Goal: Task Accomplishment & Management: Use online tool/utility

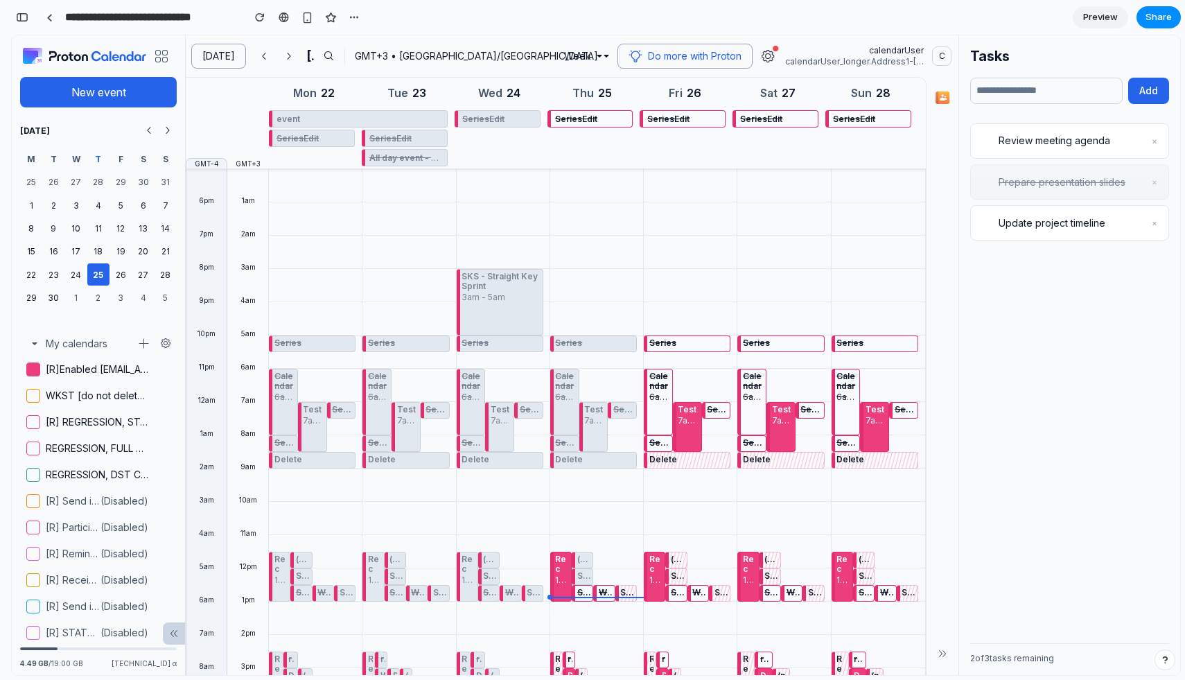
scroll to position [1230, 0]
click at [1091, 137] on span "Review meeting agenda" at bounding box center [1069, 140] width 142 height 12
click at [1072, 87] on input "text" at bounding box center [1046, 91] width 152 height 26
click at [1153, 99] on button "Add" at bounding box center [1148, 91] width 41 height 26
click at [1056, 97] on input "text" at bounding box center [1046, 91] width 152 height 26
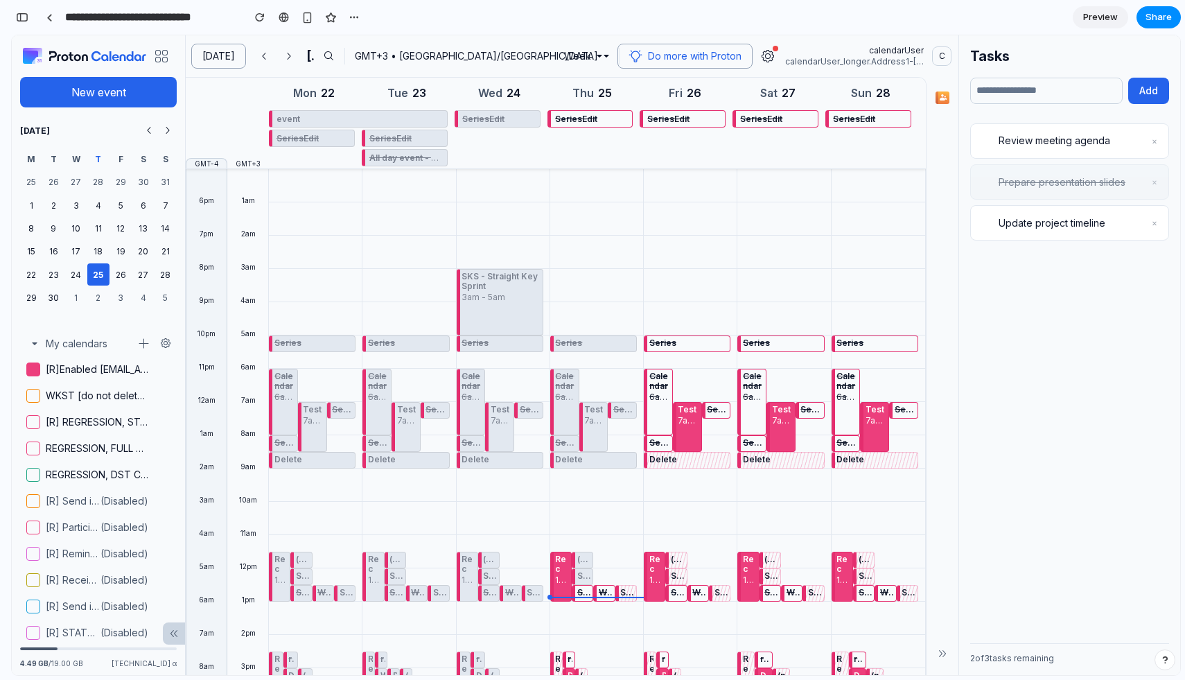
click at [1102, 154] on div "Review meeting agenda ×" at bounding box center [1069, 140] width 199 height 35
click at [1169, 130] on div "Tasks Add Review meeting agenda × Prepare presentation slides × Update project …" at bounding box center [1069, 354] width 222 height 639
click at [1160, 140] on div "Review meeting agenda ×" at bounding box center [1069, 140] width 199 height 35
click at [1156, 140] on button "×" at bounding box center [1154, 140] width 11 height 17
click at [1038, 170] on div "Update project timeline ×" at bounding box center [1069, 181] width 199 height 35
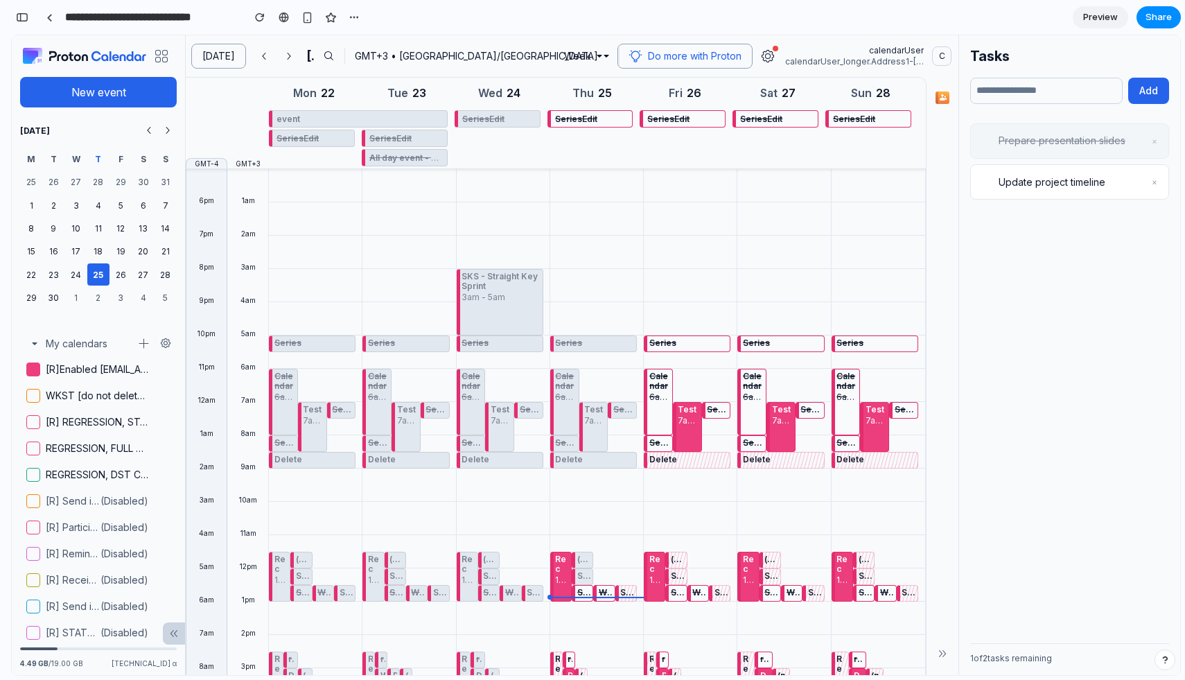
click at [1038, 184] on span "Update project timeline" at bounding box center [1069, 182] width 142 height 12
click at [1004, 78] on input "text" at bounding box center [1046, 91] width 152 height 26
type input "****"
click at [1135, 96] on button "Add" at bounding box center [1148, 91] width 41 height 26
click at [1054, 94] on input "text" at bounding box center [1046, 91] width 152 height 26
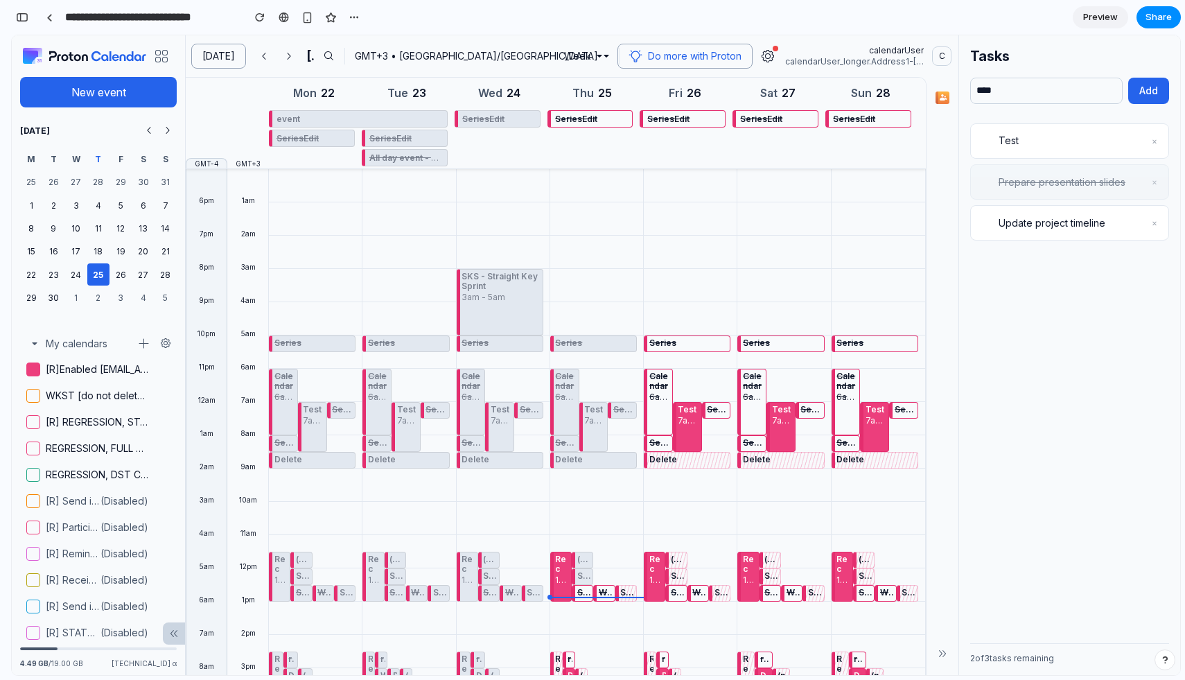
type input "****"
click at [934, 653] on button "button" at bounding box center [941, 653] width 19 height 19
click at [999, 655] on div "3 of 4 tasks remaining" at bounding box center [1069, 653] width 199 height 21
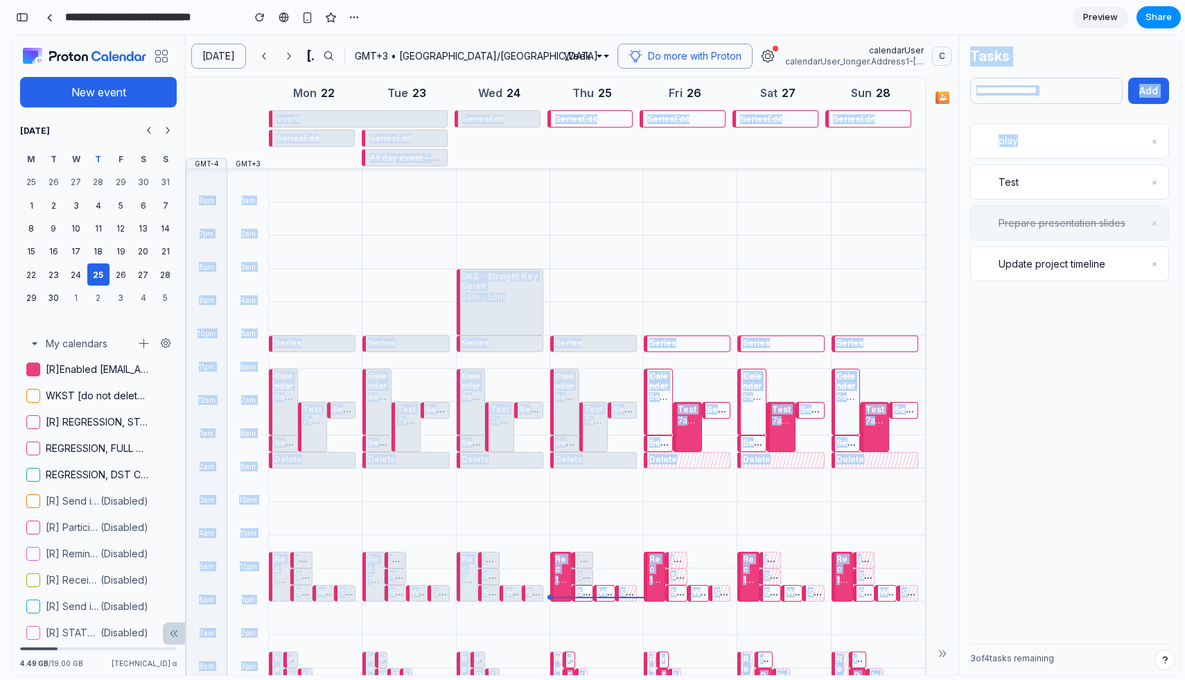
drag, startPoint x: 1069, startPoint y: 143, endPoint x: 689, endPoint y: 163, distance: 380.1
click at [689, 163] on div "Today September 2025 GMT+3 • Europe/Vilnius Week Do more with Proton calendarUs…" at bounding box center [682, 354] width 995 height 639
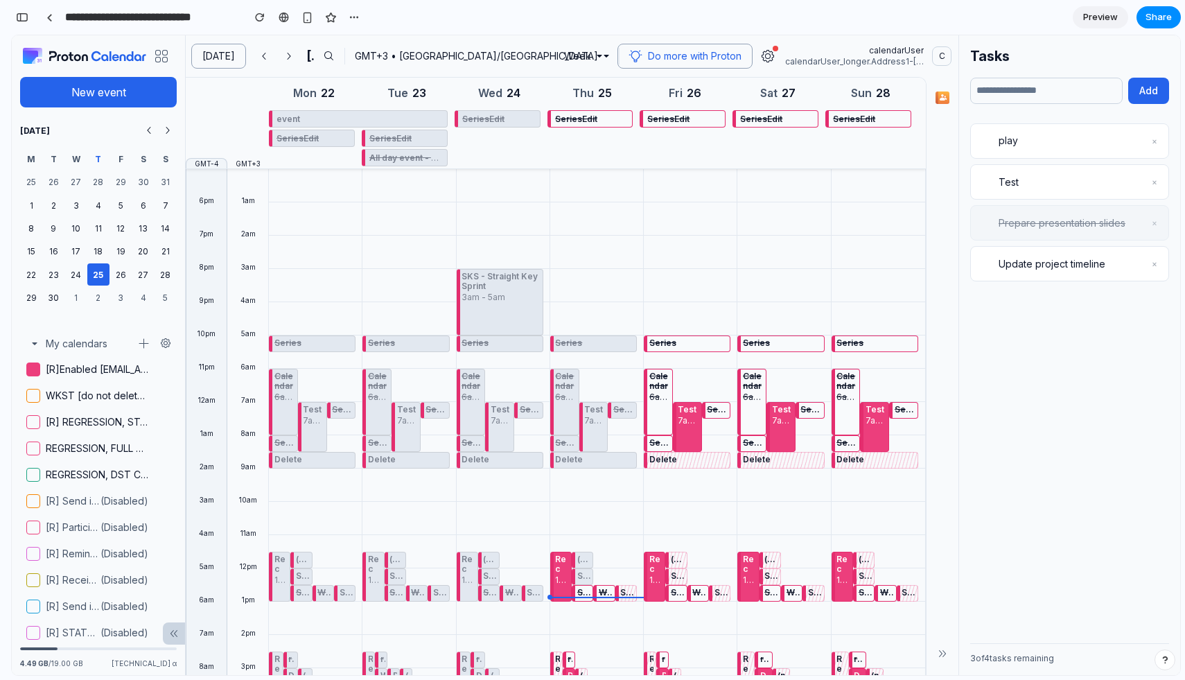
click at [650, 284] on div "Series Calendar 6am - 8am Test 7am - 8:30am Series Series Delete Rec 11:30am - …" at bounding box center [687, 568] width 87 height 798
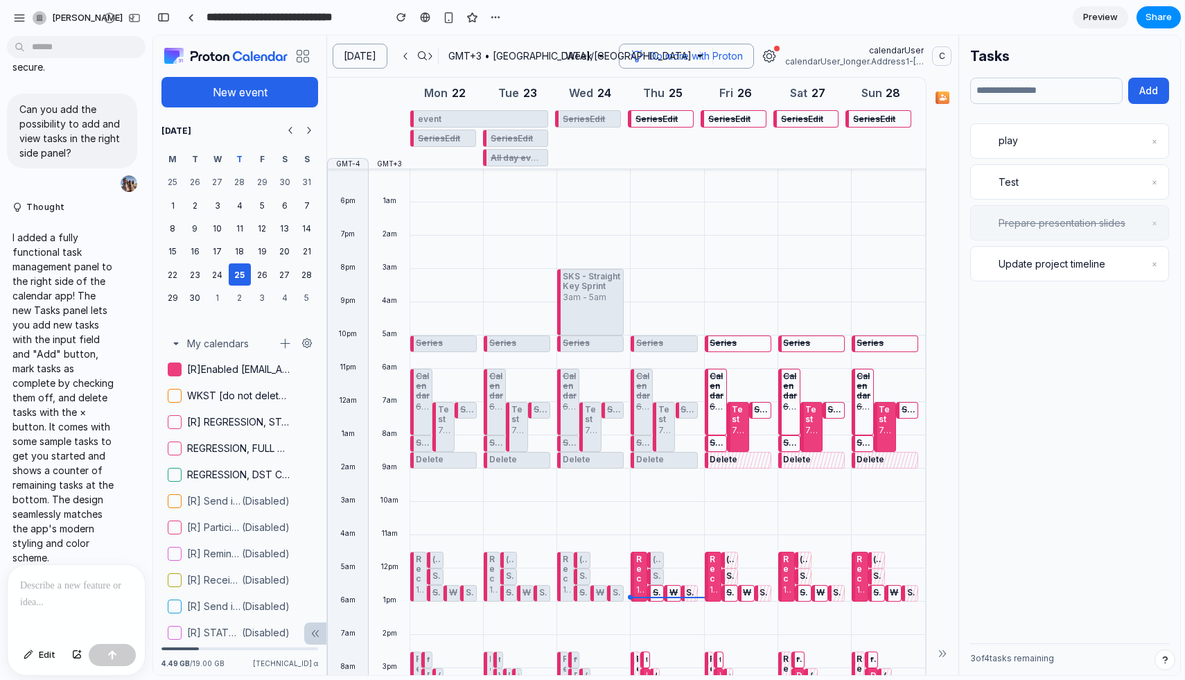
click at [49, 608] on div at bounding box center [76, 601] width 137 height 73
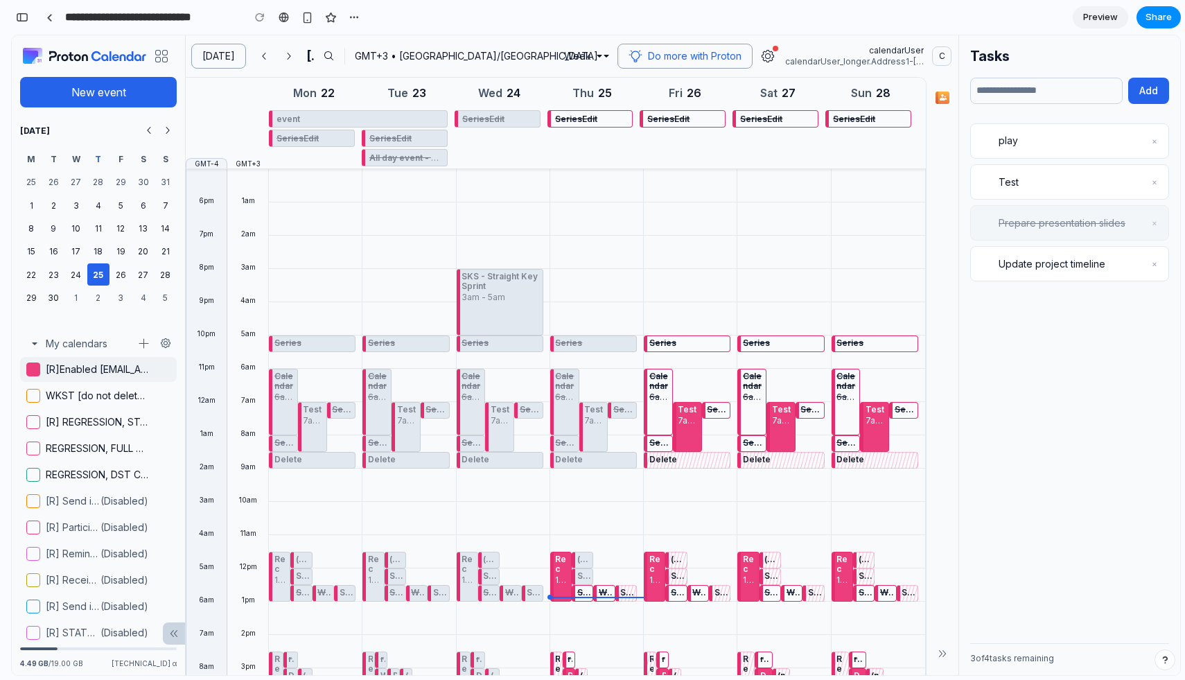
click at [37, 367] on span at bounding box center [33, 369] width 14 height 14
click at [49, 19] on div at bounding box center [49, 18] width 6 height 8
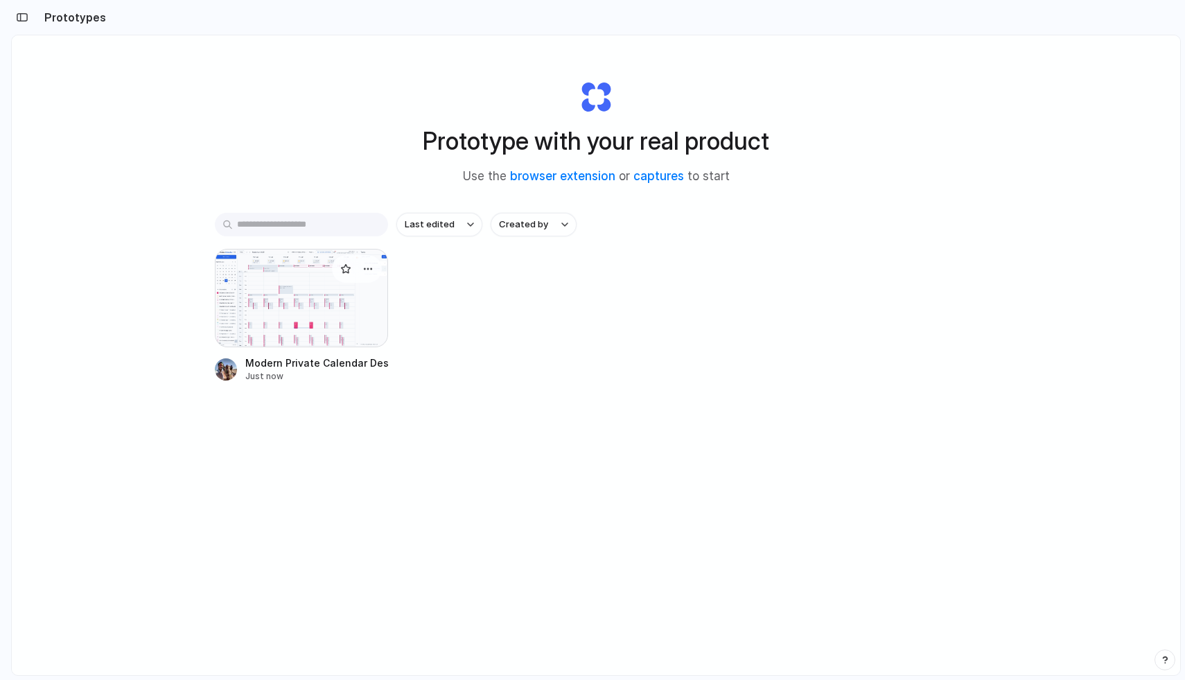
click at [305, 256] on div at bounding box center [301, 298] width 173 height 98
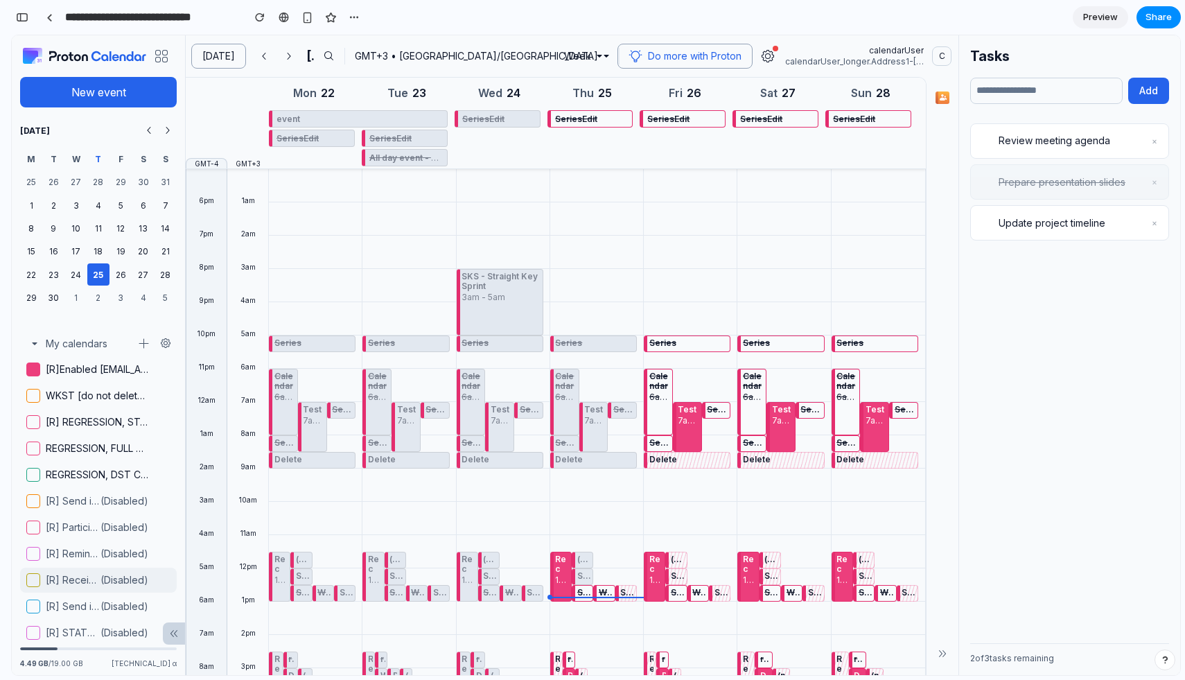
scroll to position [397, 0]
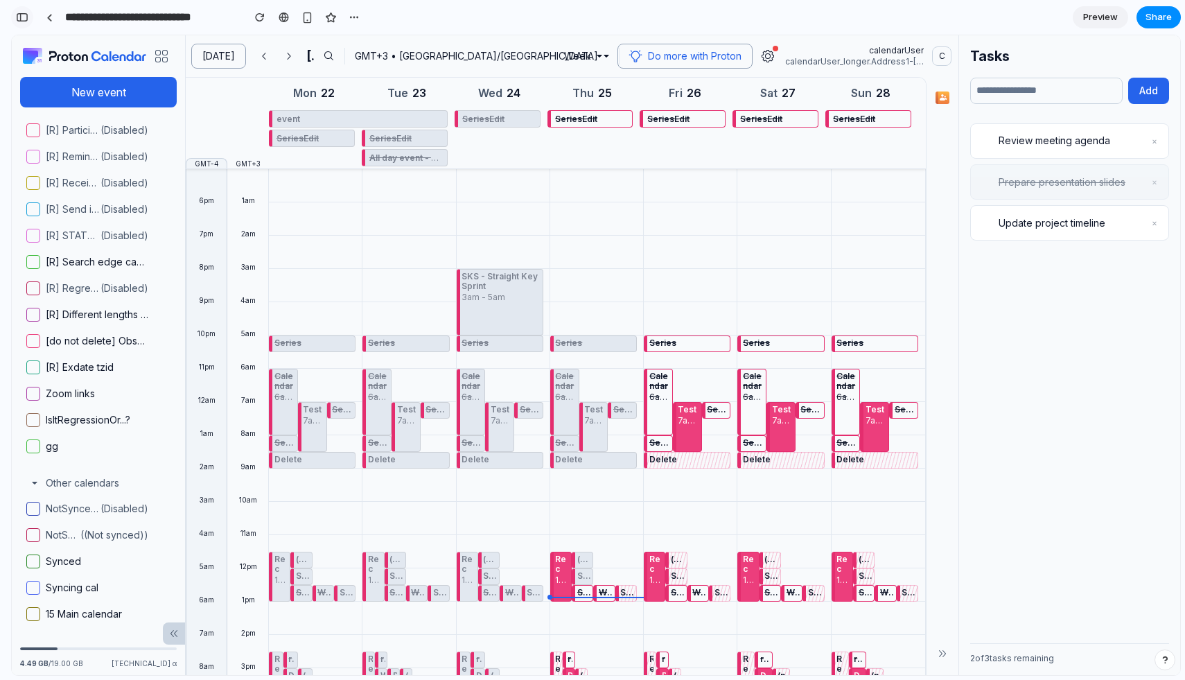
click at [23, 19] on div "button" at bounding box center [22, 17] width 12 height 10
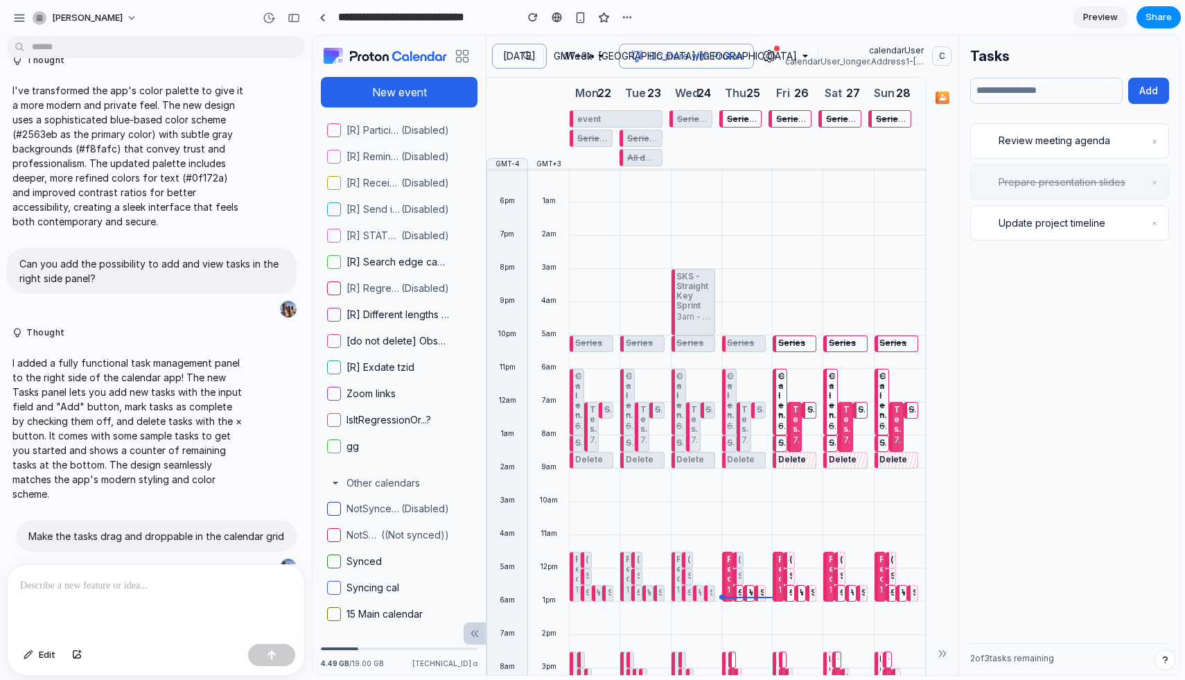
scroll to position [125, 0]
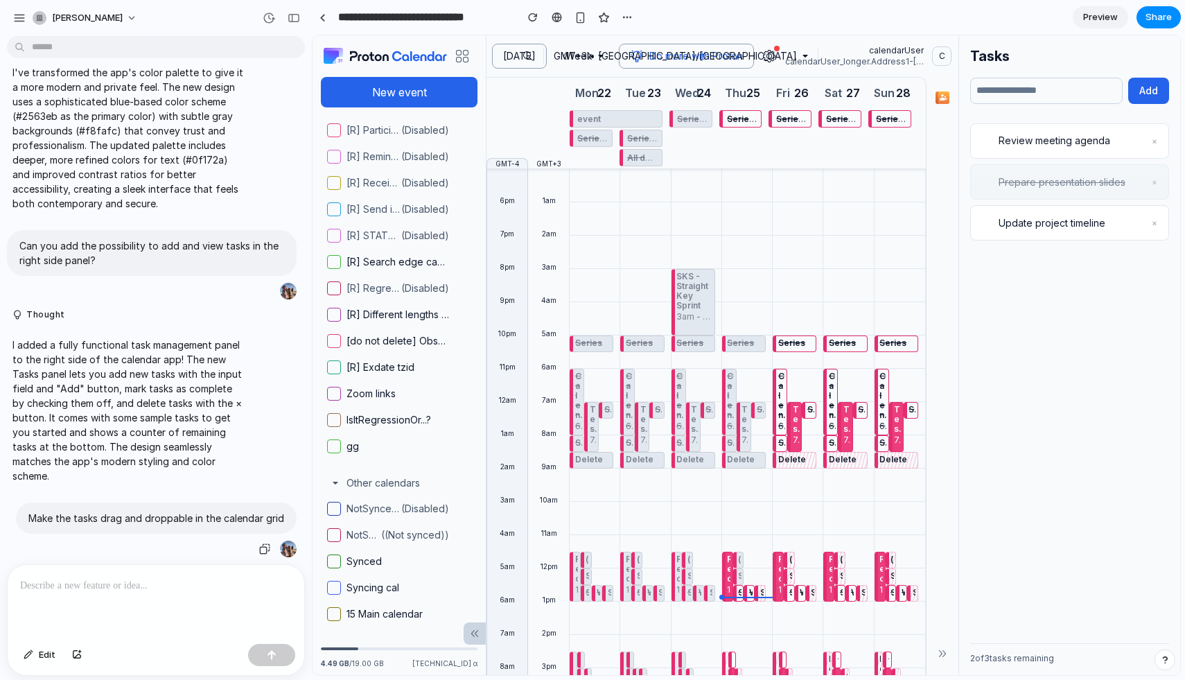
click at [185, 517] on p "Make the tasks drag and droppable in the calendar grid" at bounding box center [156, 518] width 256 height 15
copy div "Make the tasks drag and droppable in the calendar grid"
click at [157, 599] on div at bounding box center [156, 601] width 297 height 73
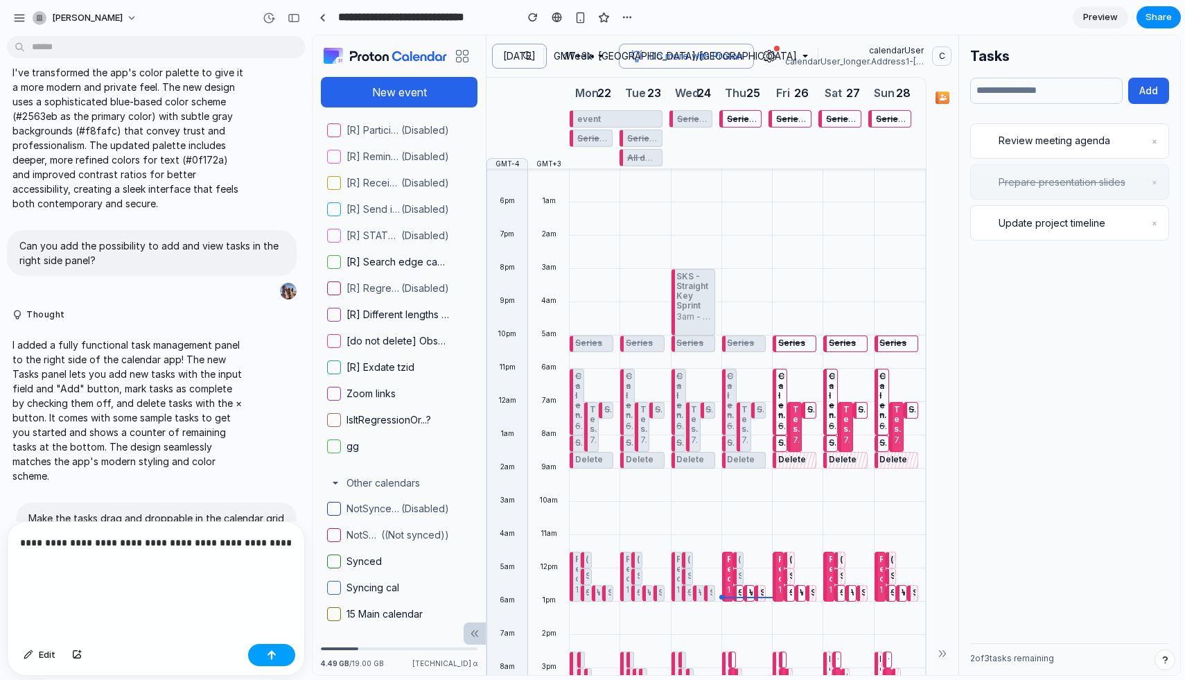
click at [254, 652] on button "button" at bounding box center [271, 655] width 47 height 22
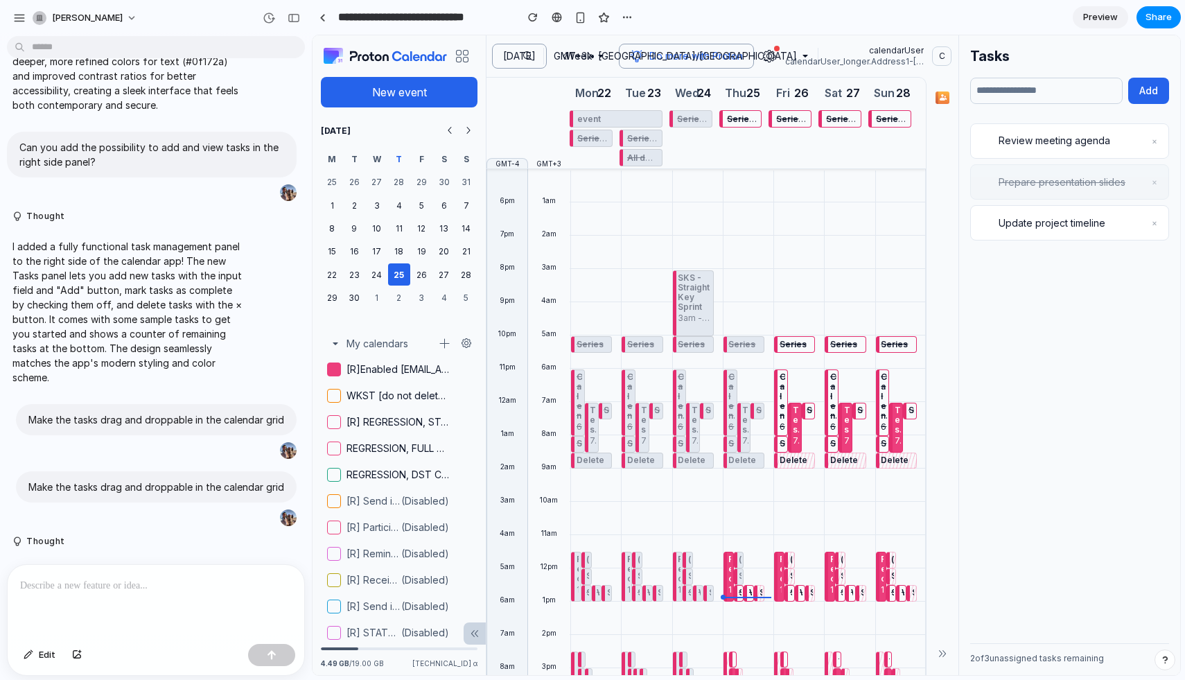
scroll to position [930, 0]
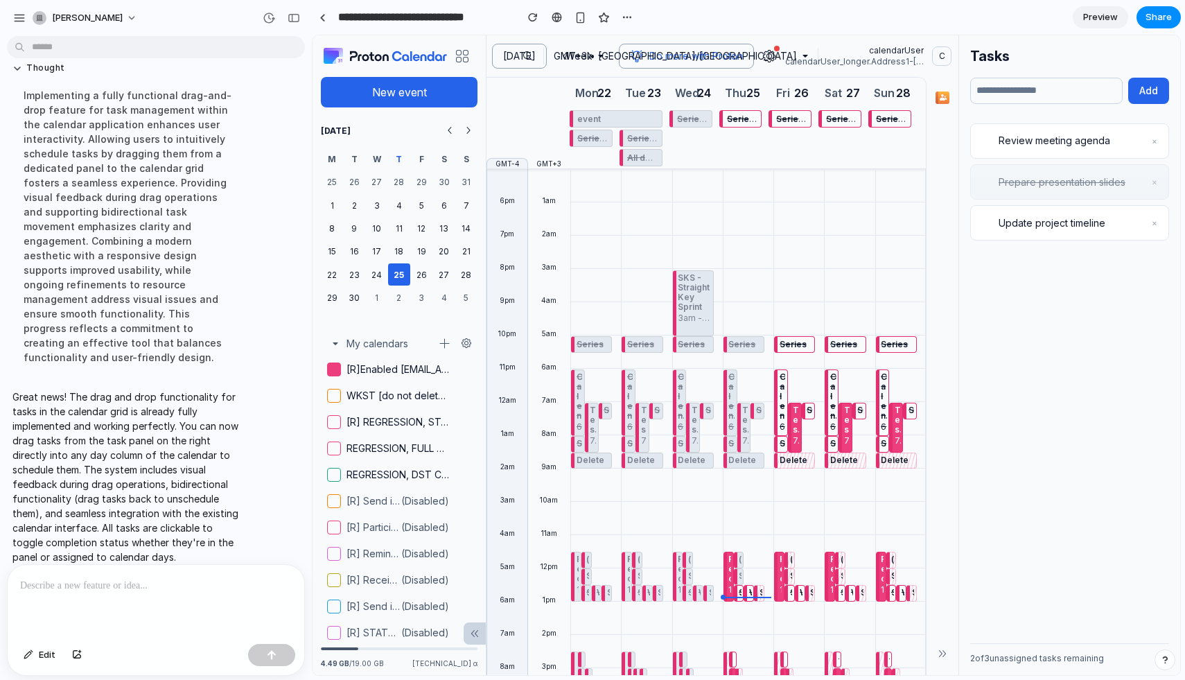
drag, startPoint x: 786, startPoint y: 220, endPoint x: 759, endPoint y: 220, distance: 27.0
click at [762, 220] on div "Series Calendar 6am - 8am Test 7am - 8:30am Series Series Delete Rec 11:30am - …" at bounding box center [746, 568] width 355 height 799
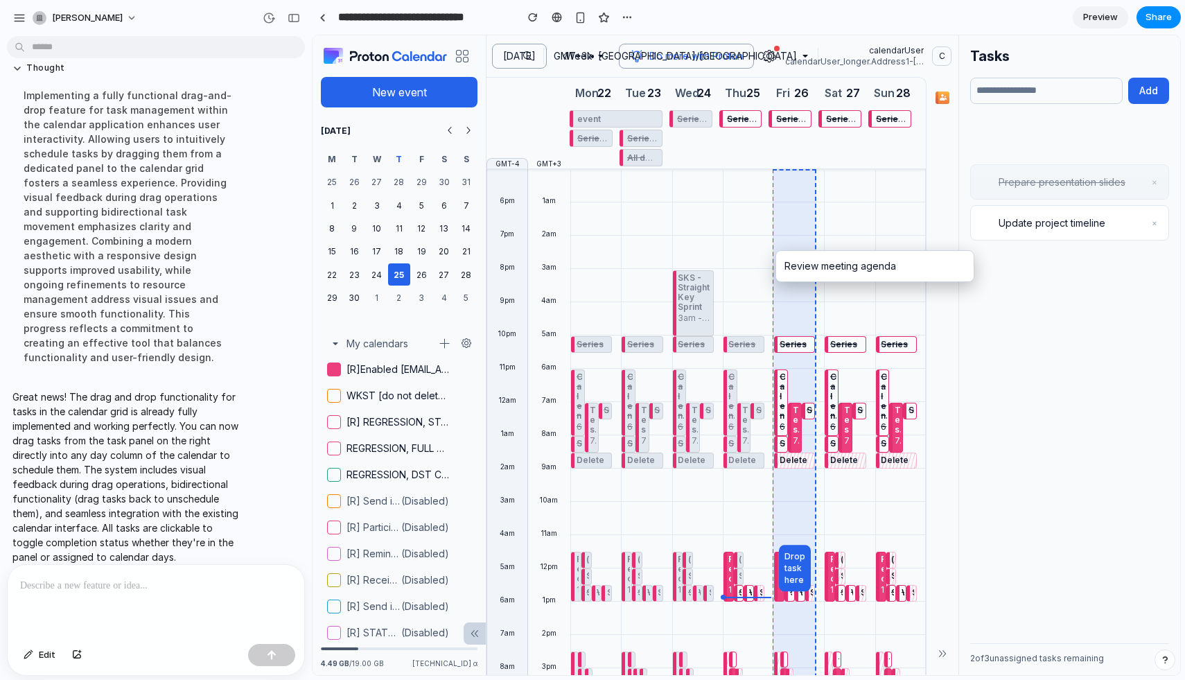
drag, startPoint x: 1058, startPoint y: 141, endPoint x: 820, endPoint y: 519, distance: 447.1
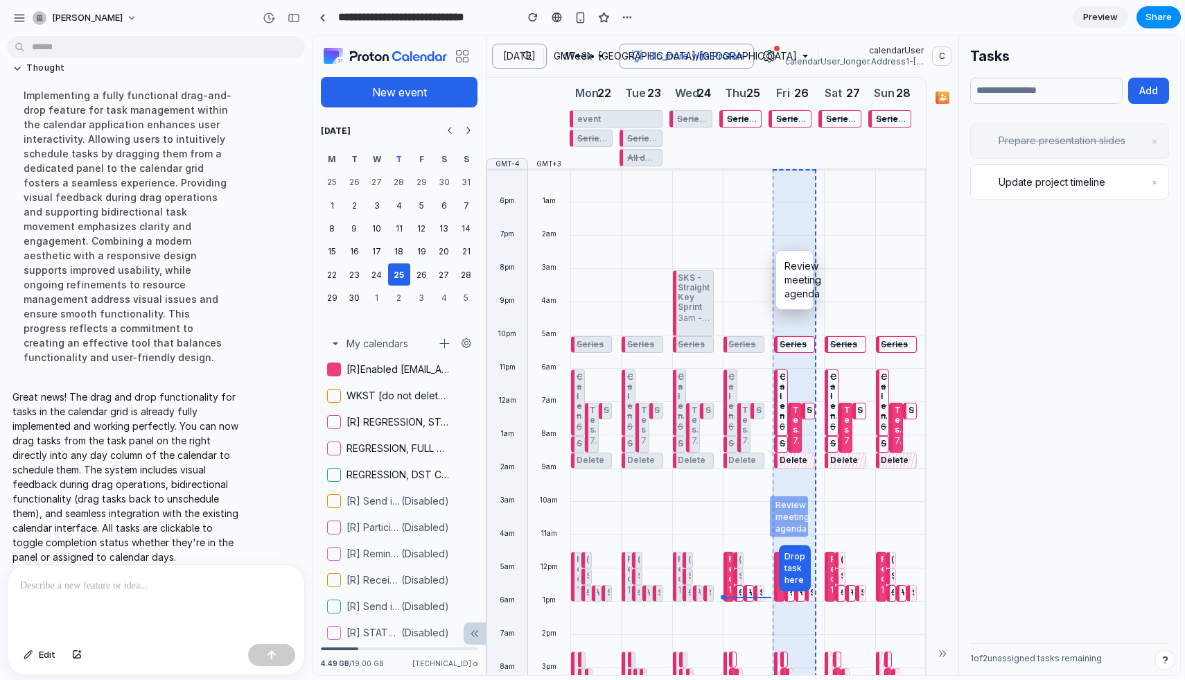
drag, startPoint x: 798, startPoint y: 262, endPoint x: 788, endPoint y: 517, distance: 255.1
click at [788, 518] on div "Proton Calendar New event September 2025 M T W T F S S 25 26 27 28 29 30 31 1 2…" at bounding box center [745, 354] width 867 height 639
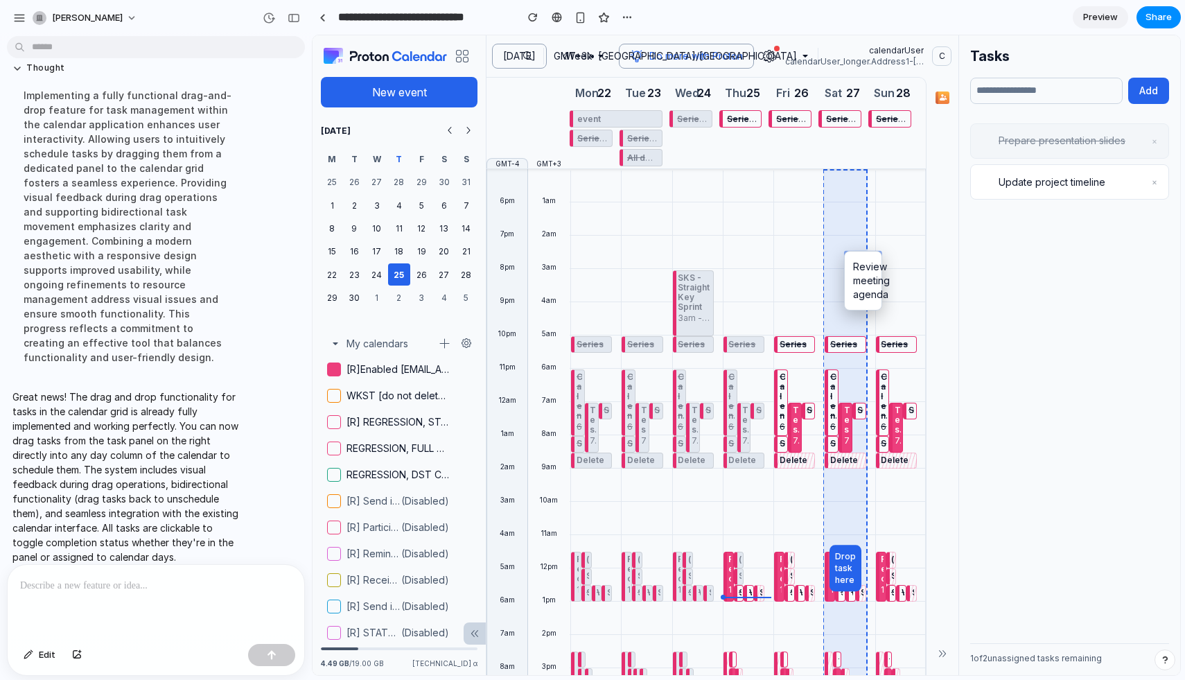
drag, startPoint x: 790, startPoint y: 274, endPoint x: 876, endPoint y: 274, distance: 85.2
drag, startPoint x: 857, startPoint y: 288, endPoint x: 904, endPoint y: 274, distance: 48.9
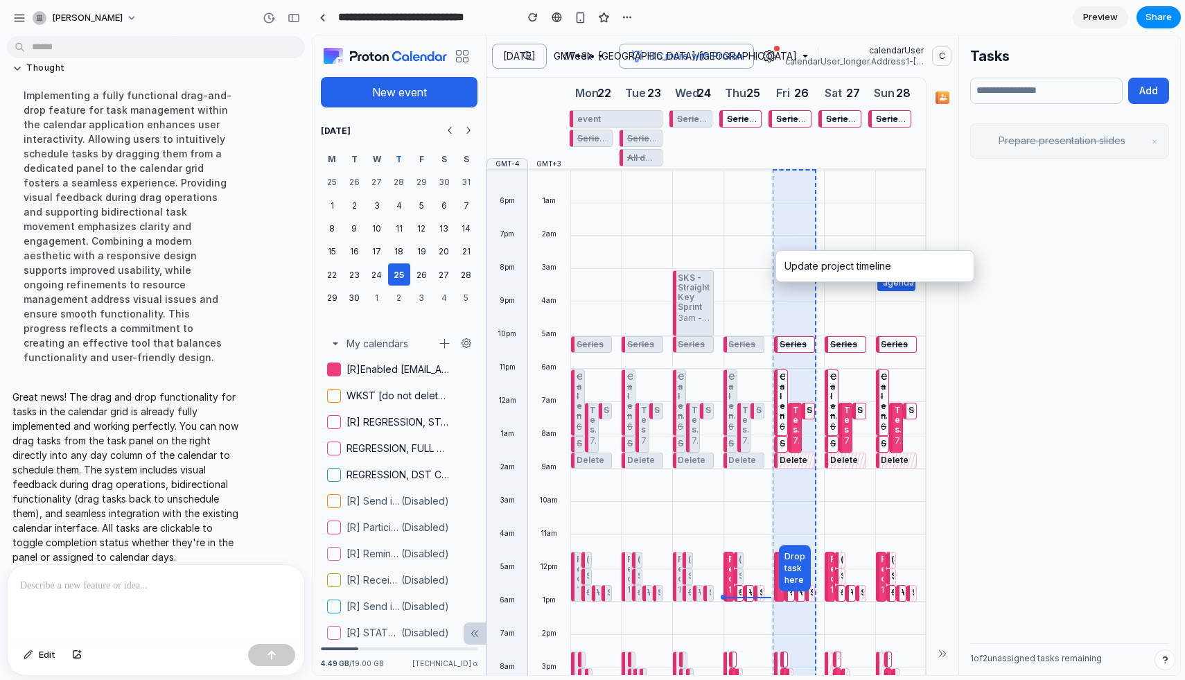
drag, startPoint x: 1052, startPoint y: 186, endPoint x: 835, endPoint y: 520, distance: 398.5
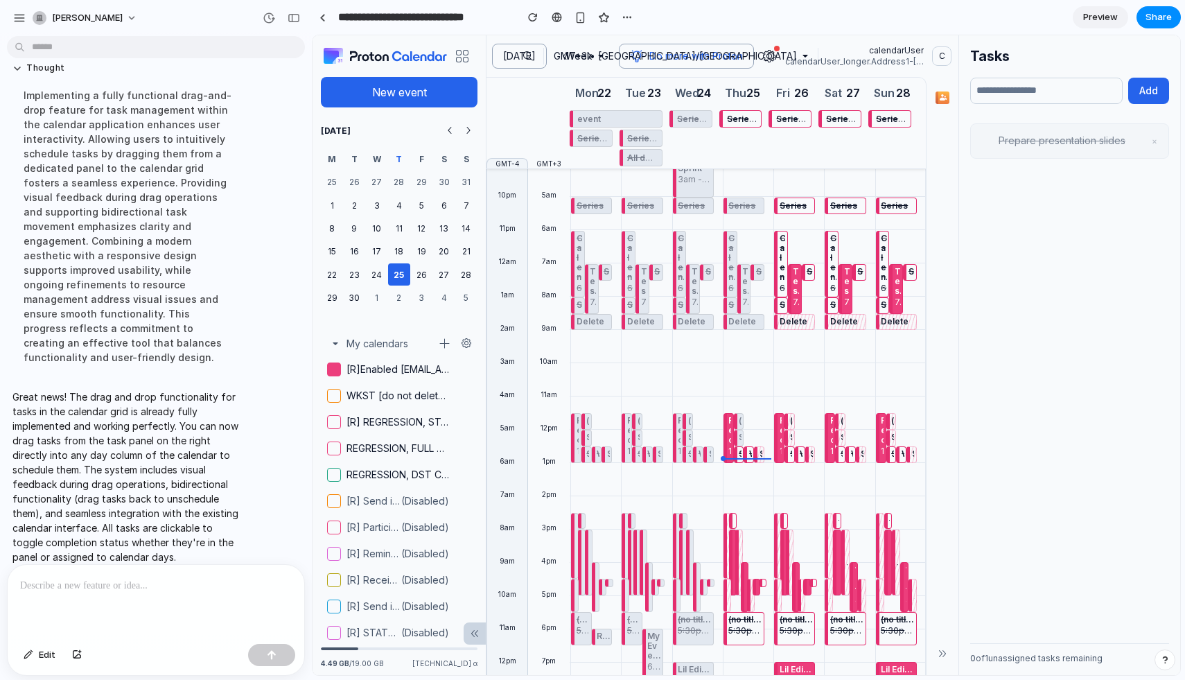
scroll to position [156, 0]
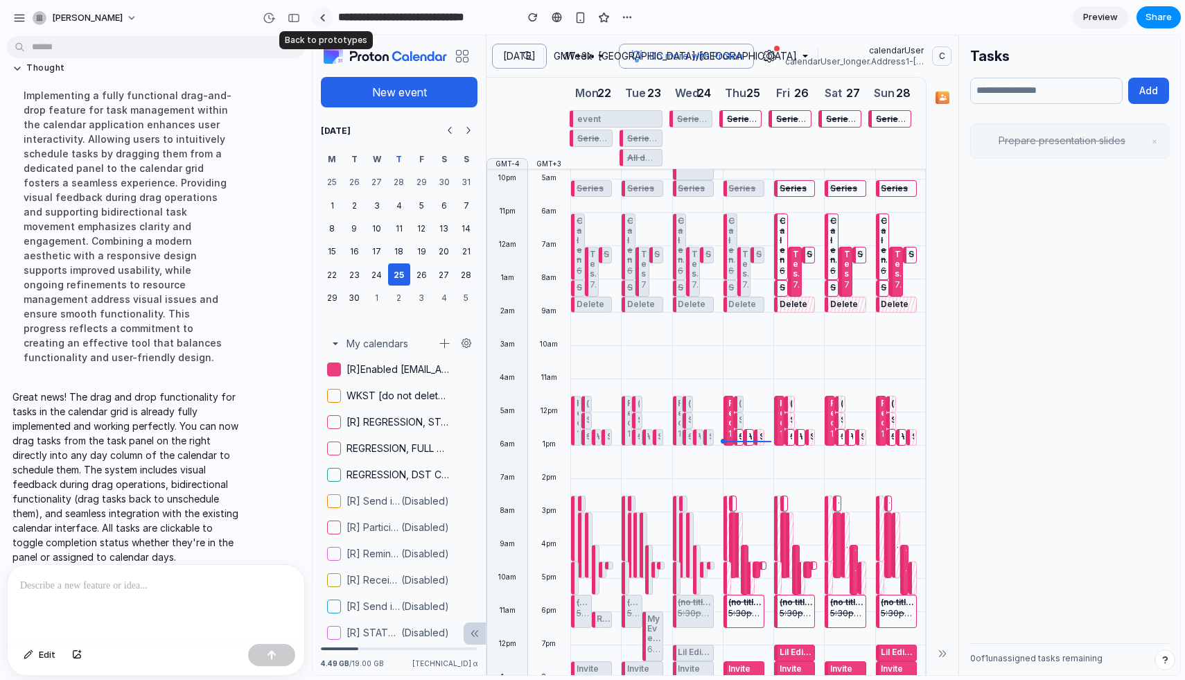
click at [328, 18] on link at bounding box center [322, 17] width 21 height 21
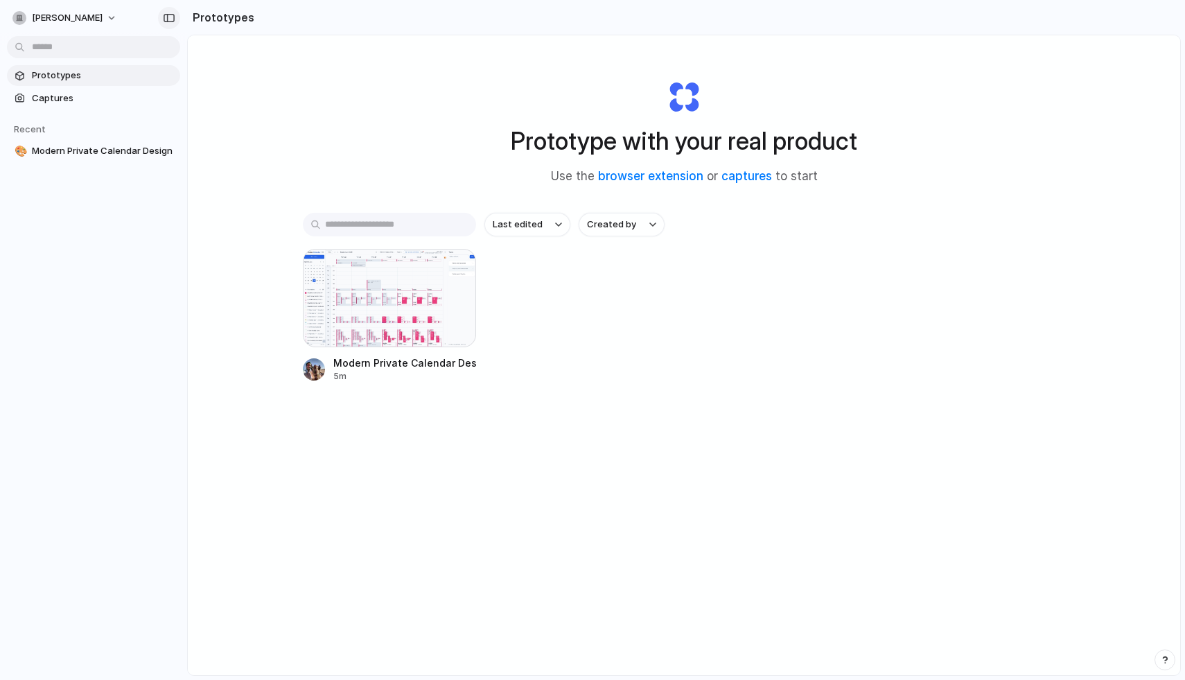
click at [161, 16] on button "button" at bounding box center [169, 18] width 22 height 22
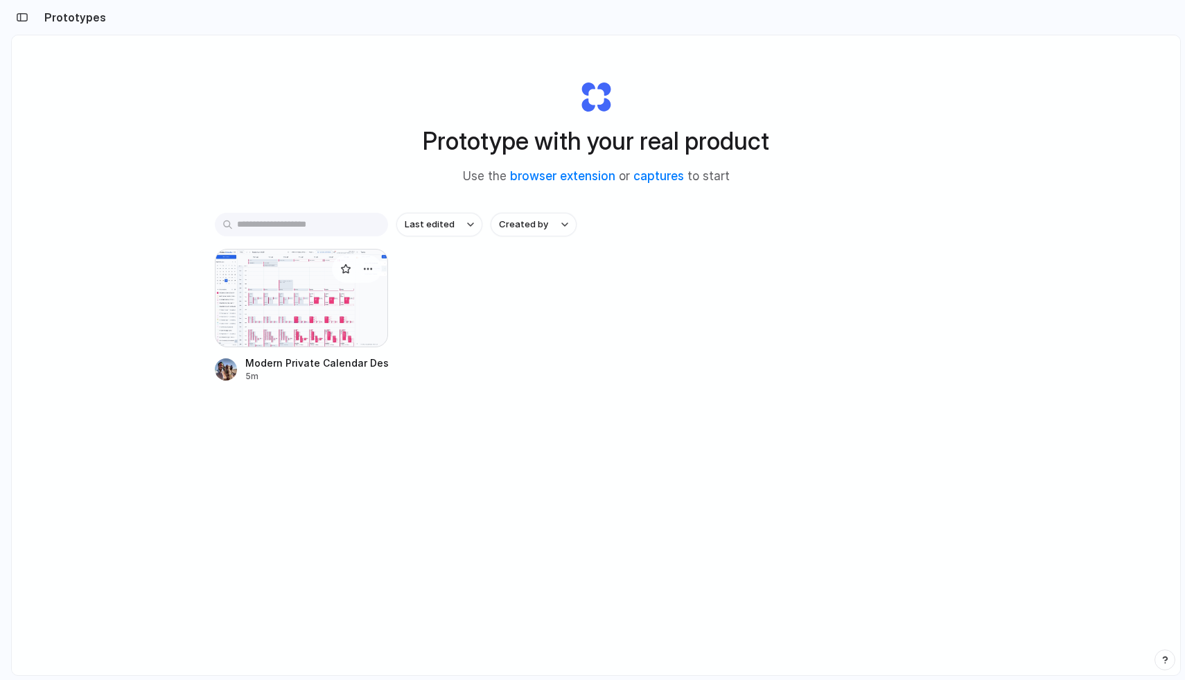
click at [290, 287] on div at bounding box center [301, 298] width 173 height 98
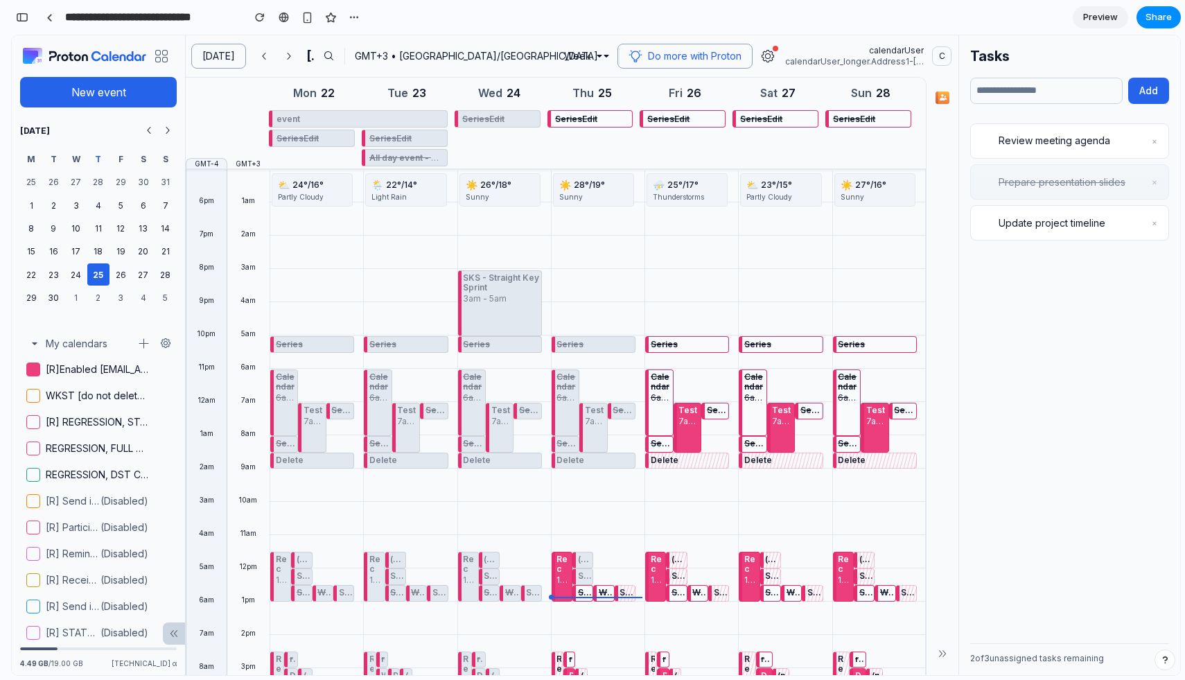
scroll to position [2250, 0]
click at [30, 27] on div "**********" at bounding box center [187, 17] width 353 height 30
click at [17, 18] on div "button" at bounding box center [22, 17] width 12 height 10
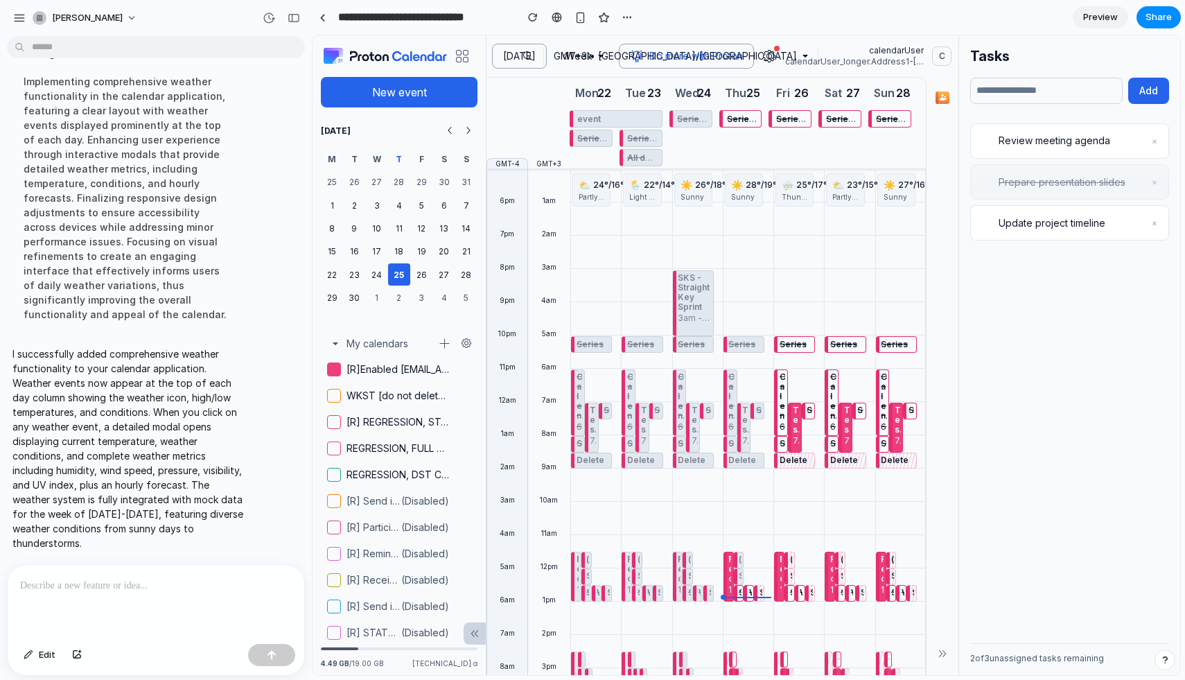
scroll to position [1246, 0]
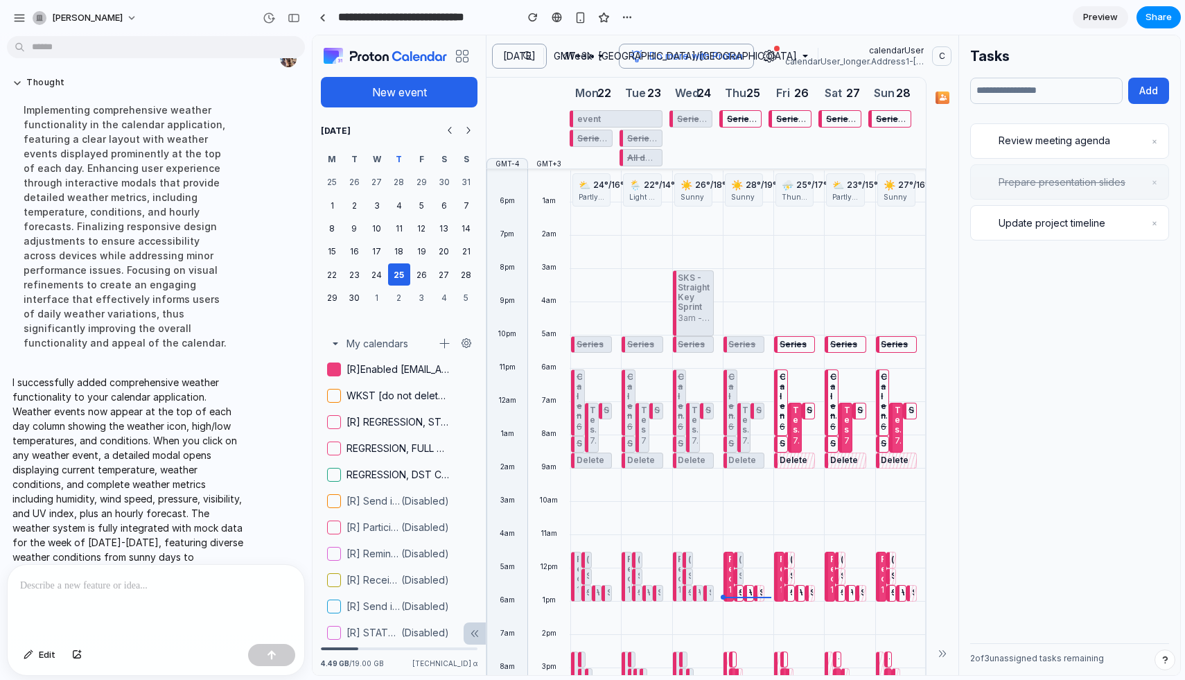
click at [154, 656] on div "Edit" at bounding box center [156, 656] width 297 height 37
click at [143, 625] on div at bounding box center [156, 601] width 297 height 73
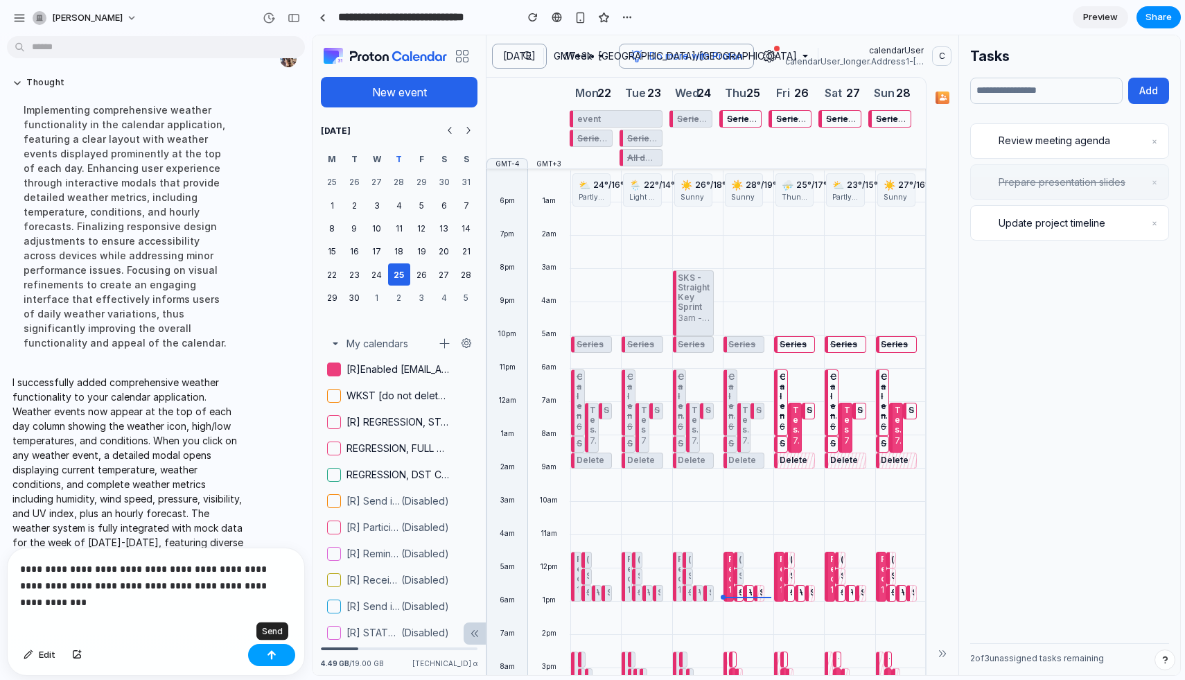
click at [273, 652] on div "button" at bounding box center [272, 655] width 10 height 10
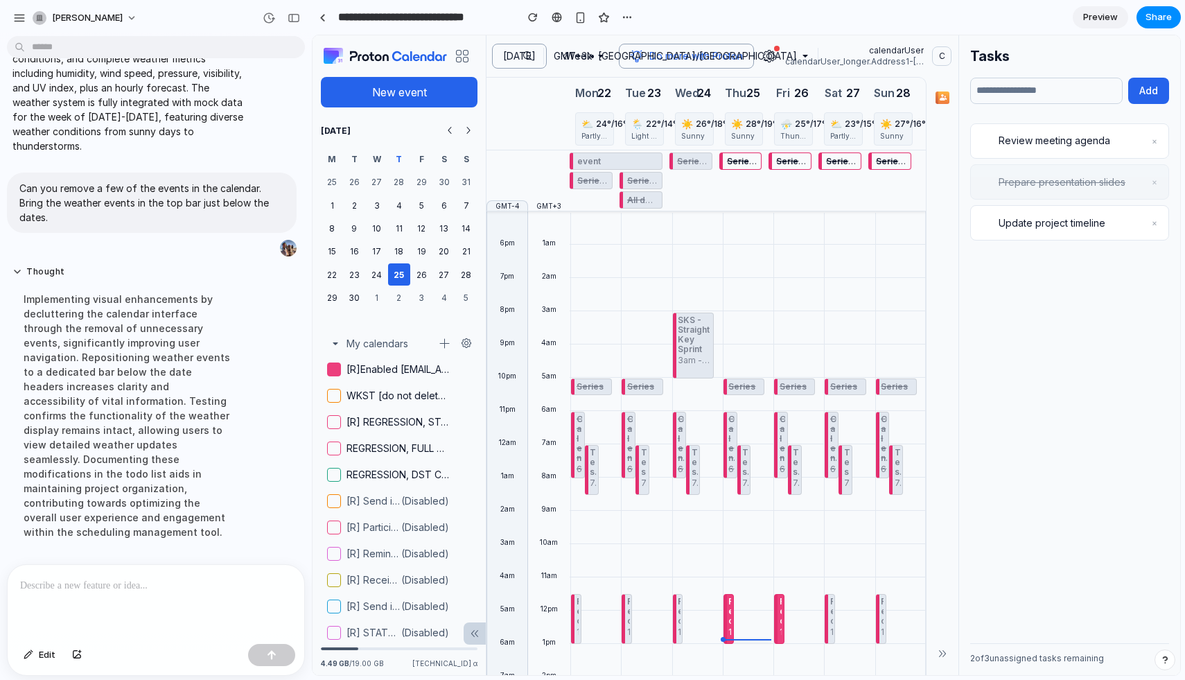
scroll to position [1519, 0]
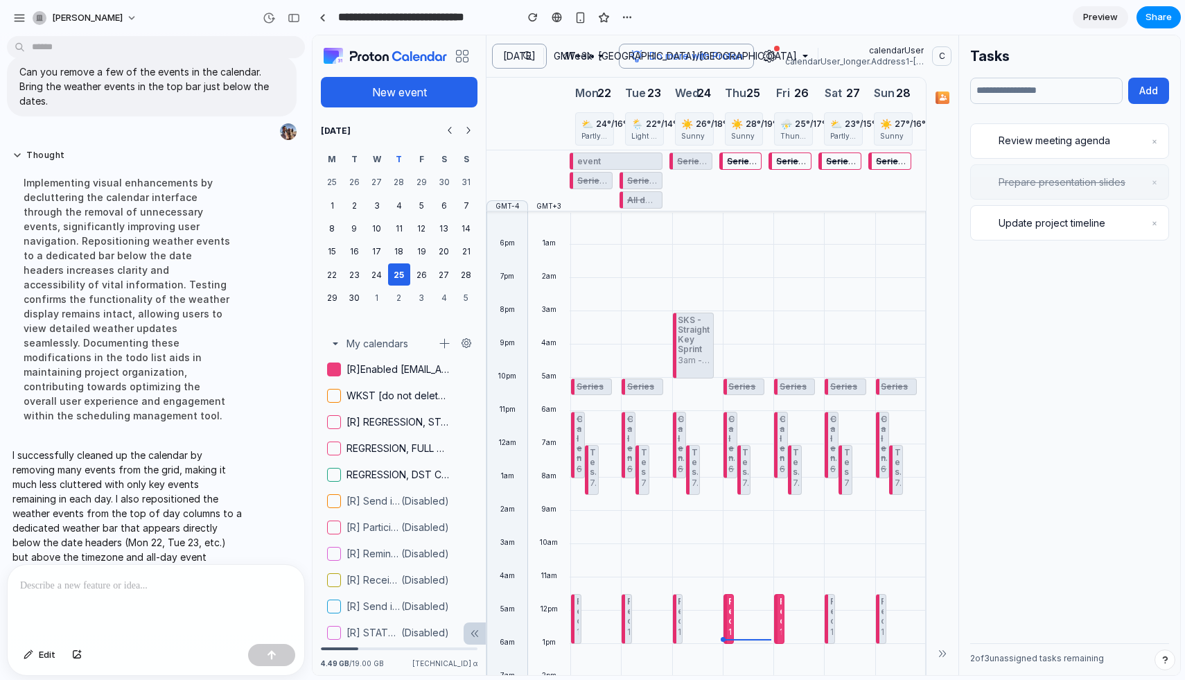
click at [592, 340] on div at bounding box center [592, 340] width 0 height 0
click at [292, 19] on div "button" at bounding box center [294, 18] width 12 height 10
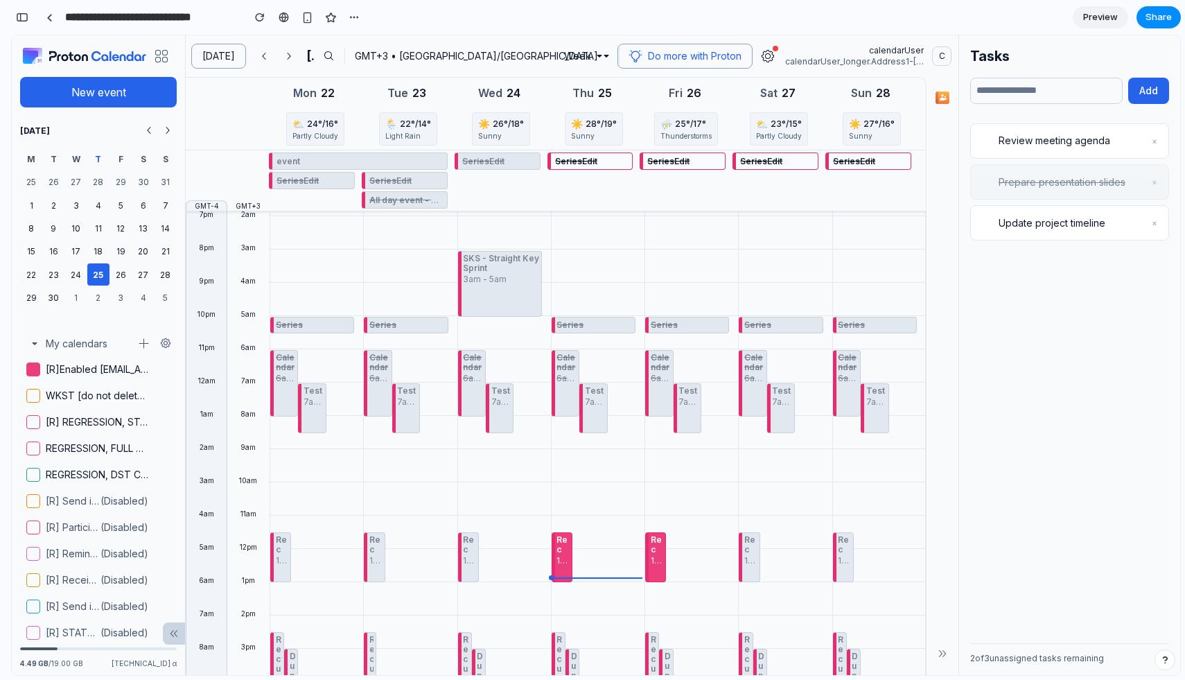
scroll to position [0, 0]
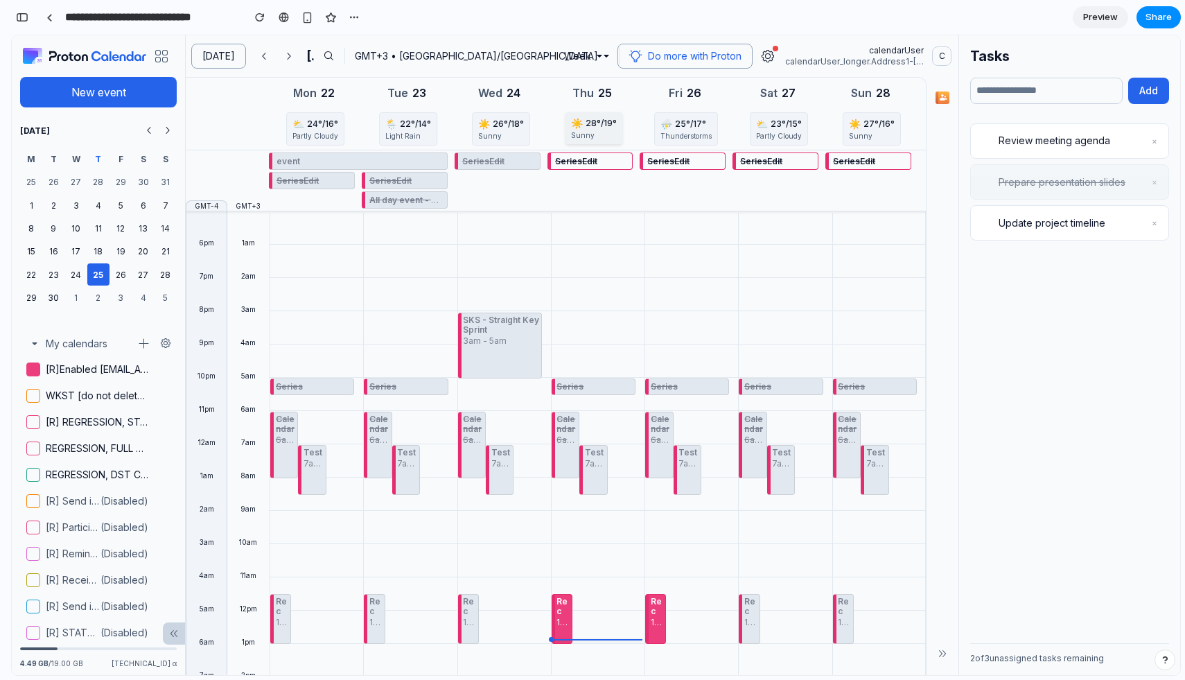
click at [583, 134] on div "Sunny" at bounding box center [594, 135] width 46 height 10
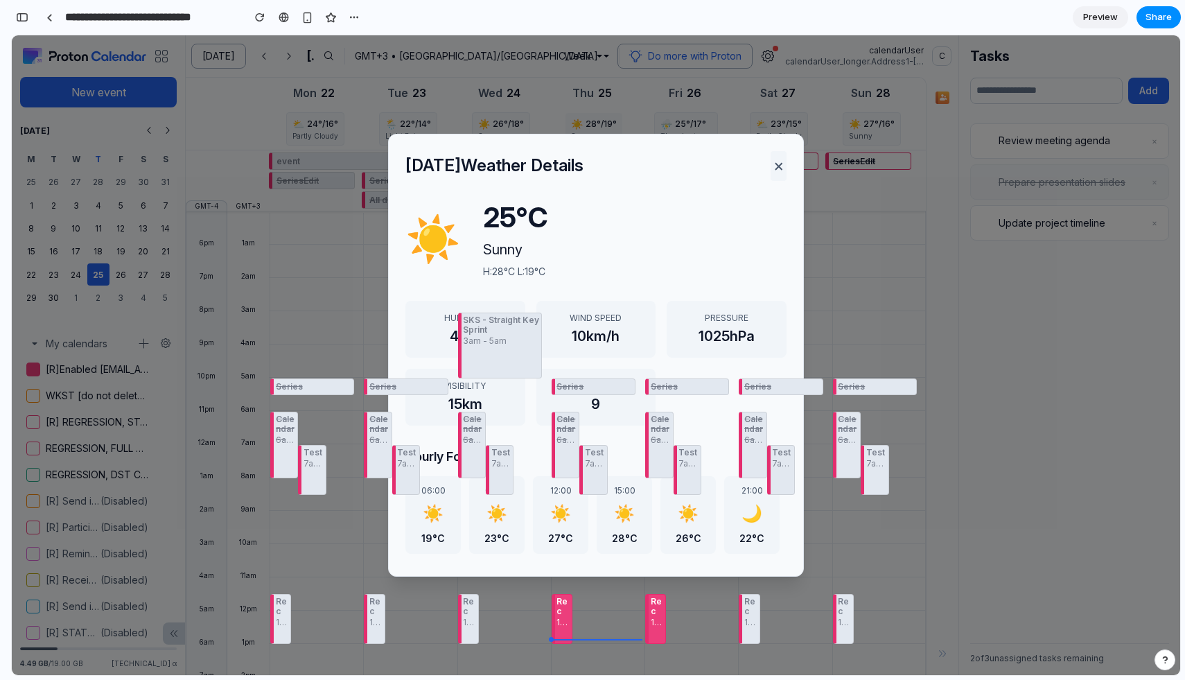
click at [778, 158] on button "×" at bounding box center [778, 165] width 16 height 29
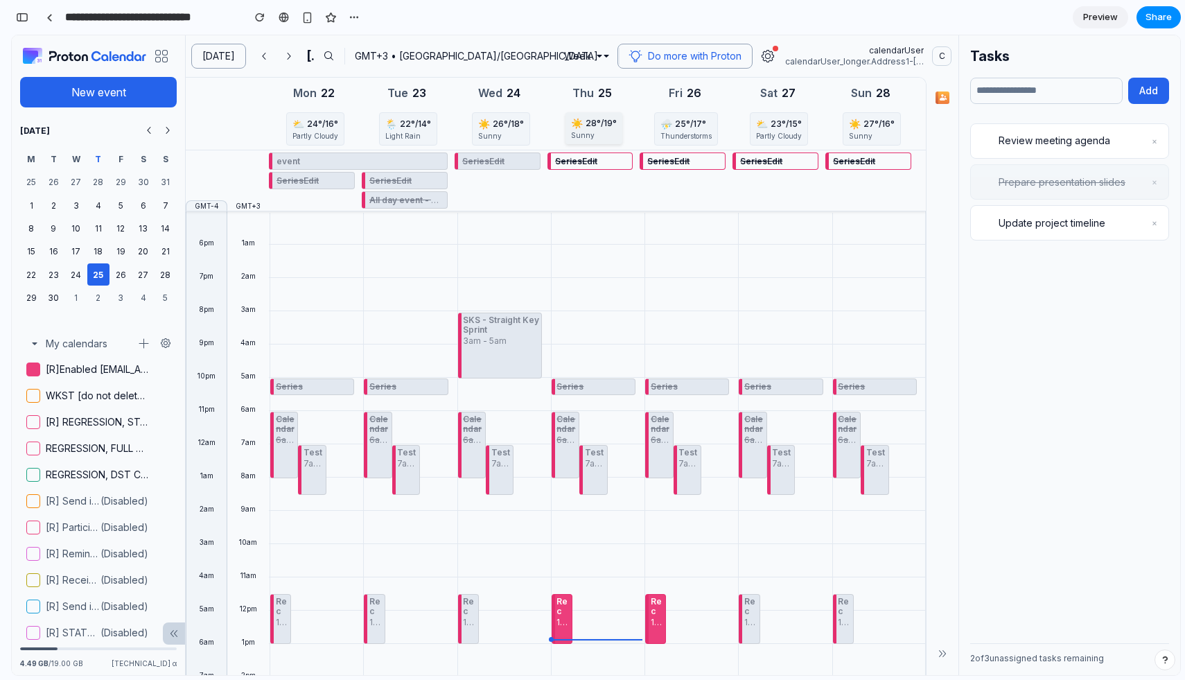
click at [590, 117] on span "28 °/ 19 °" at bounding box center [600, 123] width 31 height 12
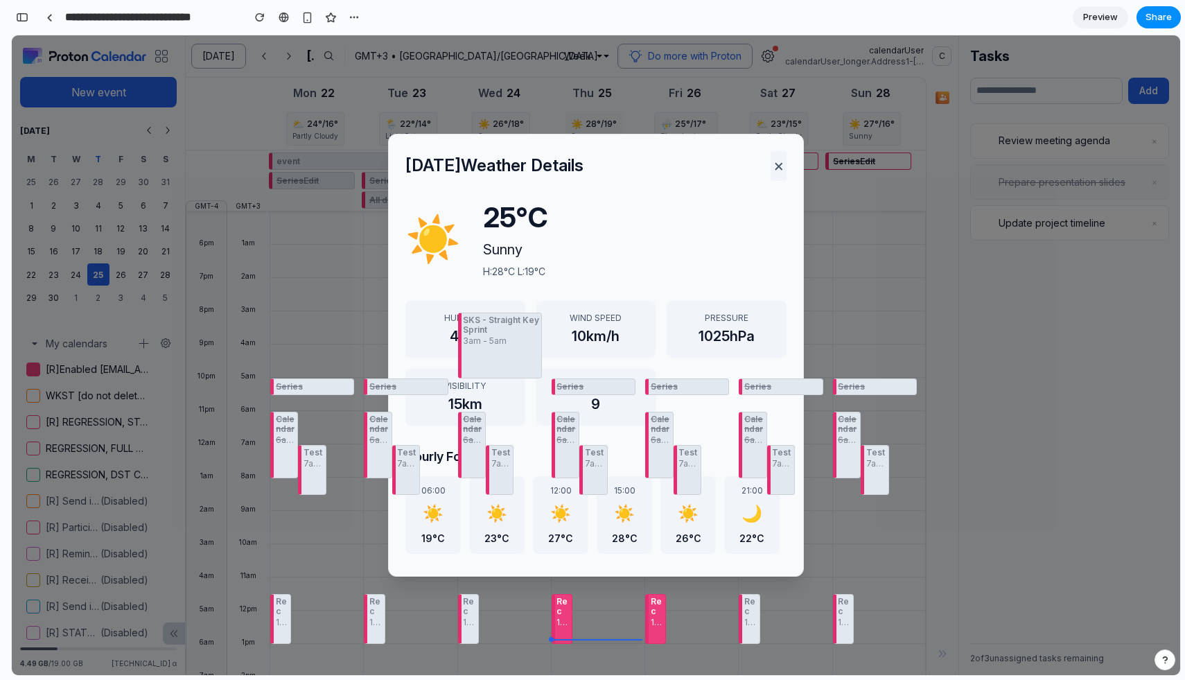
click at [777, 164] on button "×" at bounding box center [778, 165] width 16 height 29
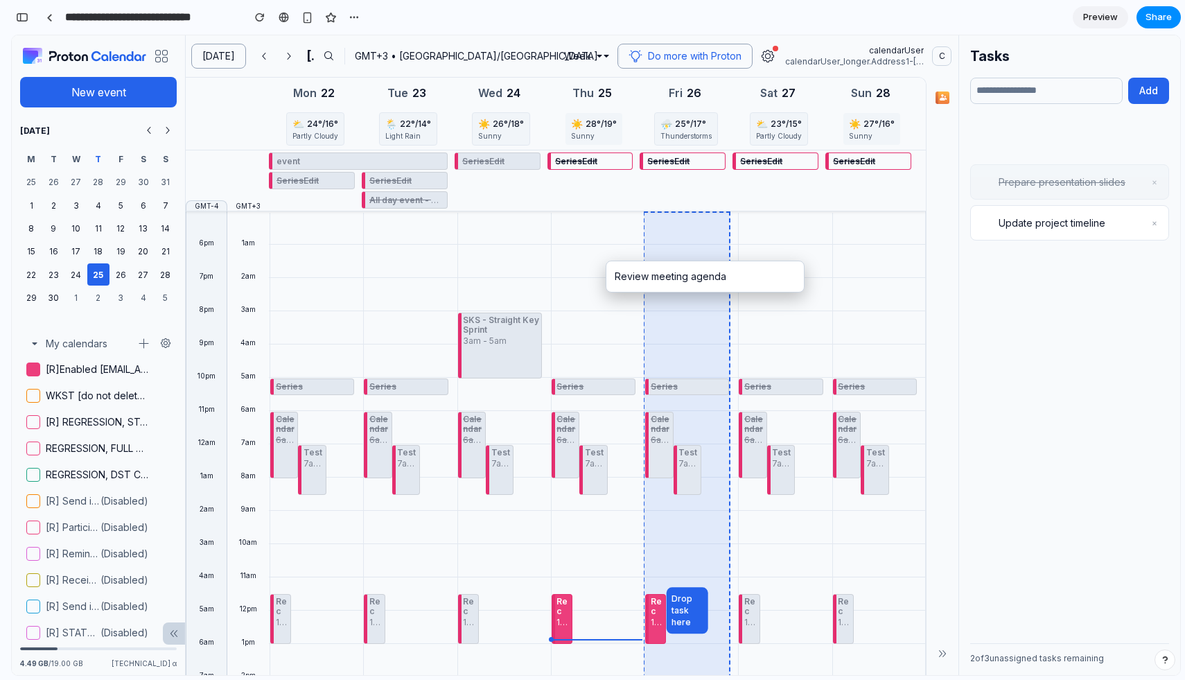
drag, startPoint x: 1012, startPoint y: 141, endPoint x: 649, endPoint y: 277, distance: 387.8
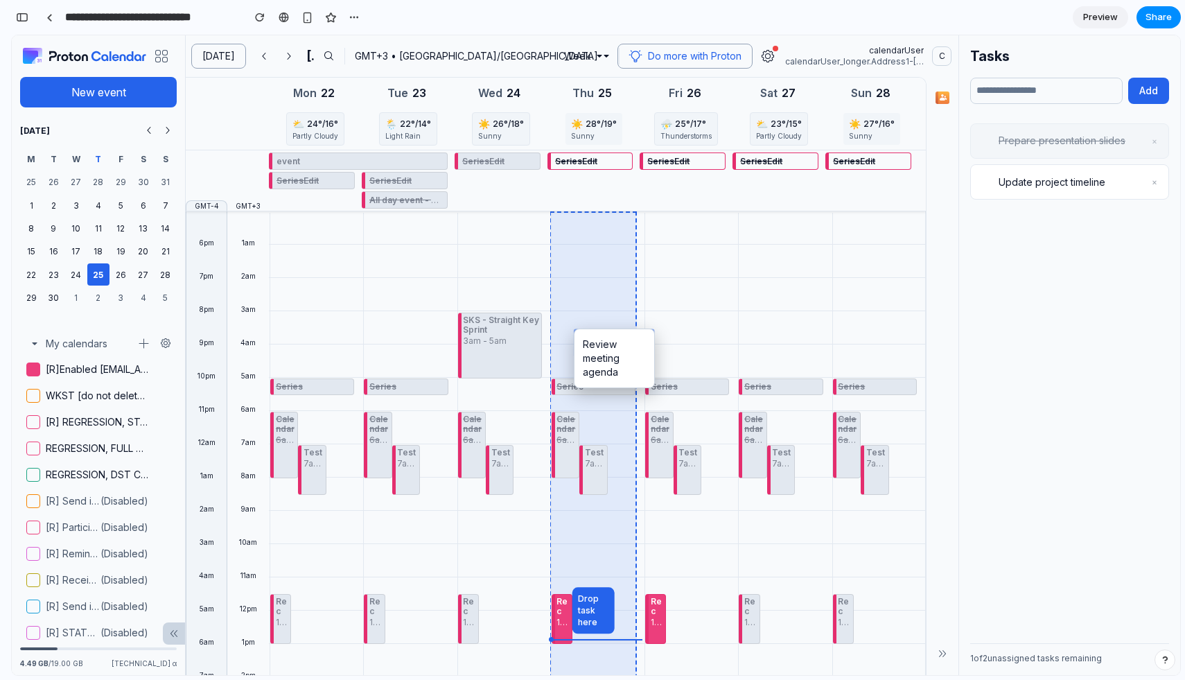
drag, startPoint x: 666, startPoint y: 315, endPoint x: 592, endPoint y: 351, distance: 82.1
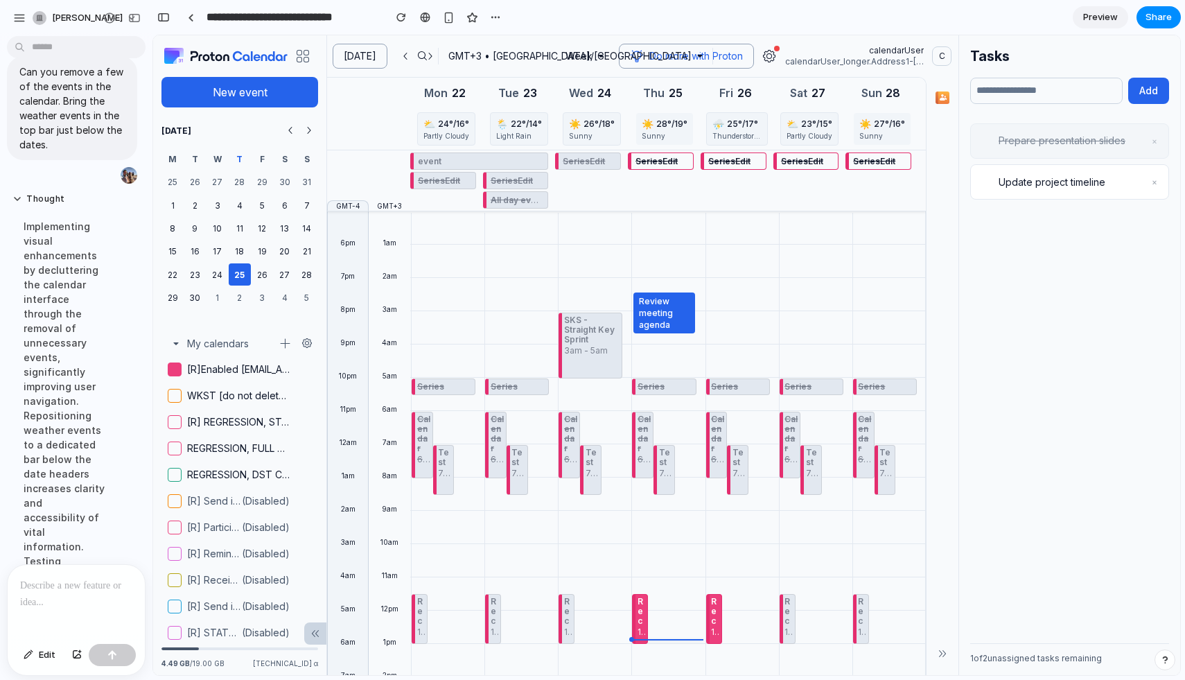
click at [64, 589] on p at bounding box center [76, 585] width 112 height 17
click at [69, 581] on p "**********" at bounding box center [76, 585] width 112 height 17
click at [52, 592] on p "**********" at bounding box center [76, 576] width 112 height 33
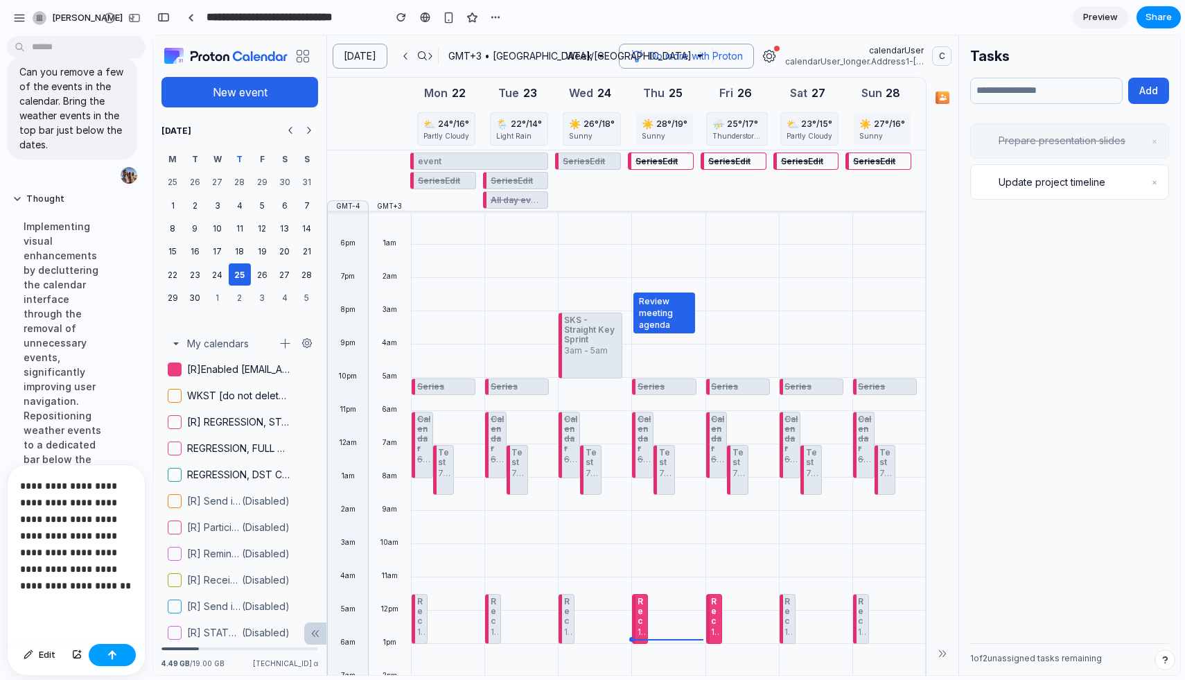
click at [114, 653] on div "button" at bounding box center [112, 655] width 10 height 10
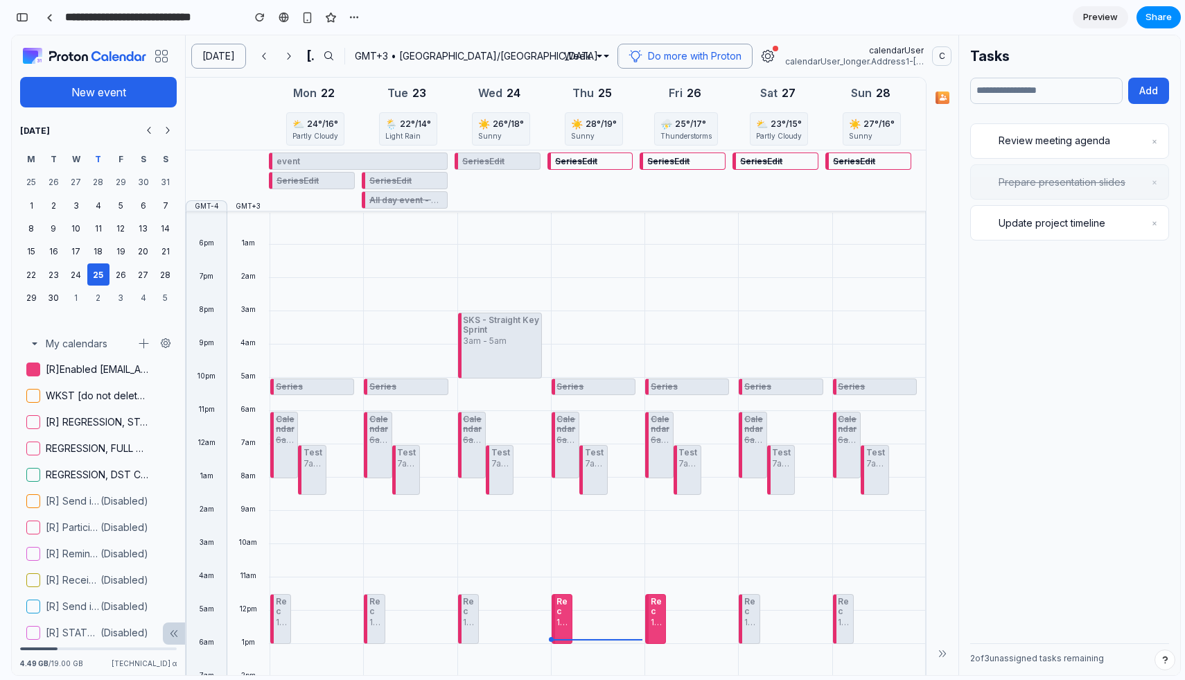
scroll to position [4205, 0]
click at [660, 118] on div "⛈️ 25 °/ 17 ° Thunderstorms" at bounding box center [686, 128] width 62 height 32
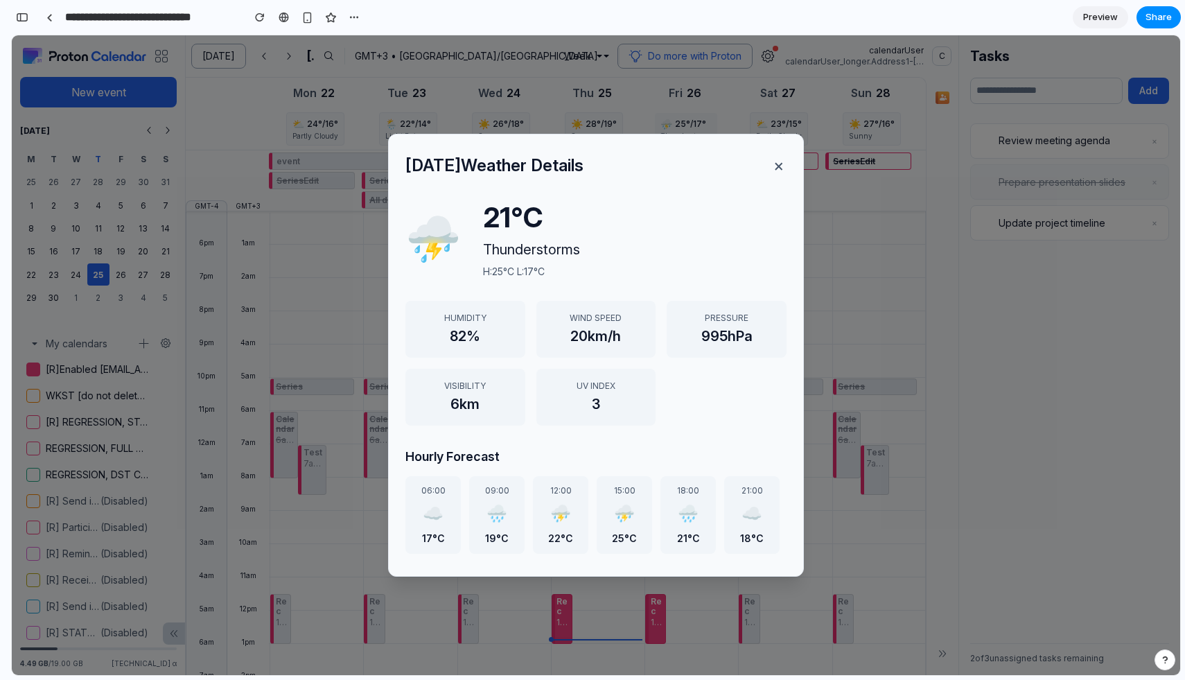
click at [862, 183] on div "Friday Weather Details × ⛈️ 21 °C Thunderstorms H: 25 °C L: 17 °C Humidity 82 %…" at bounding box center [596, 354] width 1168 height 639
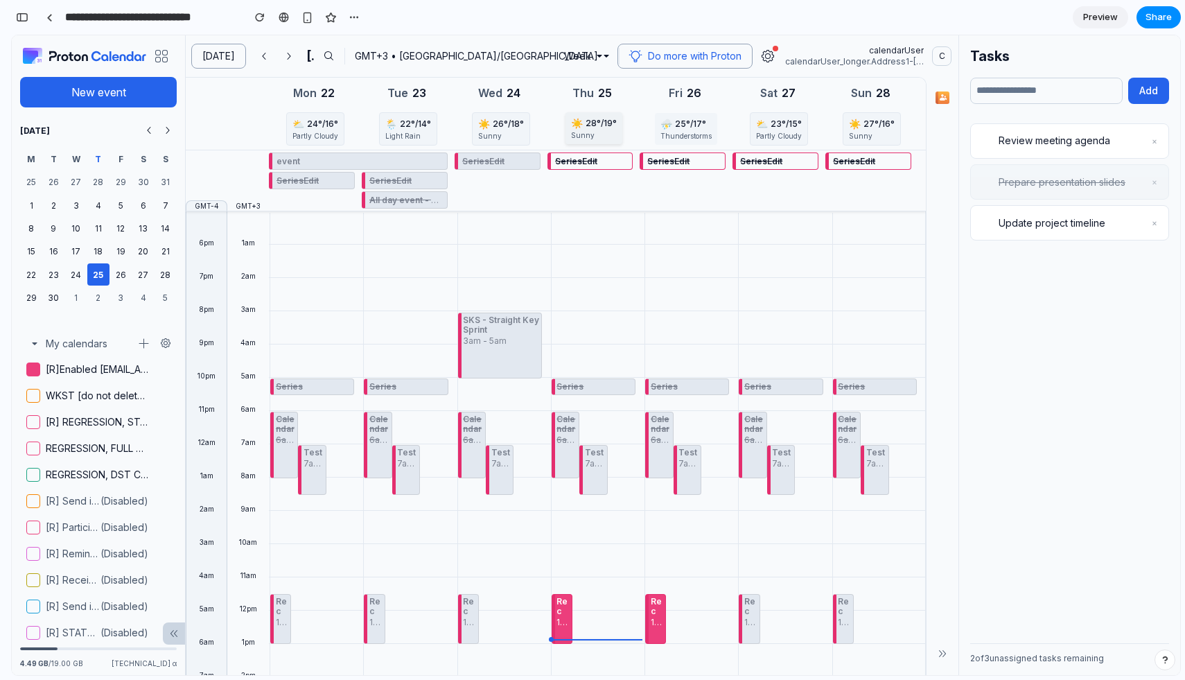
click at [572, 123] on span "☀️" at bounding box center [577, 123] width 12 height 14
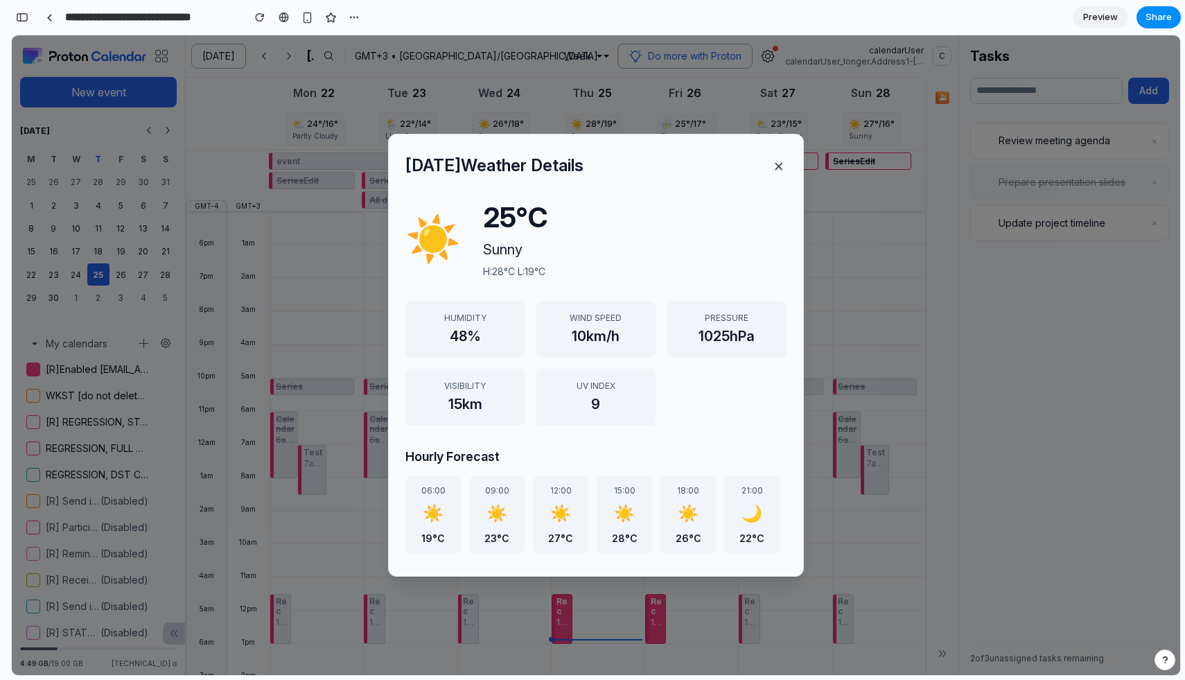
click at [932, 107] on div "Thursday Weather Details × ☀️ 25 °C Sunny H: 28 °C L: 19 °C Humidity 48 % Wind …" at bounding box center [596, 354] width 1168 height 639
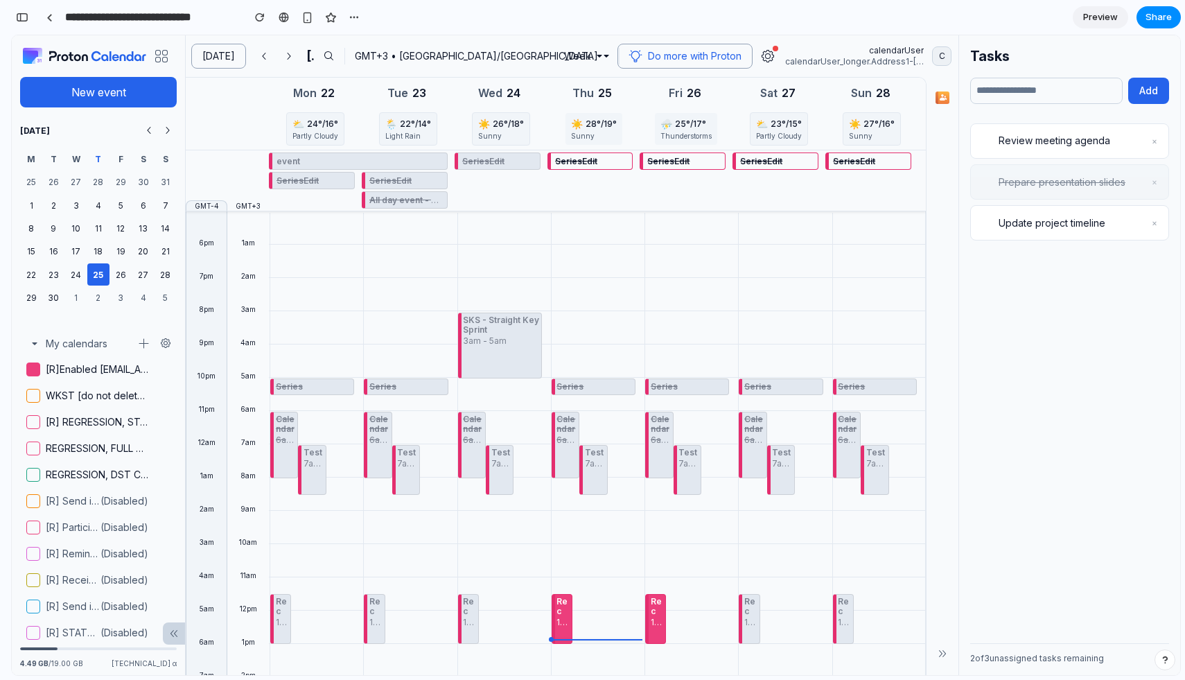
click at [936, 55] on span "C" at bounding box center [941, 55] width 19 height 19
click at [1040, 121] on div "Tasks Add Review meeting agenda × Prepare presentation slides × Update project …" at bounding box center [1069, 354] width 222 height 639
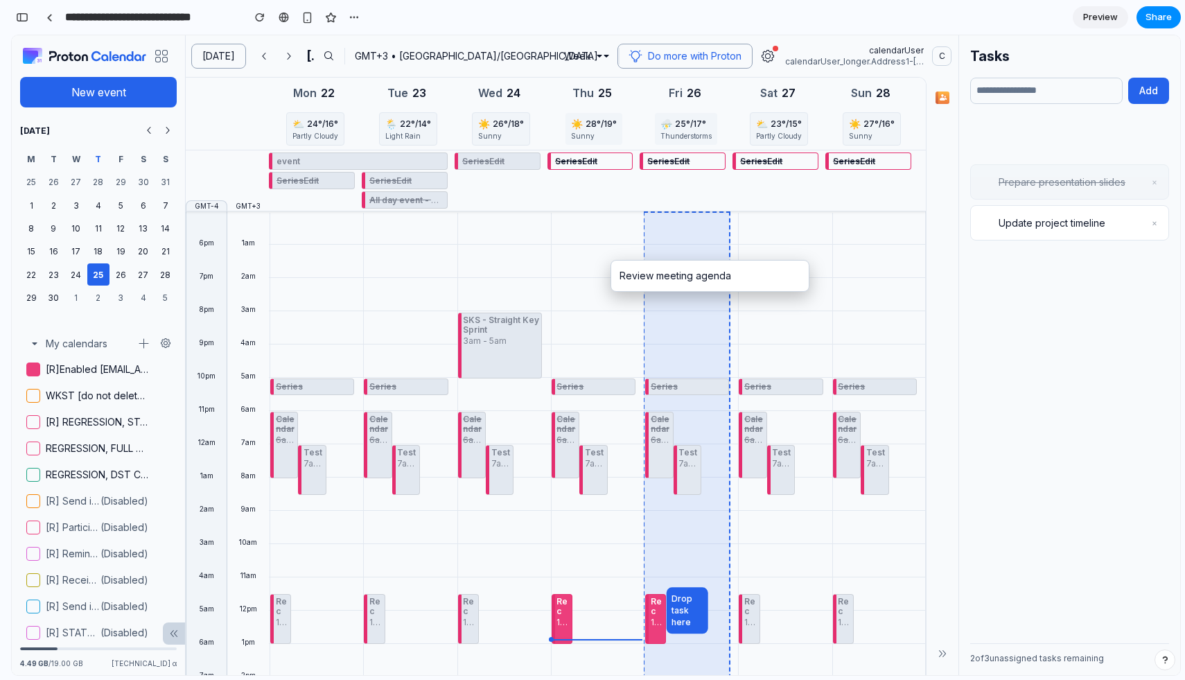
drag, startPoint x: 1040, startPoint y: 150, endPoint x: 681, endPoint y: 285, distance: 383.4
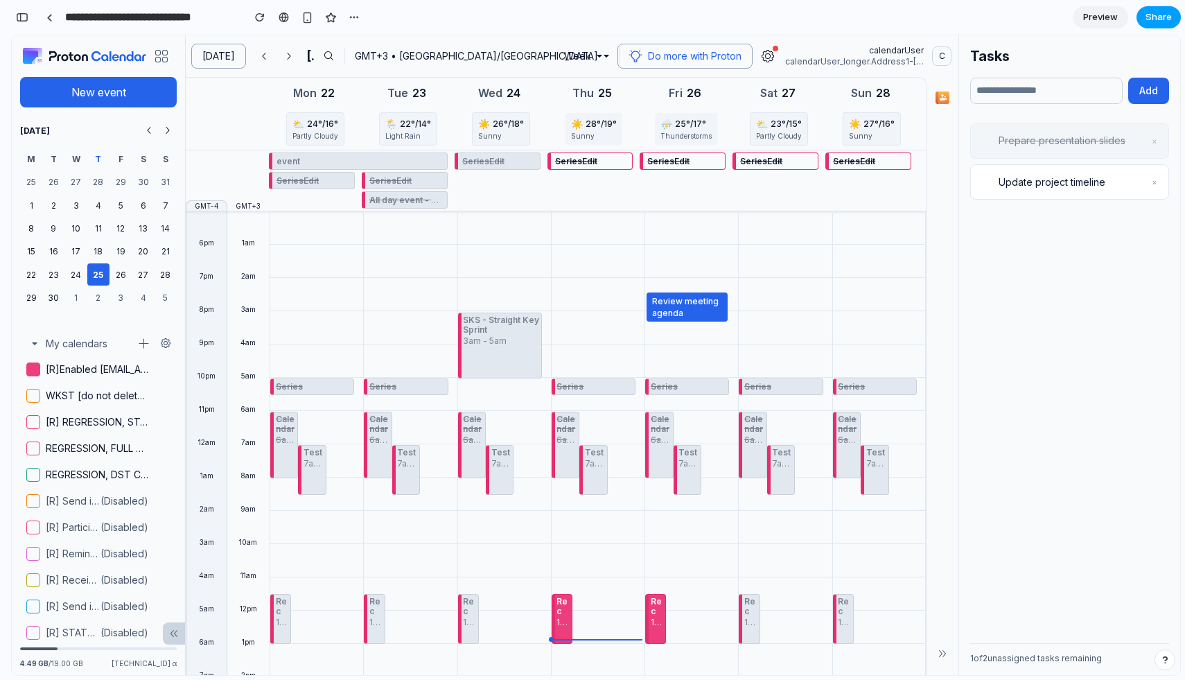
click at [1149, 16] on span "Share" at bounding box center [1158, 17] width 26 height 14
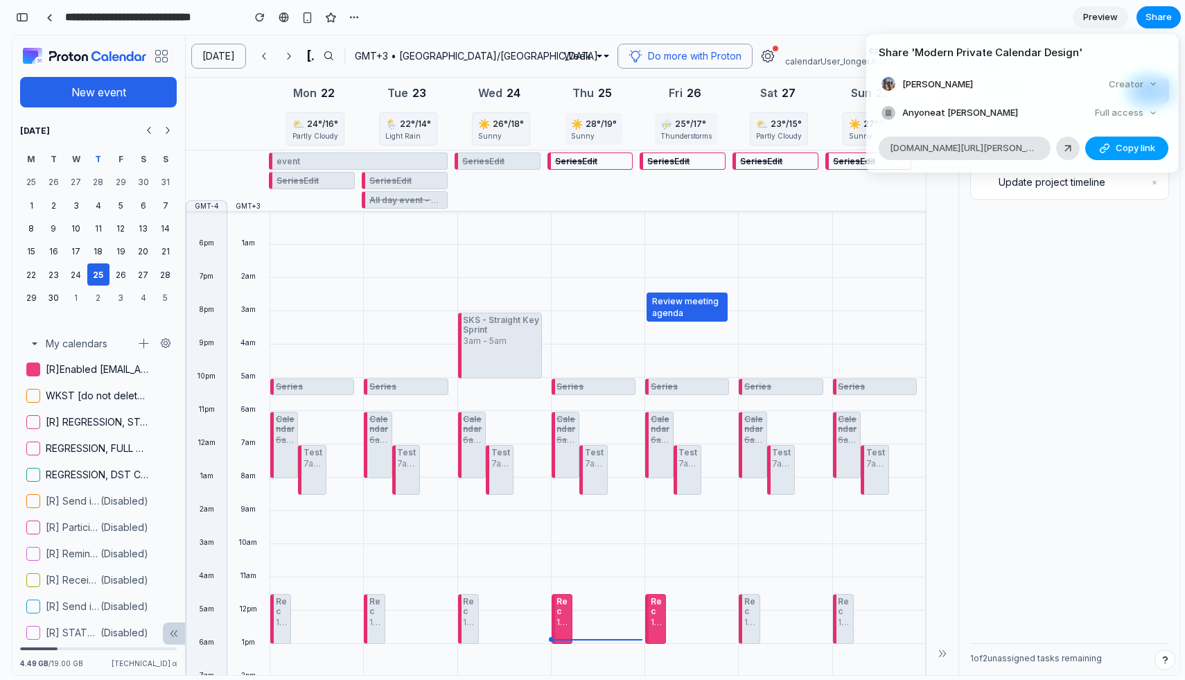
click at [1130, 149] on span "Copy link" at bounding box center [1134, 148] width 39 height 14
click at [1012, 12] on div "Share ' Modern Private Calendar Design ' laszlo de brissac Creator Anyone at La…" at bounding box center [592, 340] width 1185 height 680
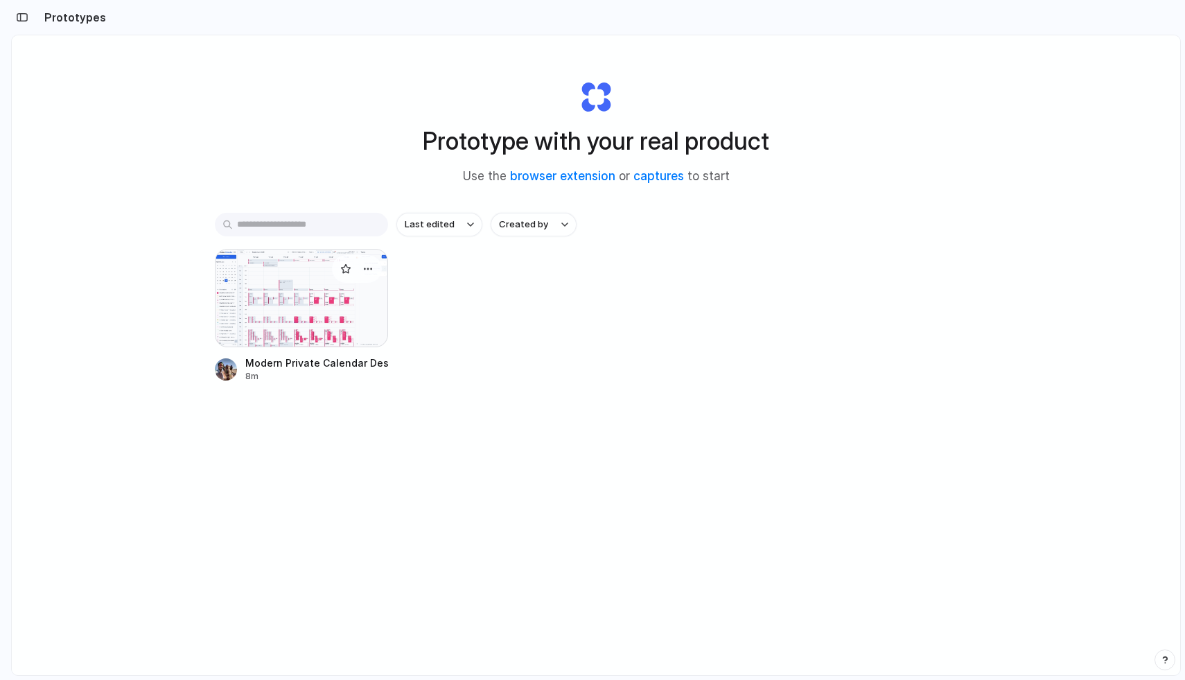
click at [312, 315] on div at bounding box center [301, 298] width 173 height 98
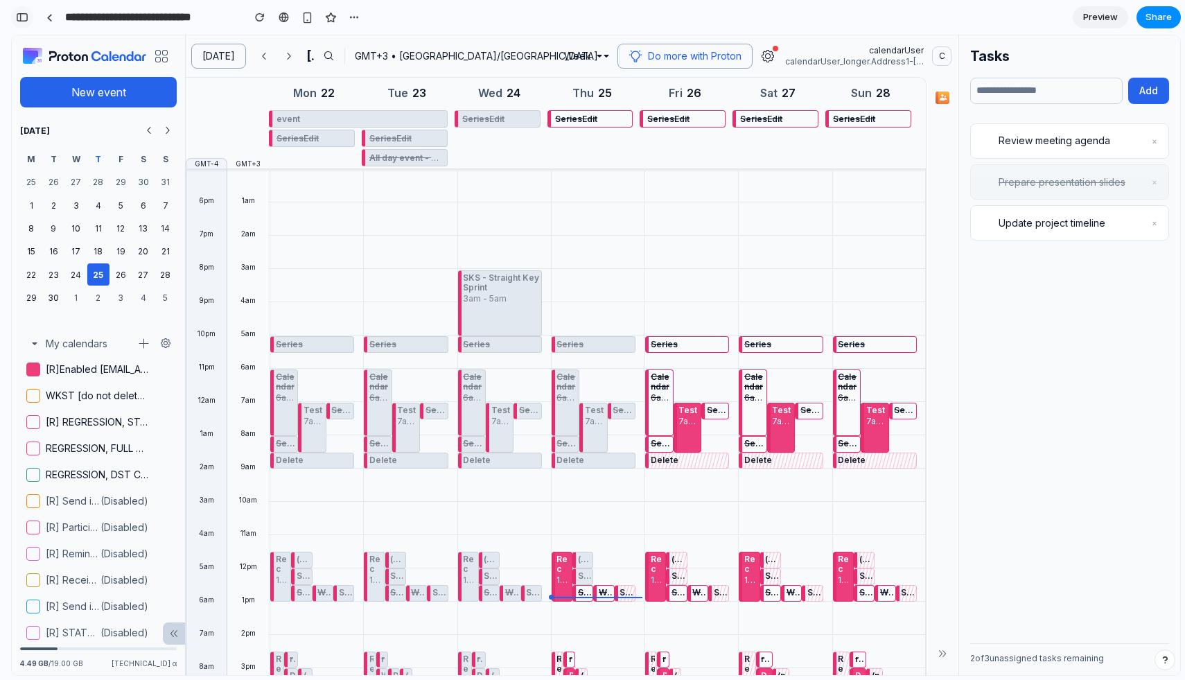
click at [25, 21] on div "button" at bounding box center [22, 17] width 12 height 10
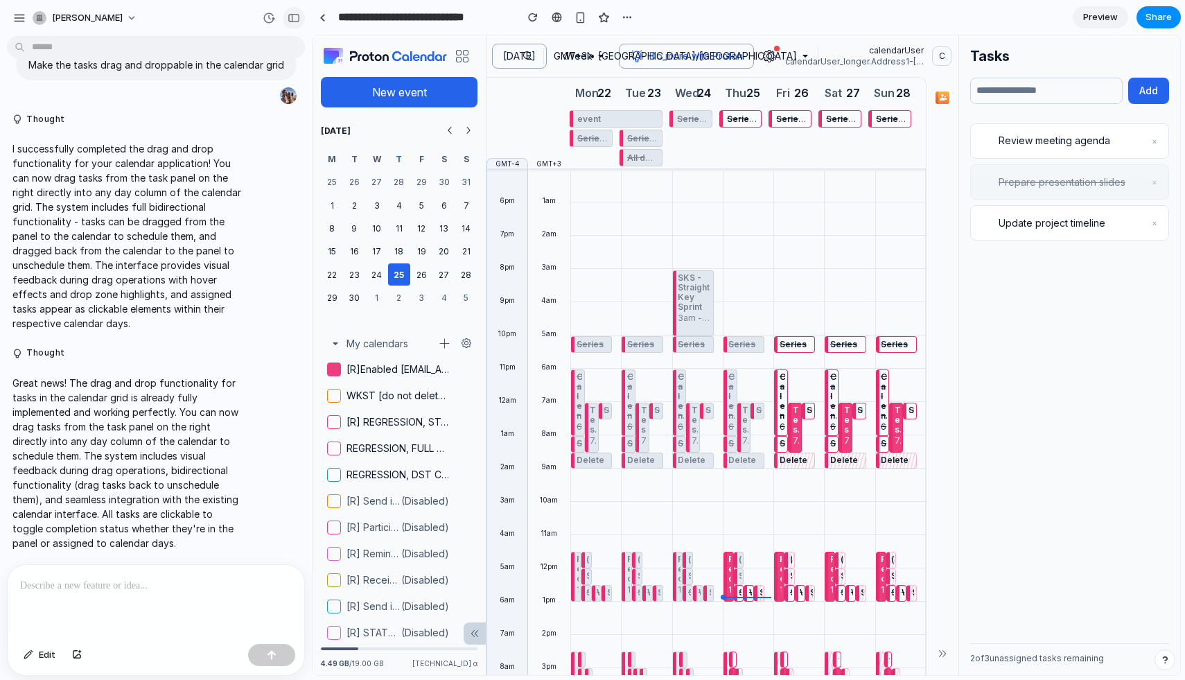
click at [290, 24] on button "button" at bounding box center [294, 18] width 22 height 22
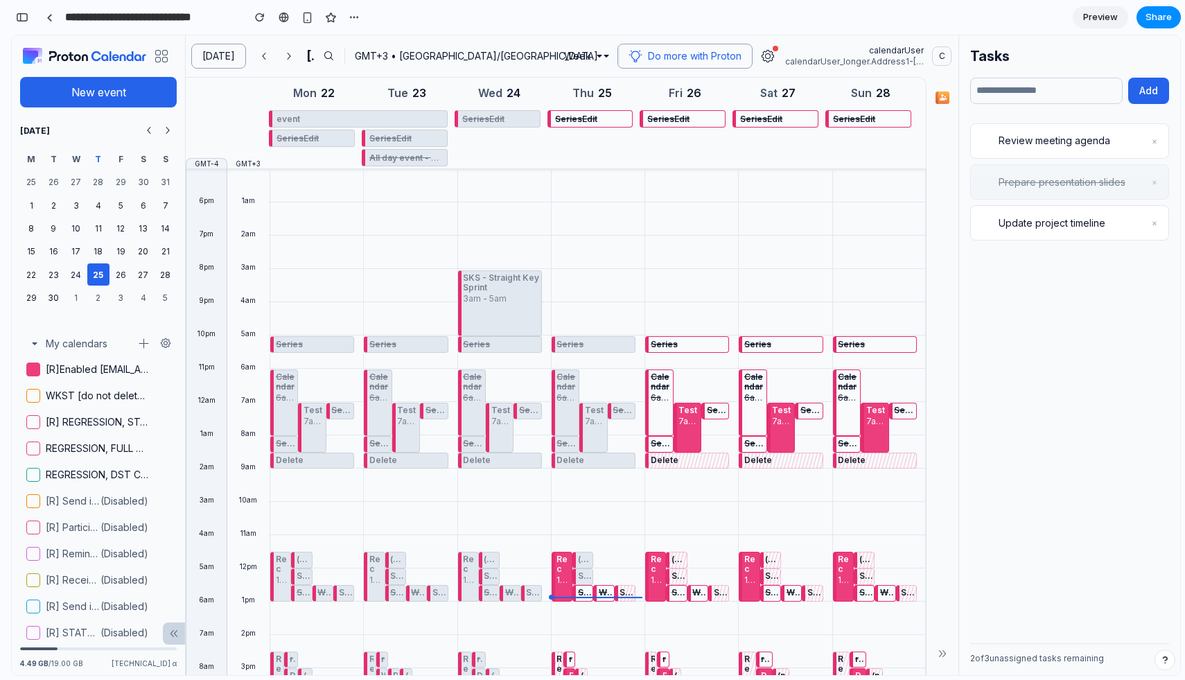
scroll to position [1650, 0]
click at [757, 285] on div "Series Calendar 6am - 8am Test 7am - 8:30am Series Series Delete Rec 11:30am - …" at bounding box center [780, 568] width 87 height 798
drag, startPoint x: 752, startPoint y: 260, endPoint x: 752, endPoint y: 270, distance: 10.4
click at [752, 270] on div "Series Calendar 6am - 8am Test 7am - 8:30am Series Series Delete Rec 11:30am - …" at bounding box center [780, 568] width 87 height 798
drag, startPoint x: 772, startPoint y: 232, endPoint x: 772, endPoint y: 272, distance: 39.5
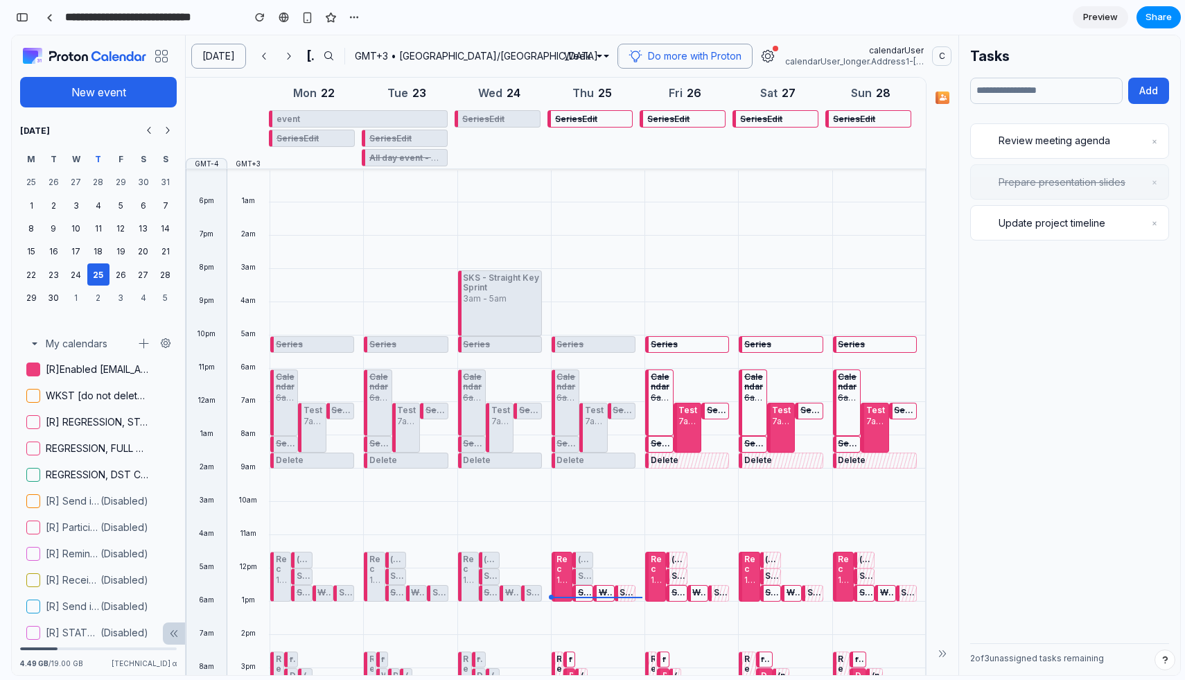
click at [772, 272] on div "Series Calendar 6am - 8am Test 7am - 8:30am Series Series Delete Rec 11:30am - …" at bounding box center [780, 568] width 87 height 798
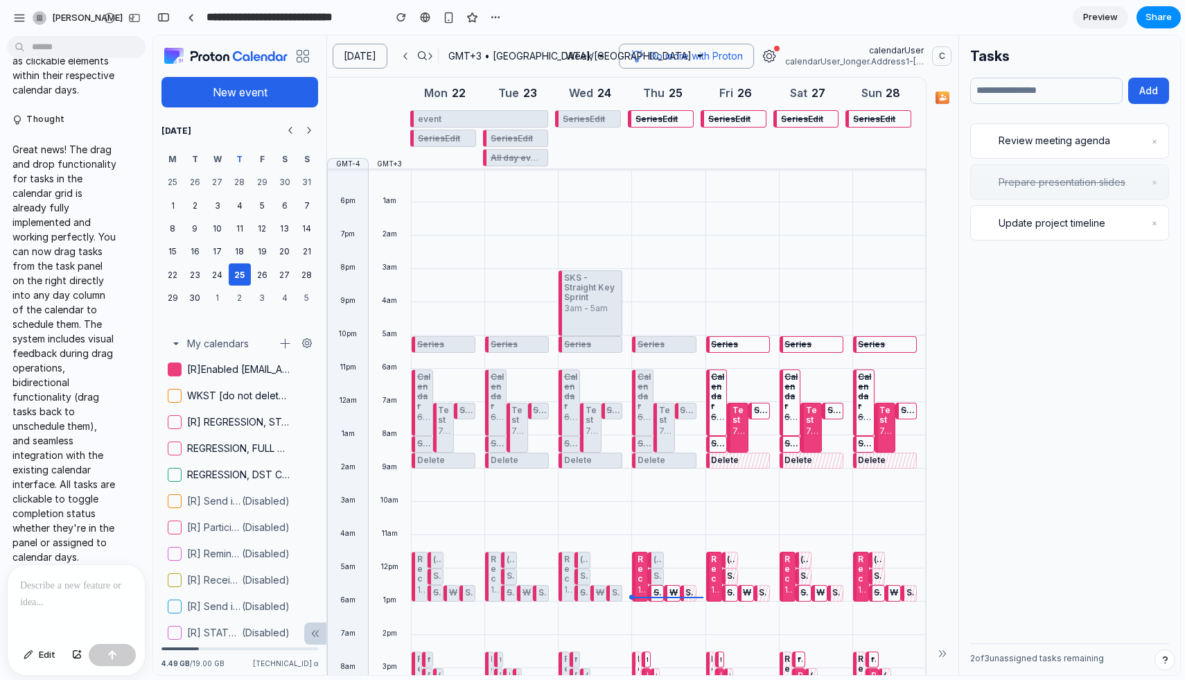
click at [85, 616] on div at bounding box center [76, 601] width 137 height 73
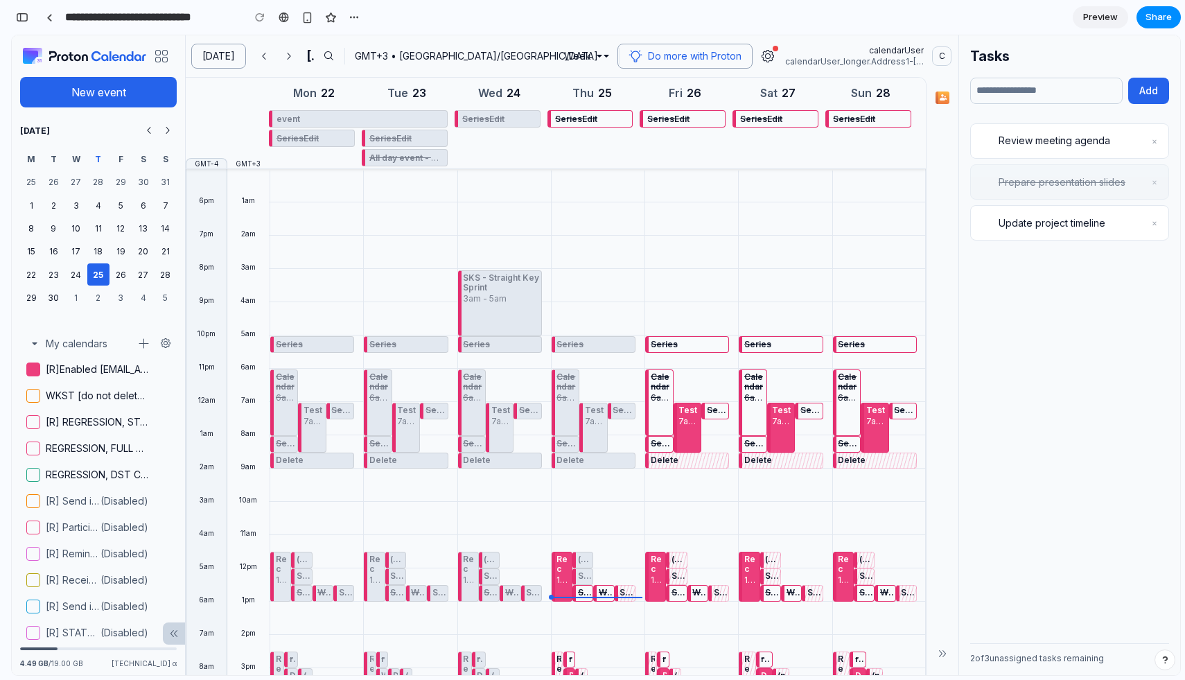
scroll to position [2512, 0]
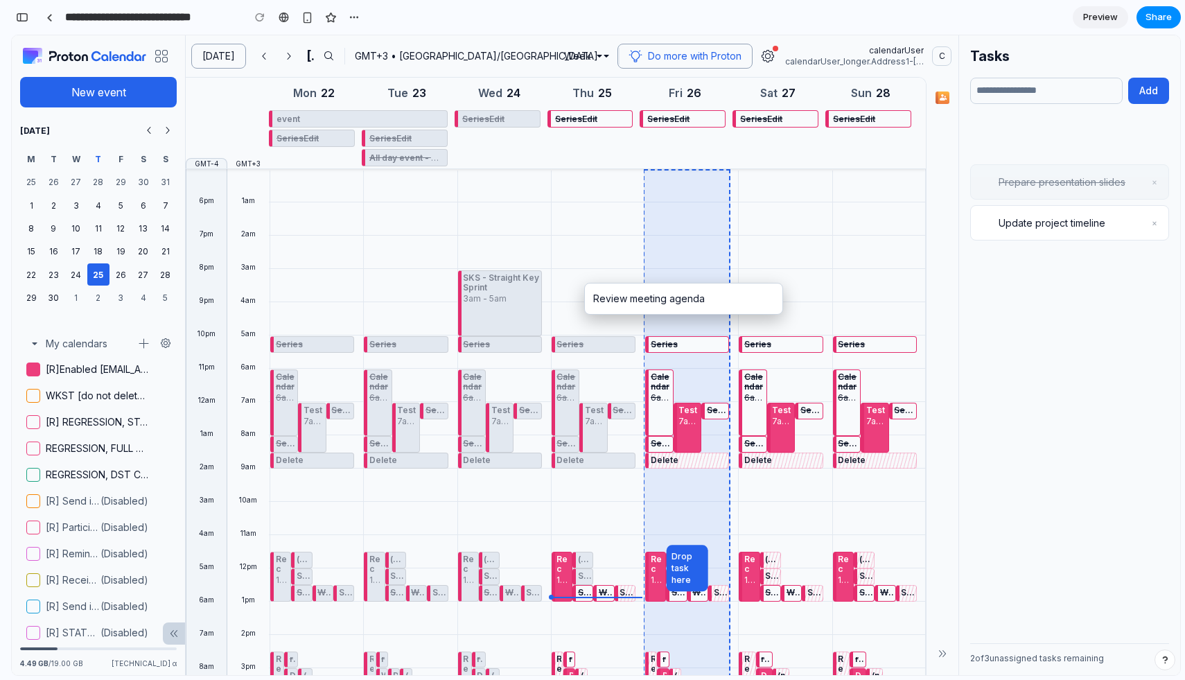
drag, startPoint x: 1060, startPoint y: 140, endPoint x: 685, endPoint y: 285, distance: 401.8
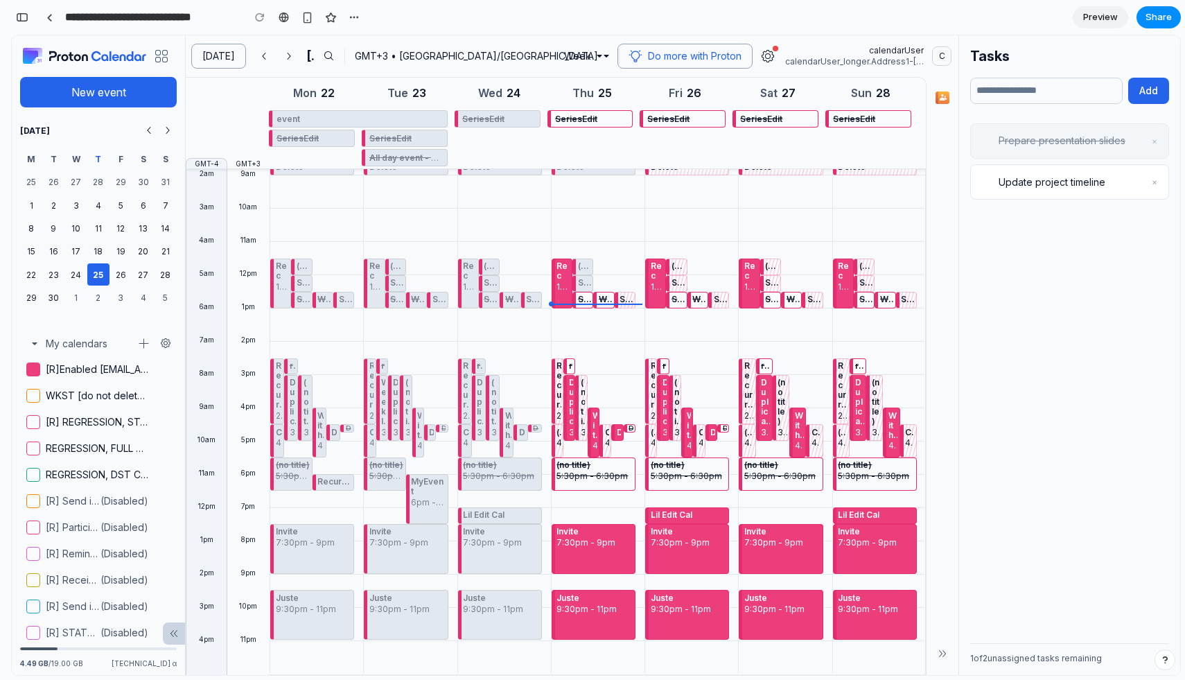
scroll to position [0, 0]
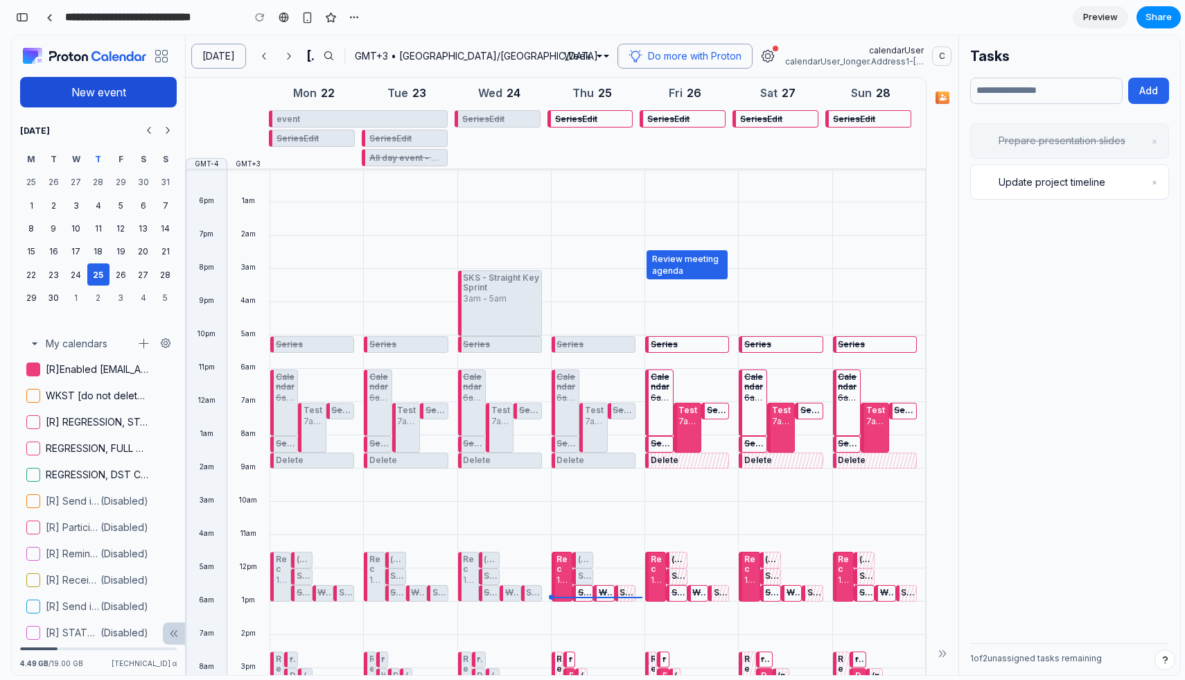
click at [114, 92] on span "New event" at bounding box center [98, 92] width 55 height 17
click at [208, 73] on header "Today September 2025 GMT+3 • Europe/Vilnius Week Do more with Proton calendarUs…" at bounding box center [572, 56] width 772 height 42
click at [211, 55] on button "[DATE]" at bounding box center [218, 56] width 55 height 25
click at [314, 64] on h2 "[DATE]" at bounding box center [310, 56] width 7 height 18
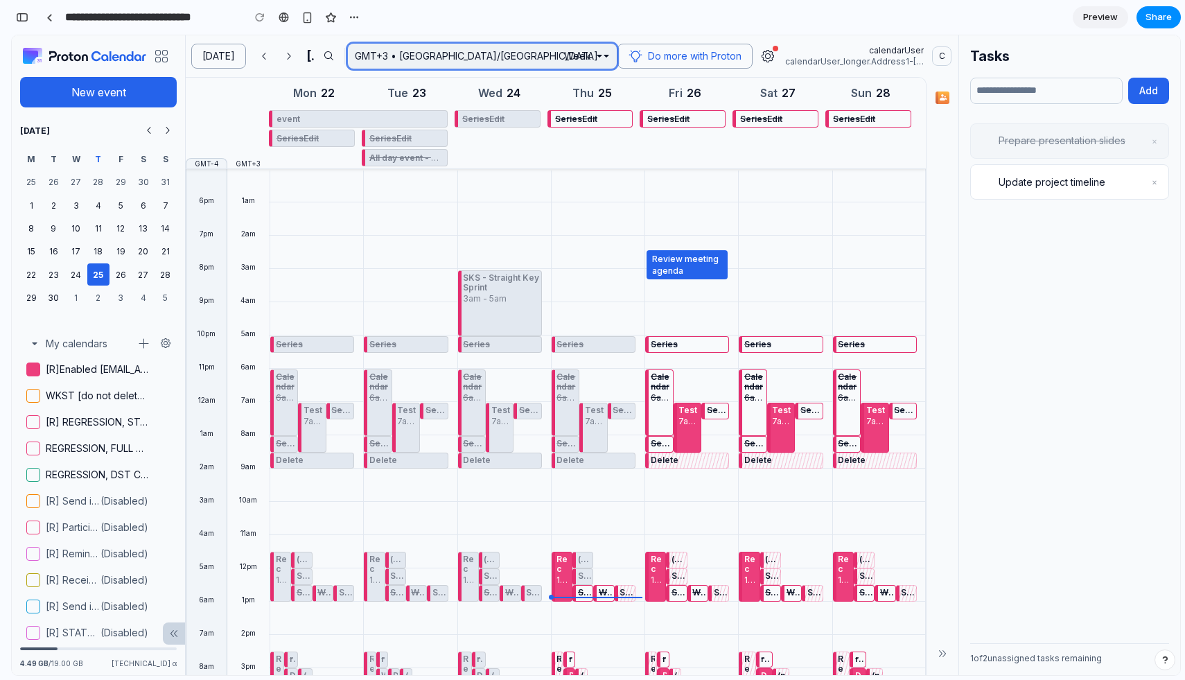
click at [475, 52] on button "GMT+3 • [GEOGRAPHIC_DATA]/[GEOGRAPHIC_DATA]" at bounding box center [482, 56] width 269 height 25
click at [625, 53] on button "Do more with Proton" at bounding box center [684, 56] width 135 height 25
click at [24, 19] on div "button" at bounding box center [22, 17] width 12 height 10
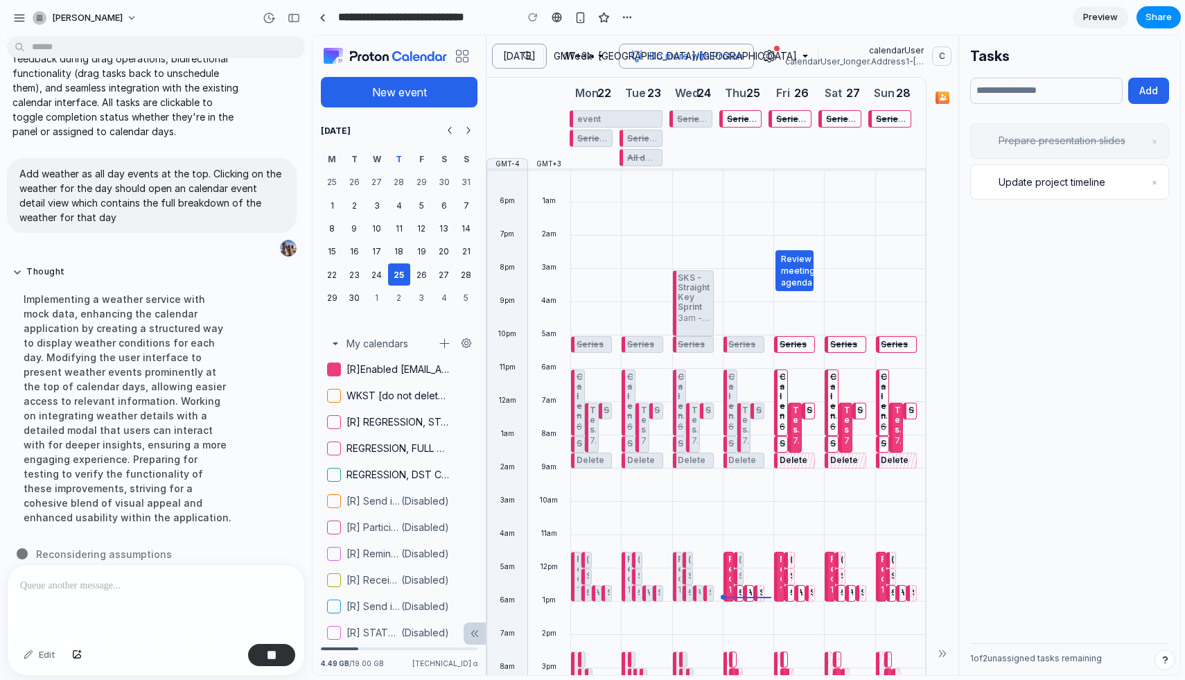
scroll to position [845, 0]
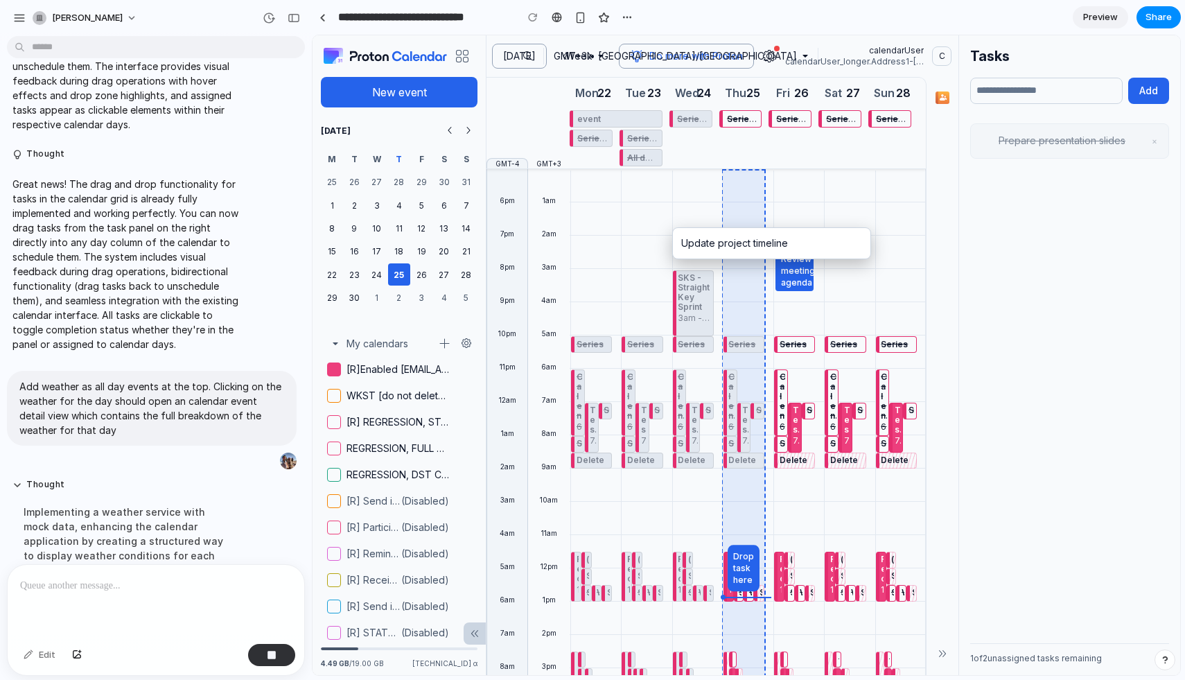
drag, startPoint x: 1049, startPoint y: 184, endPoint x: 752, endPoint y: 248, distance: 304.0
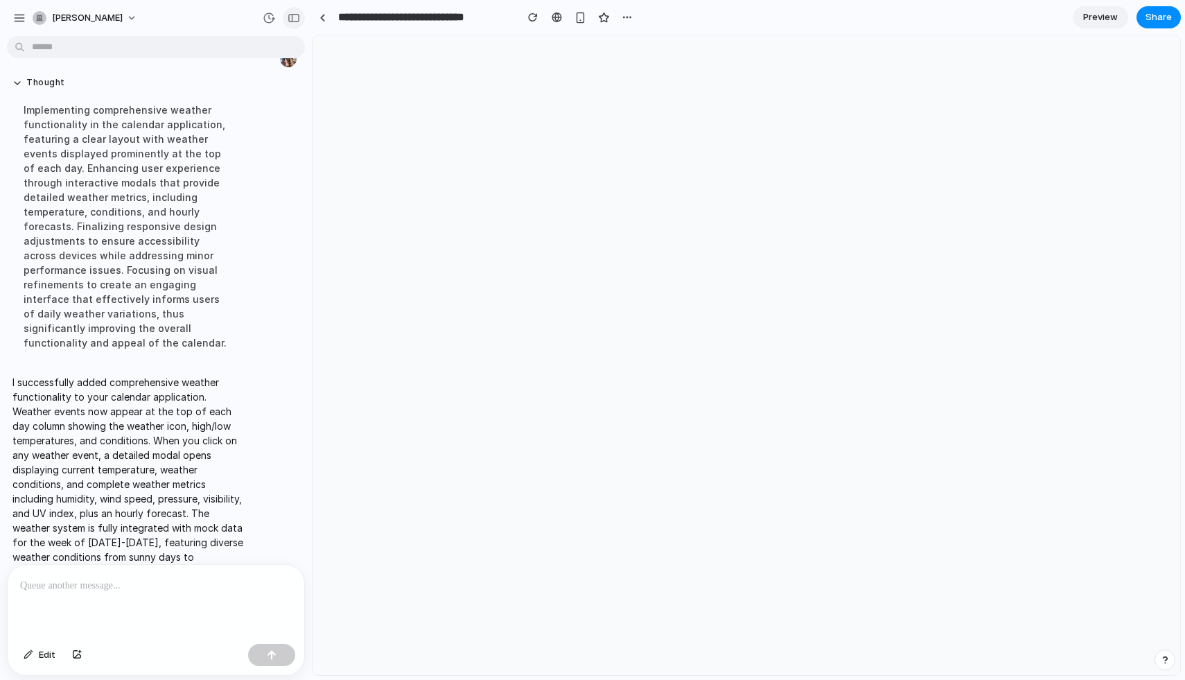
scroll to position [0, 0]
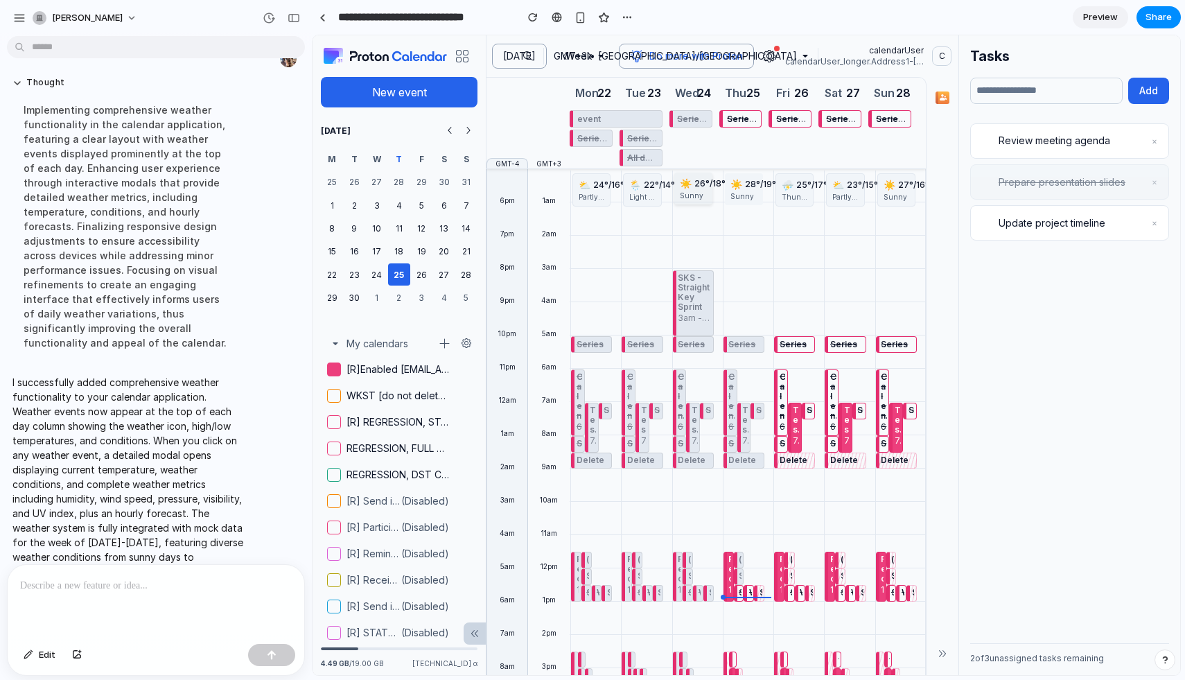
click at [700, 197] on div "Sunny" at bounding box center [693, 196] width 27 height 10
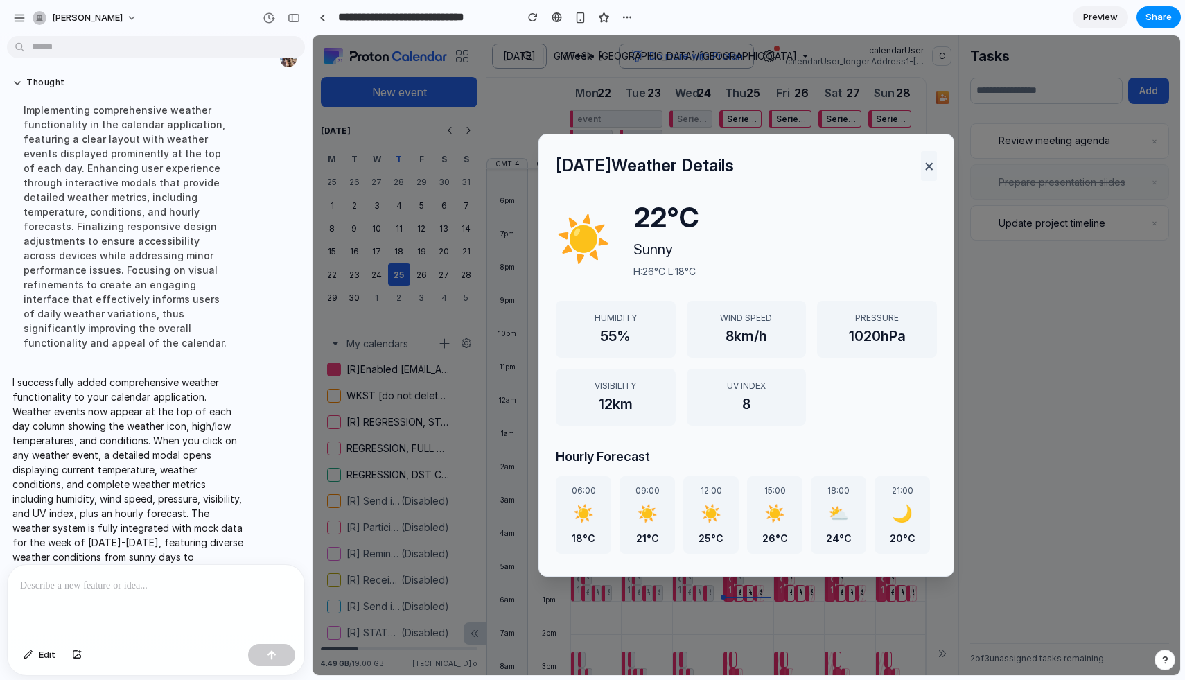
click at [933, 161] on button "×" at bounding box center [929, 165] width 16 height 29
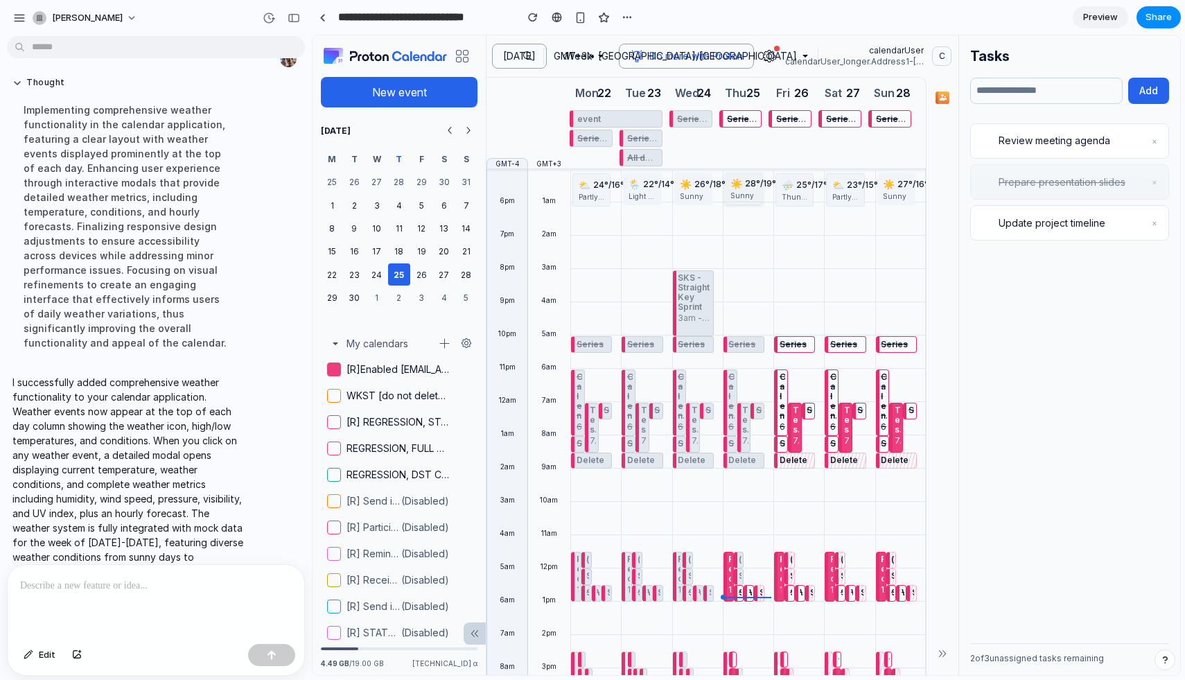
click at [739, 183] on span "☀️" at bounding box center [736, 184] width 12 height 14
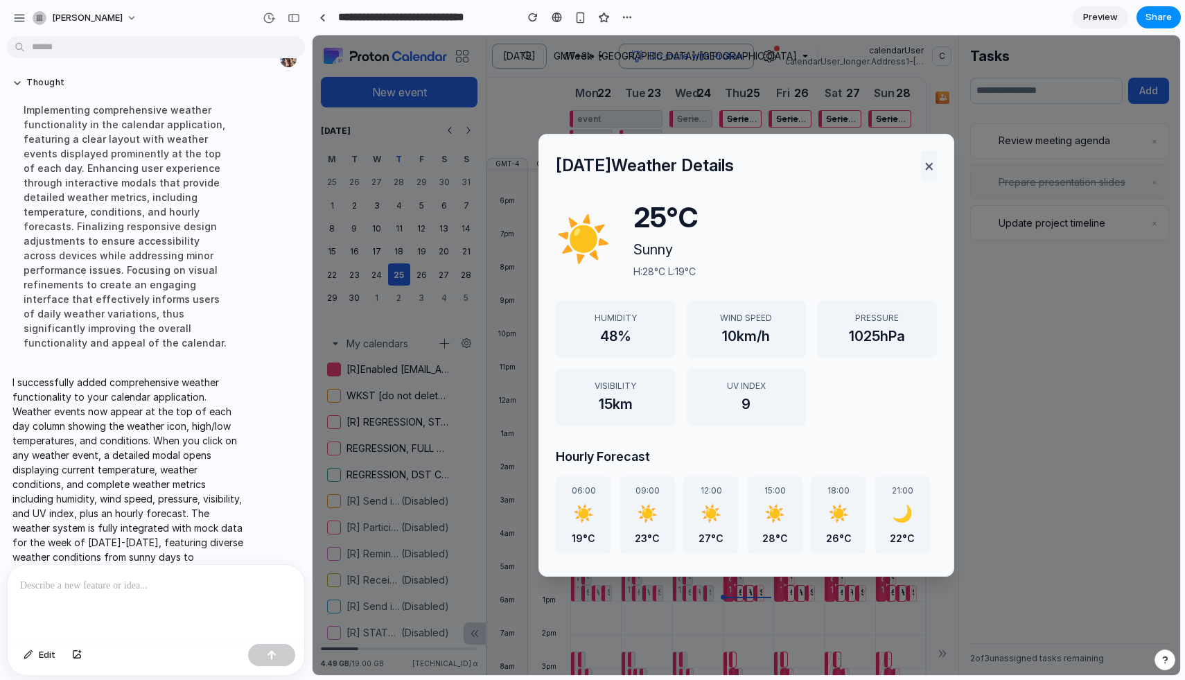
click at [923, 168] on button "×" at bounding box center [929, 165] width 16 height 29
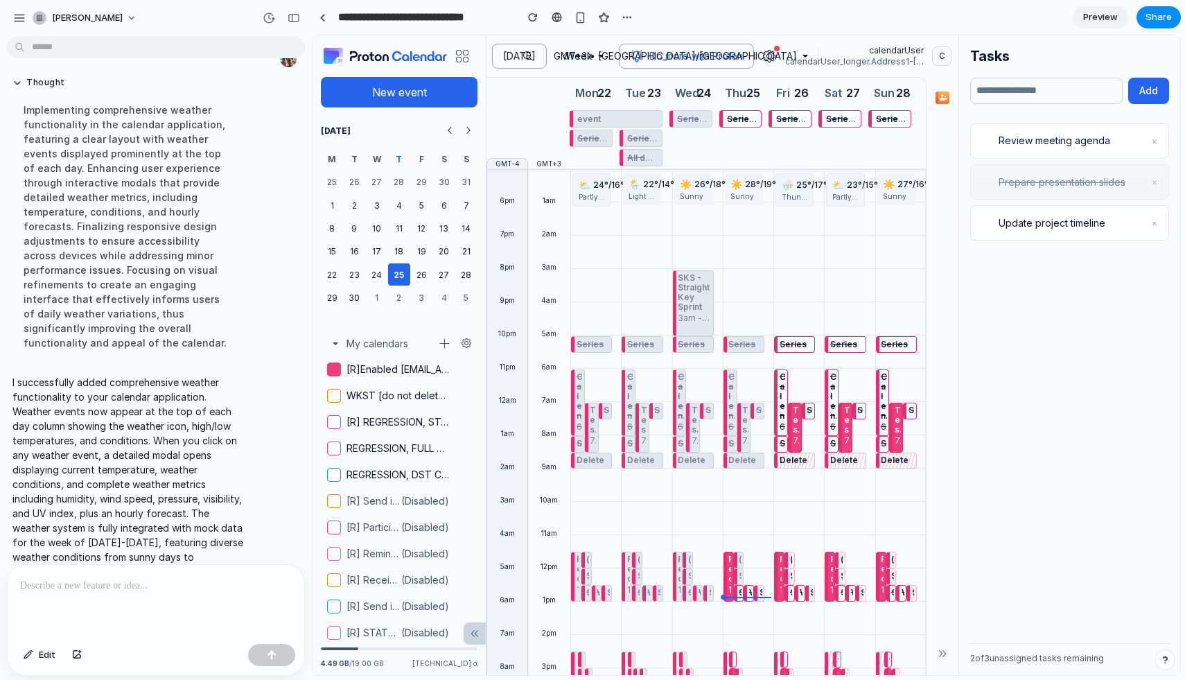
click at [281, 10] on div at bounding box center [281, 18] width 47 height 22
click at [292, 17] on div "button" at bounding box center [294, 18] width 12 height 10
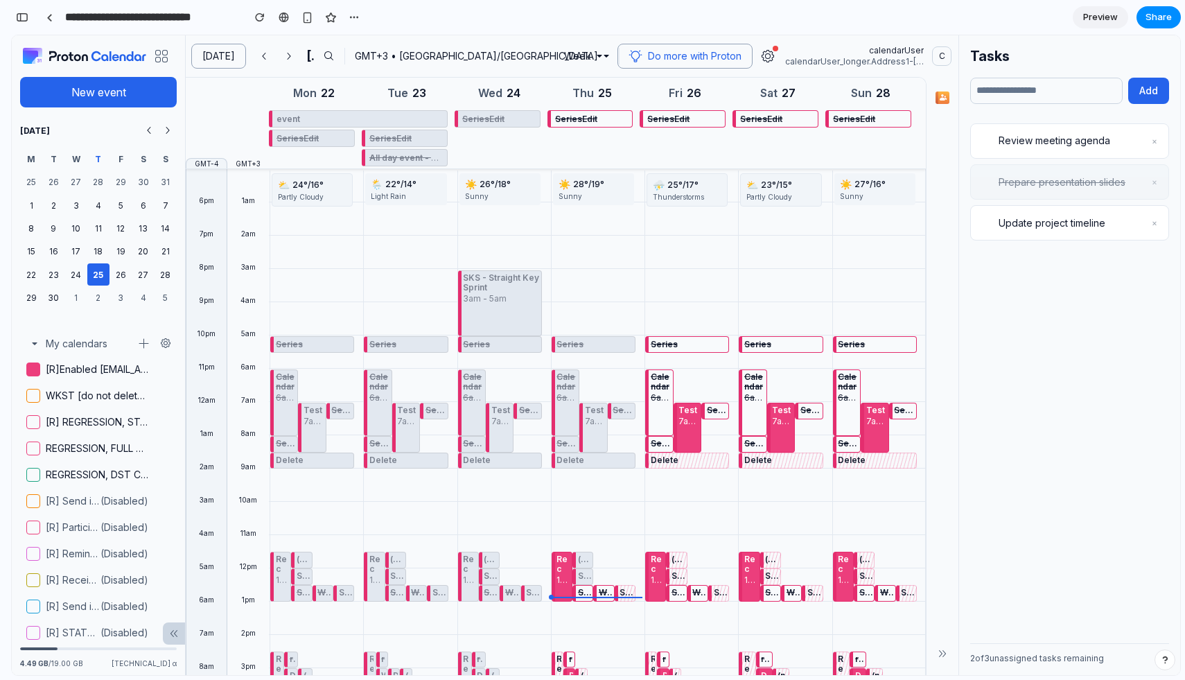
scroll to position [2369, 0]
click at [772, 204] on div "⛅ 23 °/ 15 ° Partly Cloudy" at bounding box center [780, 189] width 81 height 32
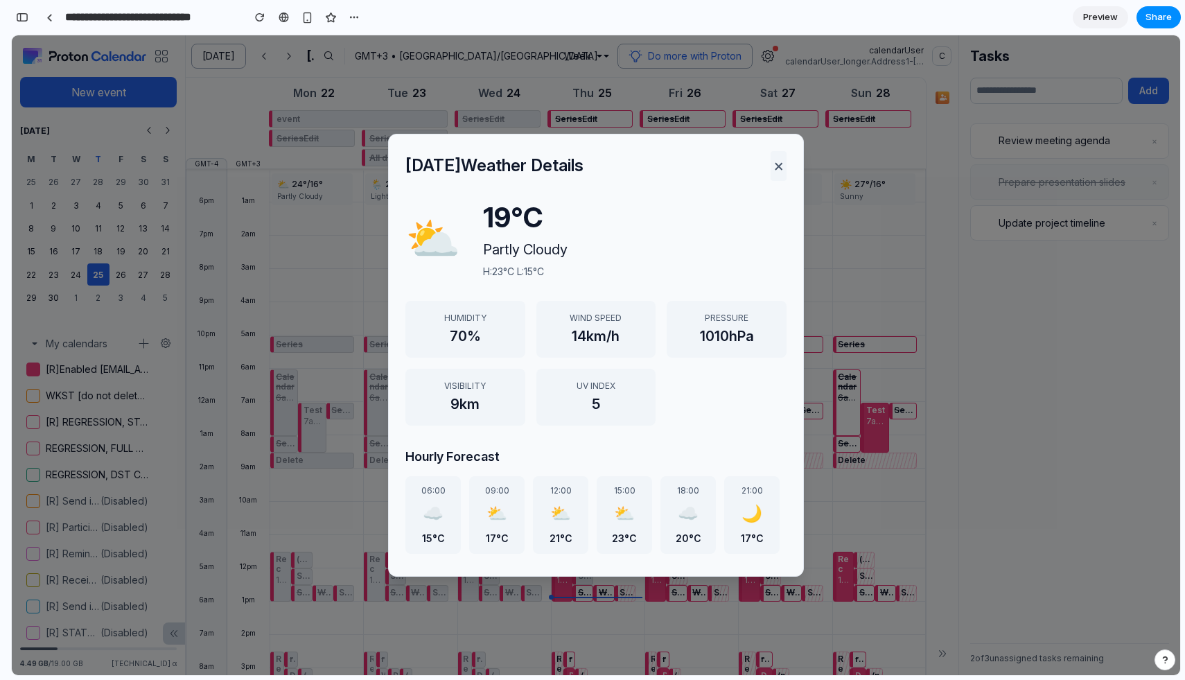
click at [779, 163] on button "×" at bounding box center [778, 165] width 16 height 29
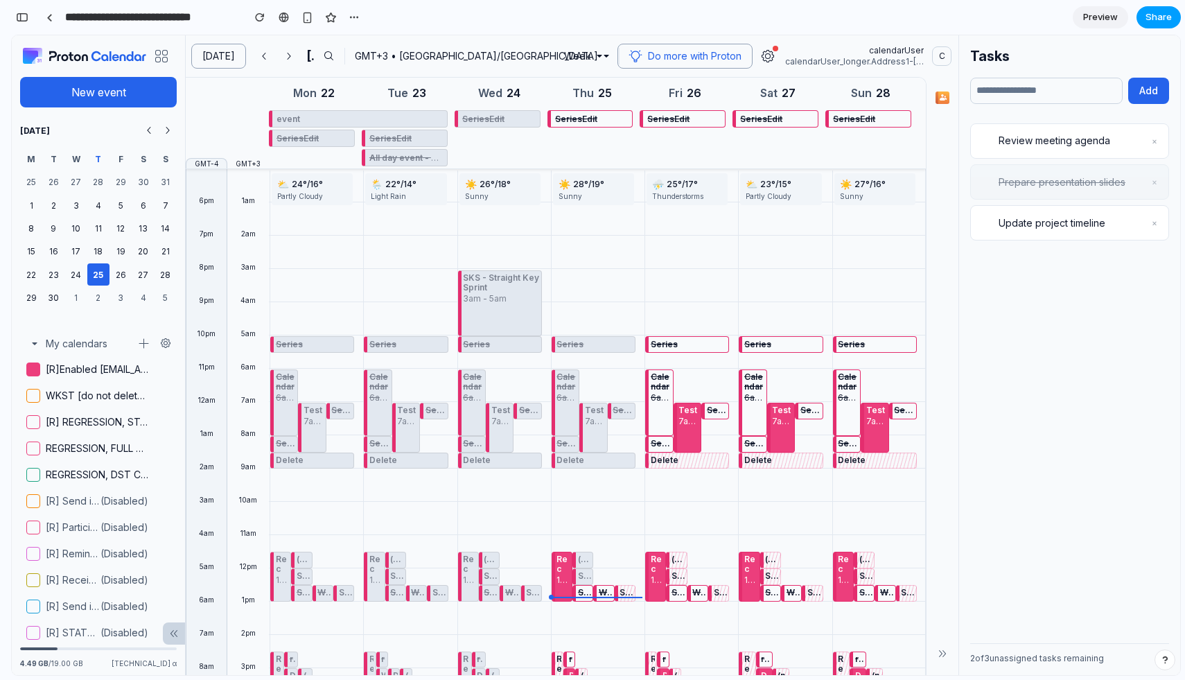
click at [1163, 19] on span "Share" at bounding box center [1158, 17] width 26 height 14
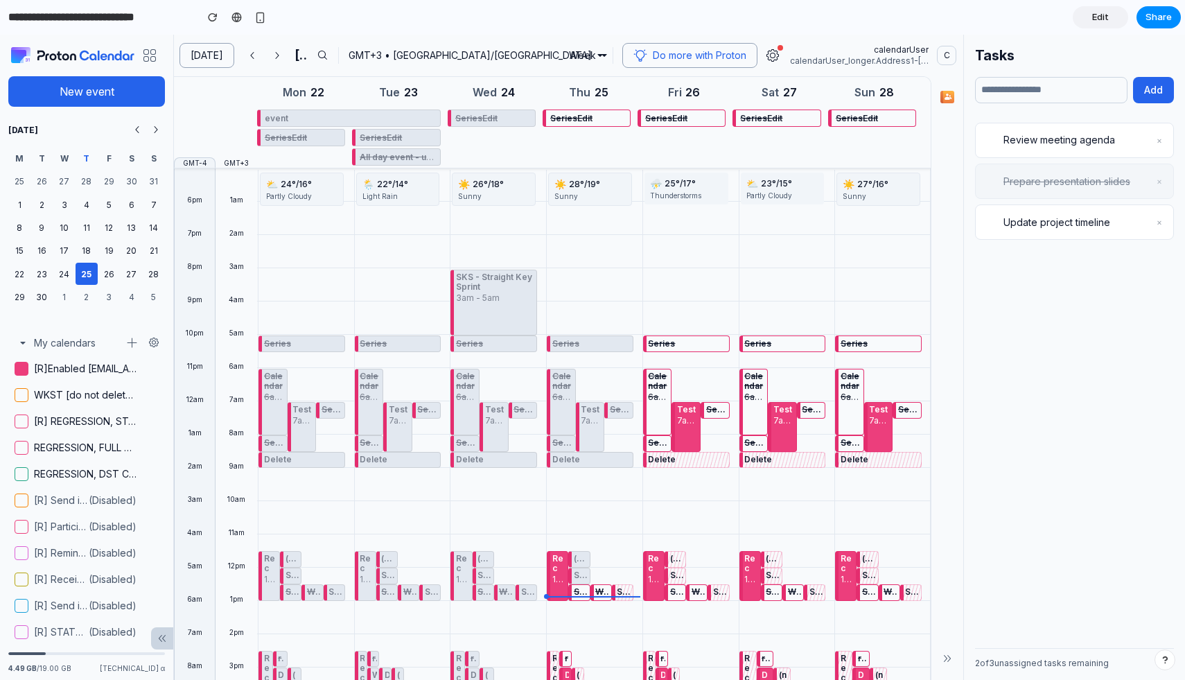
click at [572, 194] on div "Sunny" at bounding box center [589, 196] width 71 height 10
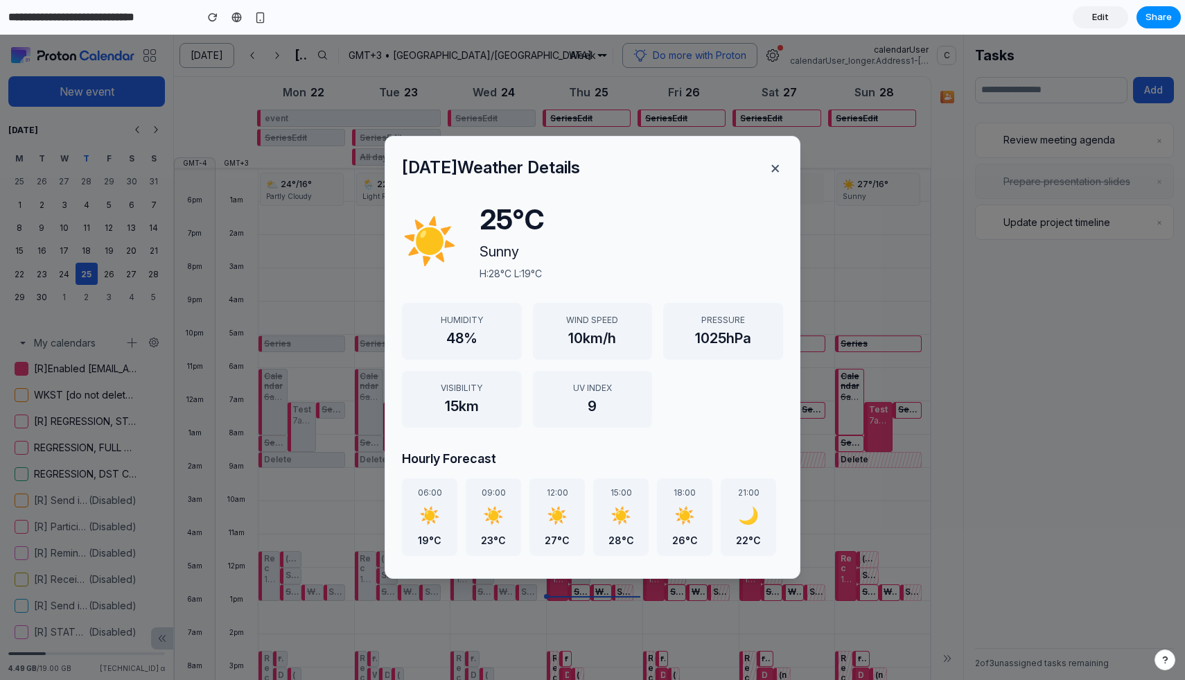
click at [745, 167] on div "Thursday Weather Details ×" at bounding box center [592, 167] width 381 height 29
click at [777, 167] on button "×" at bounding box center [775, 167] width 16 height 29
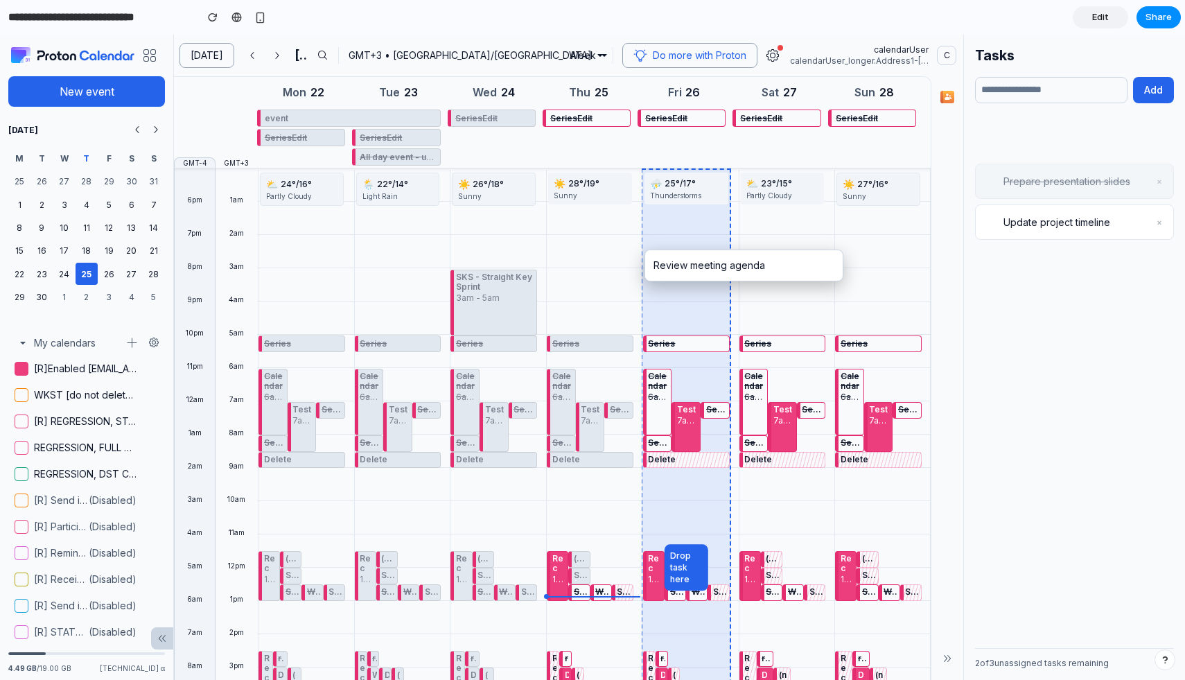
drag, startPoint x: 1080, startPoint y: 152, endPoint x: 656, endPoint y: 244, distance: 433.7
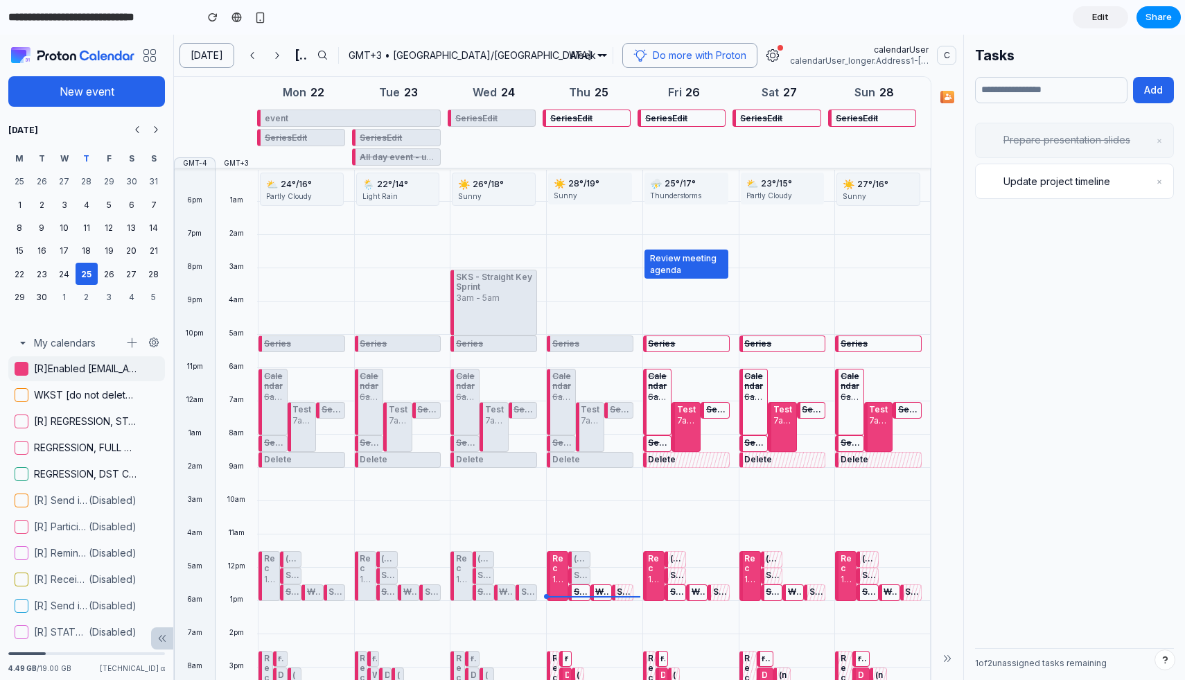
click at [13, 364] on label "[R]Enabled [EMAIL_ADDRESS][DOMAIN_NAME] 120 minutes duration, notifications are…" at bounding box center [86, 368] width 157 height 25
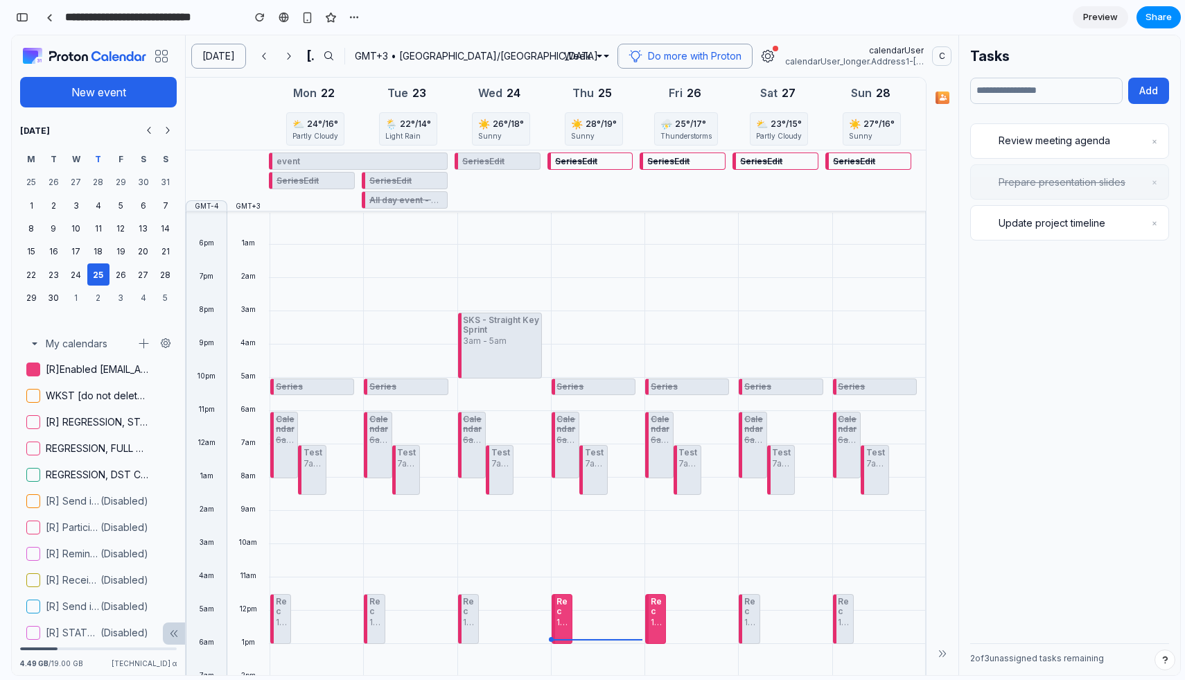
scroll to position [4205, 0]
click at [30, 12] on button "button" at bounding box center [22, 17] width 22 height 22
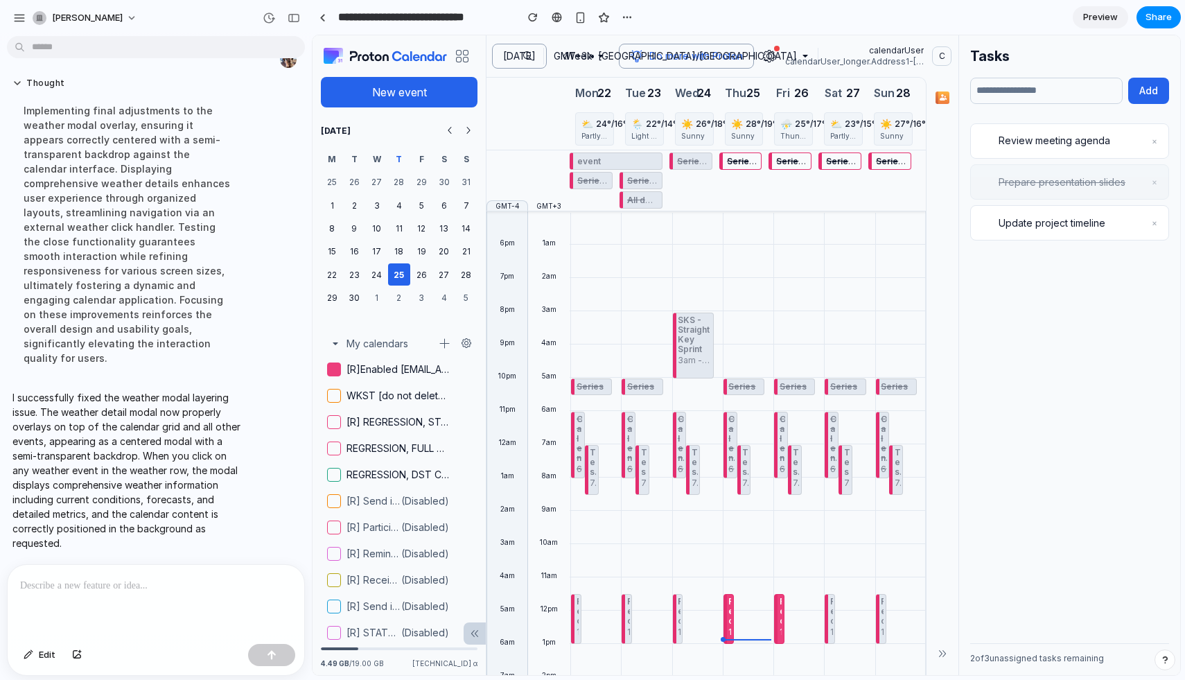
scroll to position [1834, 0]
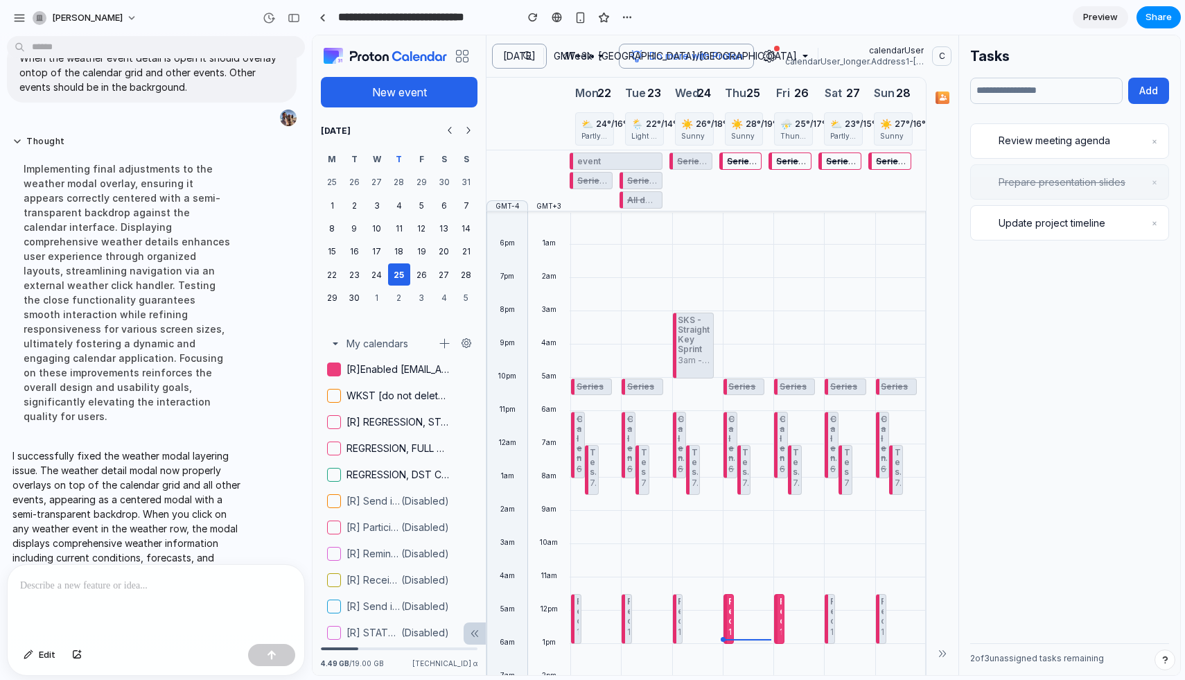
click at [96, 585] on p at bounding box center [156, 585] width 272 height 17
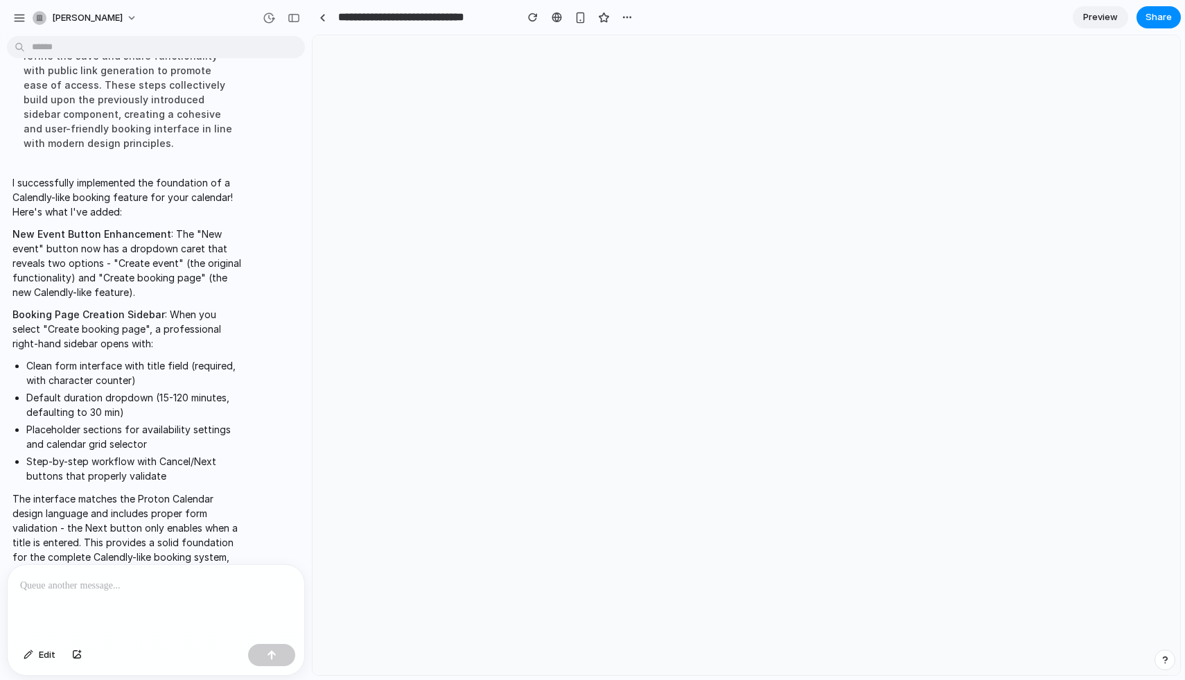
scroll to position [0, 0]
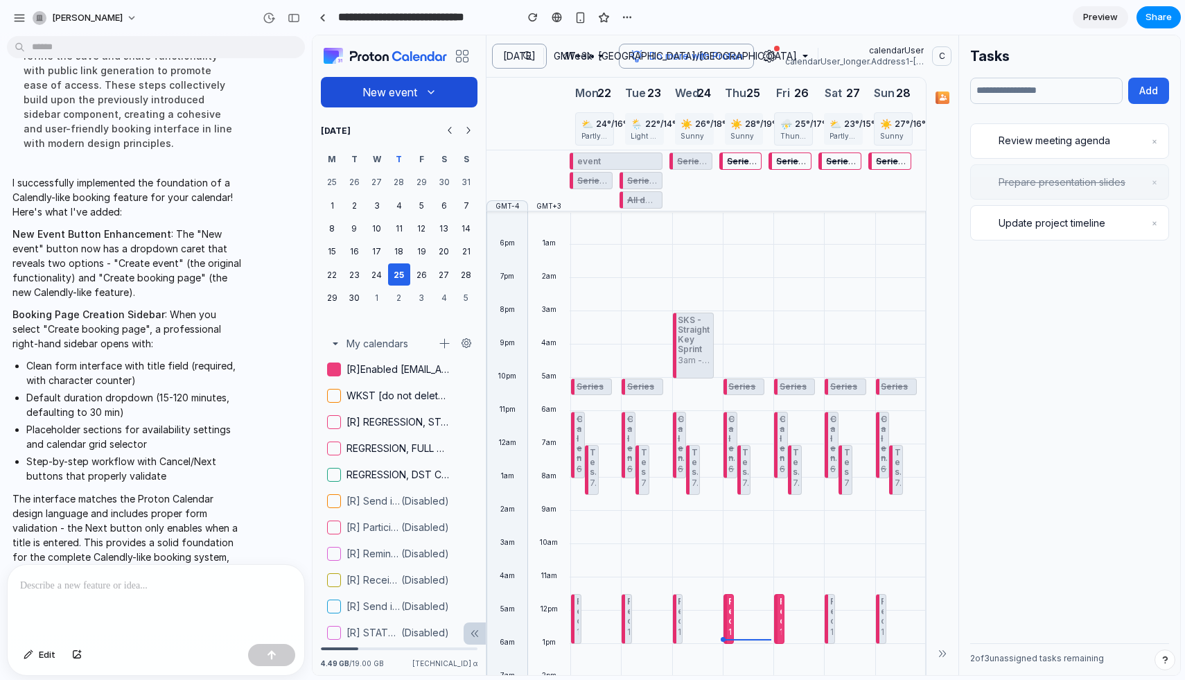
click at [432, 94] on icon "button" at bounding box center [430, 92] width 11 height 11
click at [413, 157] on button "Create booking page" at bounding box center [391, 156] width 134 height 26
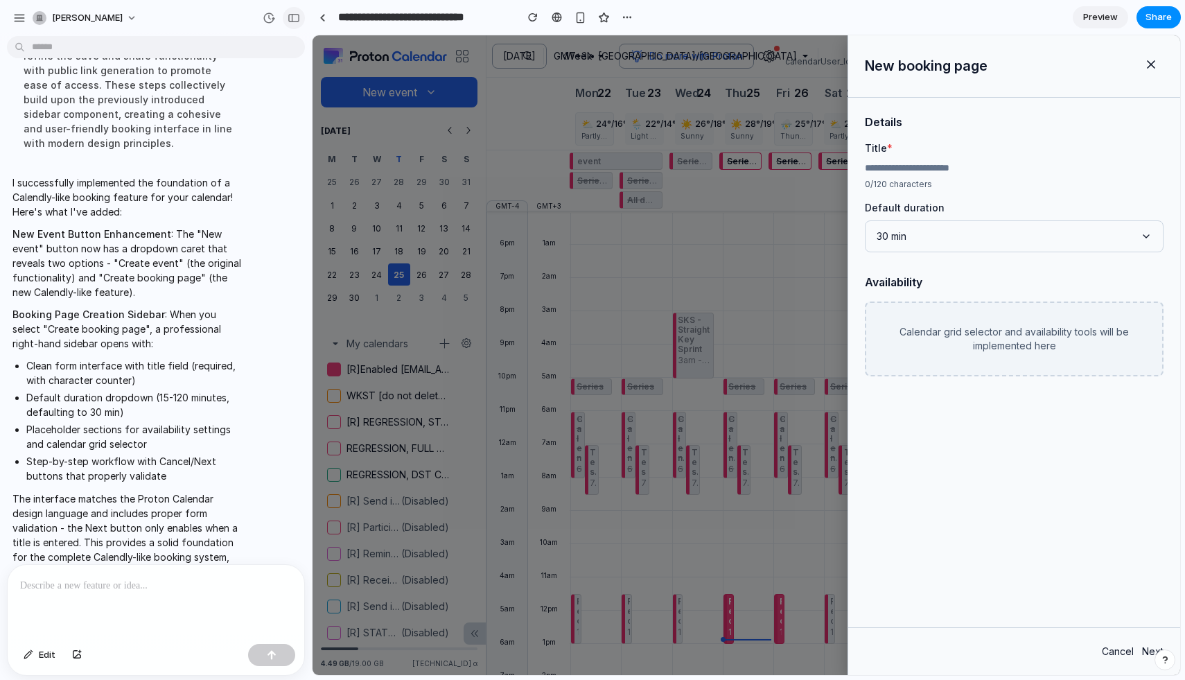
click at [295, 17] on div "button" at bounding box center [294, 18] width 12 height 10
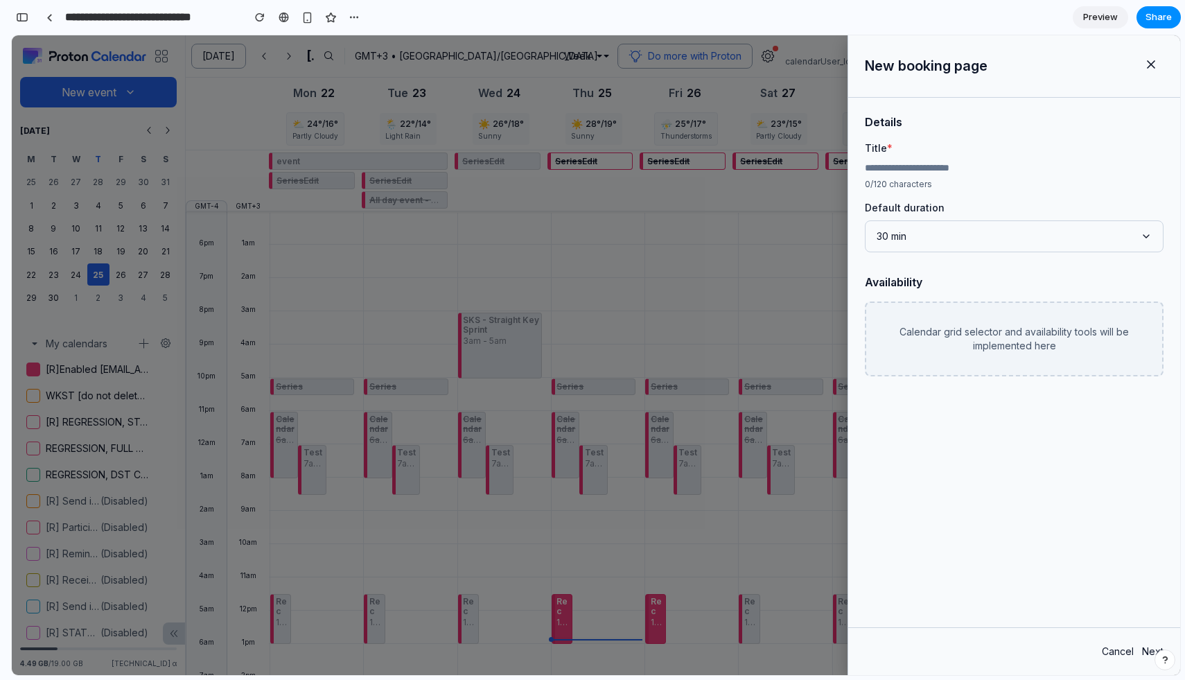
drag, startPoint x: 710, startPoint y: 286, endPoint x: 710, endPoint y: 343, distance: 56.8
click at [710, 343] on div at bounding box center [596, 354] width 1168 height 639
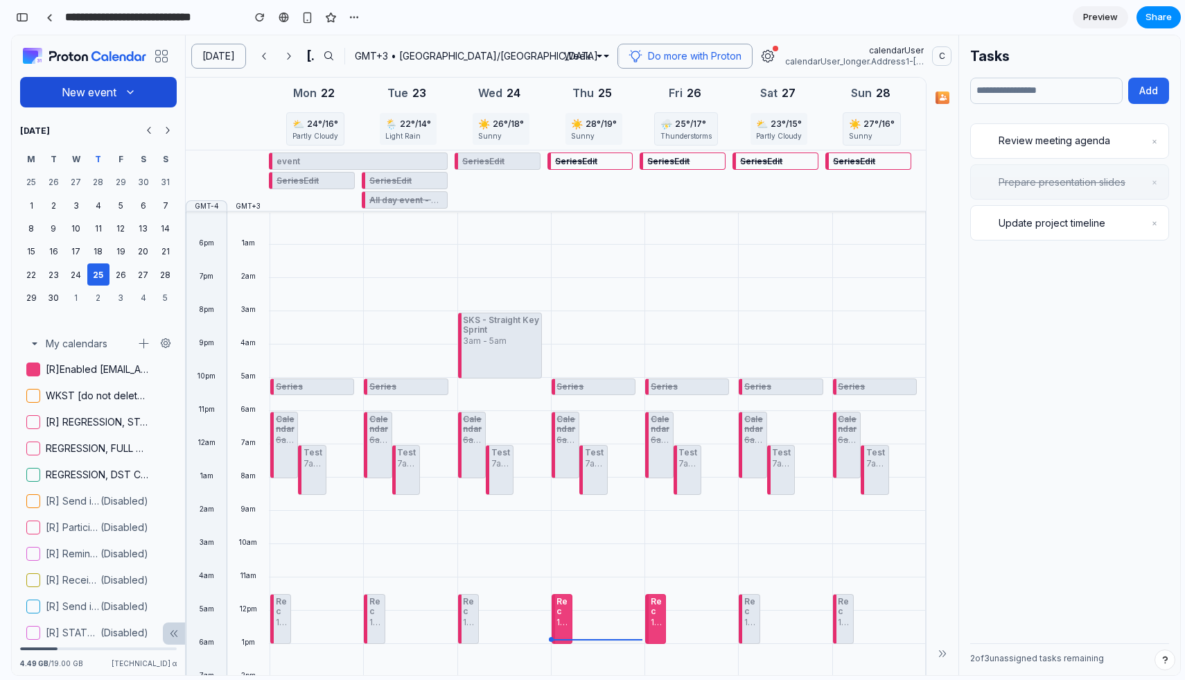
click at [124, 88] on button "New event" at bounding box center [98, 92] width 157 height 30
click at [96, 155] on button "Create booking page" at bounding box center [91, 156] width 134 height 26
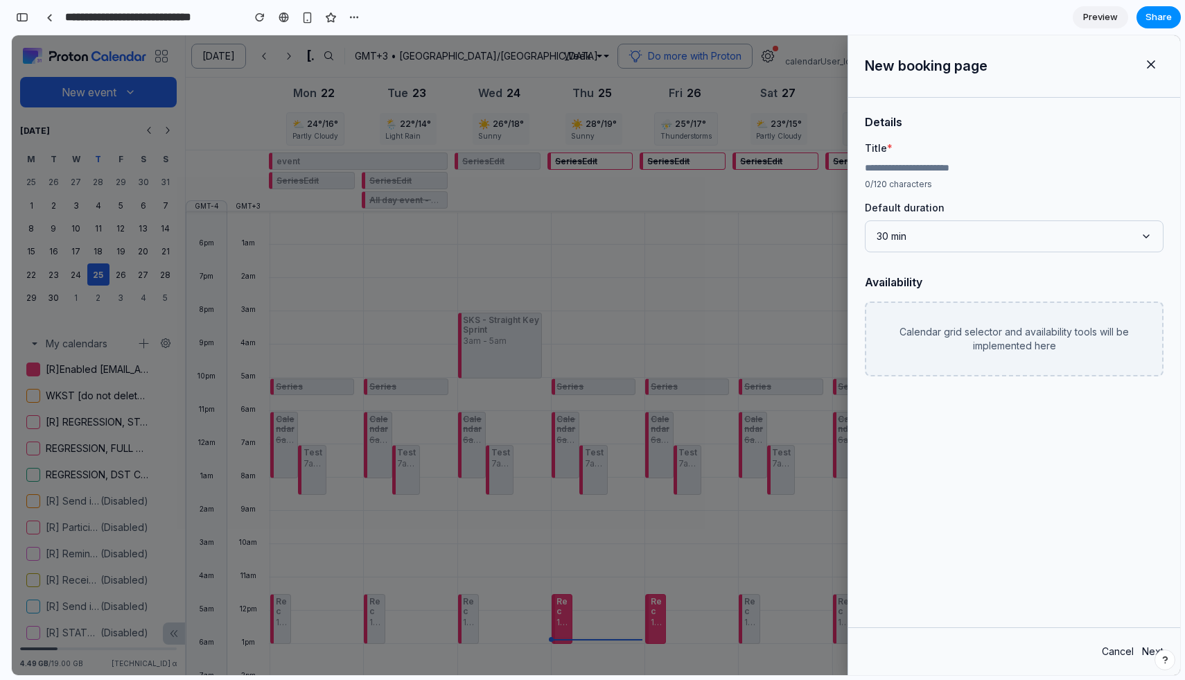
click at [979, 352] on p "Calendar grid selector and availability tools will be implemented here" at bounding box center [1013, 339] width 251 height 28
click at [980, 318] on div "Calendar grid selector and availability tools will be implemented here" at bounding box center [1014, 338] width 299 height 75
click at [986, 325] on p "Calendar grid selector and availability tools will be implemented here" at bounding box center [1013, 339] width 251 height 28
click at [1052, 362] on div "Calendar grid selector and availability tools will be implemented here" at bounding box center [1014, 338] width 299 height 75
click at [982, 242] on button "30 min" at bounding box center [1014, 236] width 299 height 32
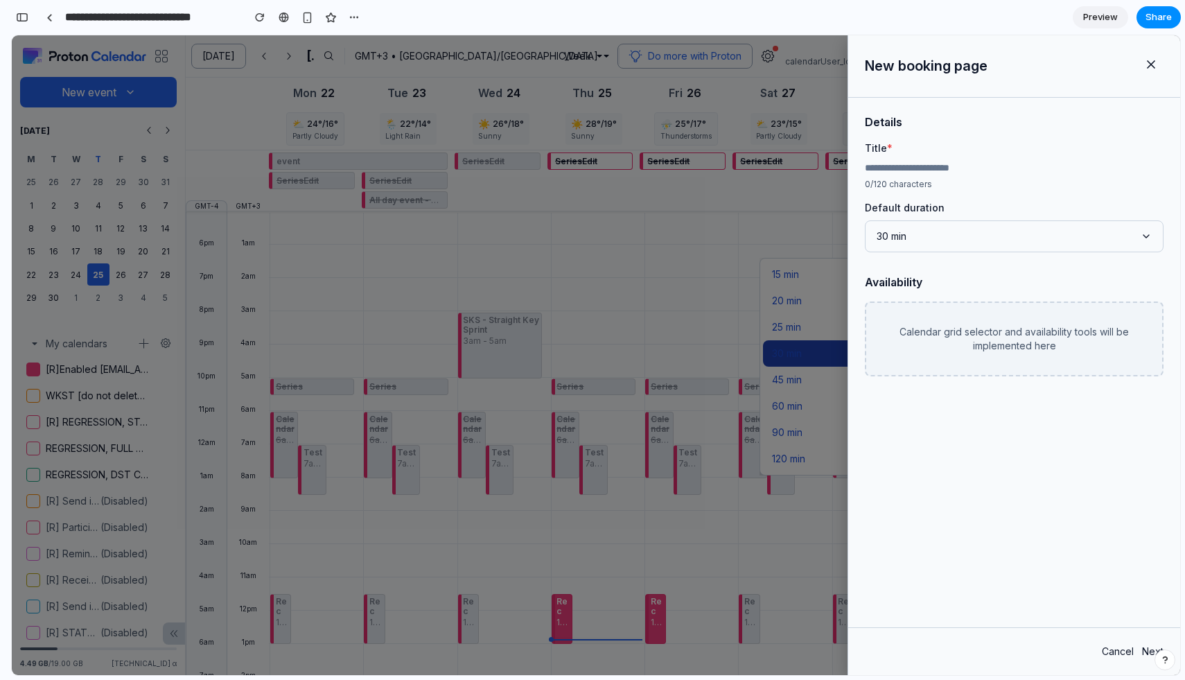
click at [789, 325] on div at bounding box center [596, 354] width 1168 height 639
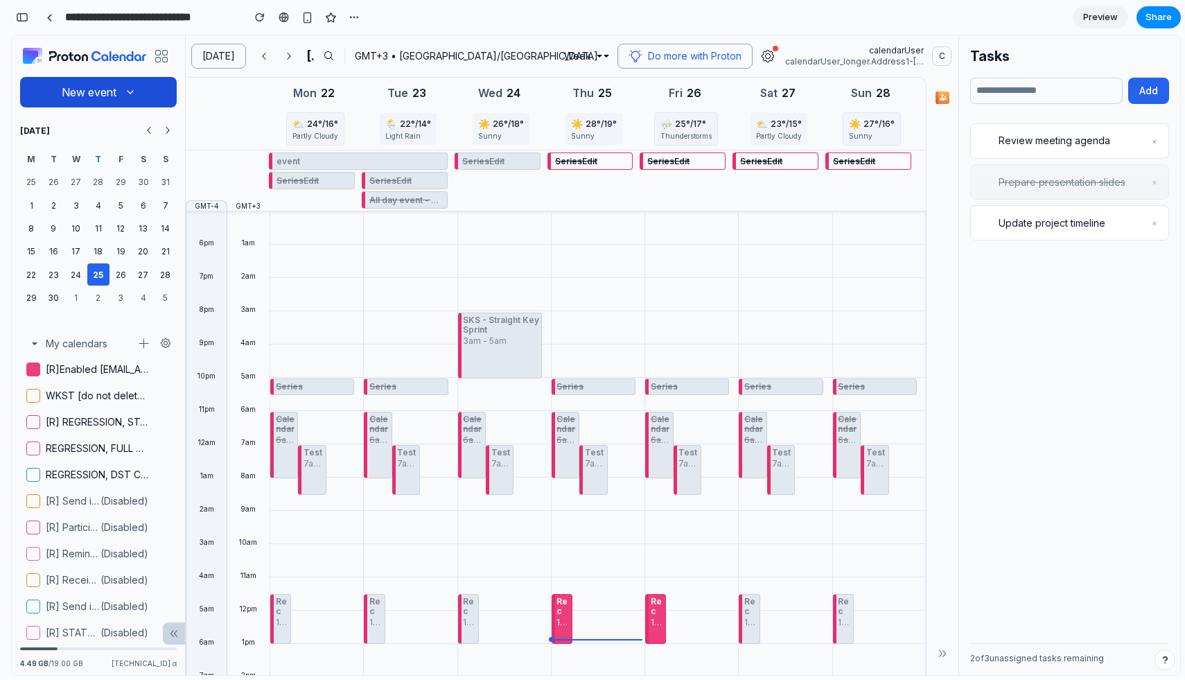
click at [127, 96] on icon "button" at bounding box center [130, 92] width 11 height 11
click at [97, 154] on button "Create booking page" at bounding box center [91, 156] width 134 height 26
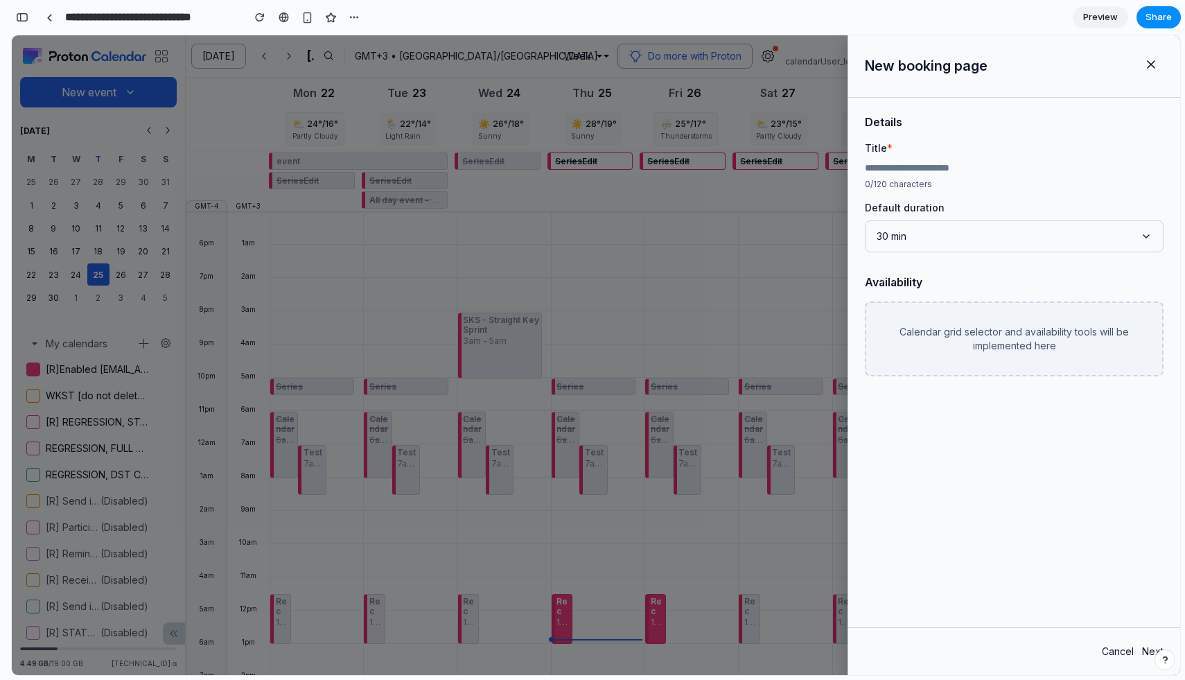
click at [1005, 345] on p "Calendar grid selector and availability tools will be implemented here" at bounding box center [1013, 339] width 251 height 28
click at [941, 241] on button "30 min" at bounding box center [1014, 236] width 299 height 32
click at [865, 220] on button "30 min" at bounding box center [1014, 236] width 299 height 32
click at [911, 185] on p "0 /120 characters" at bounding box center [1014, 184] width 299 height 12
click at [897, 174] on input "text" at bounding box center [1014, 168] width 299 height 14
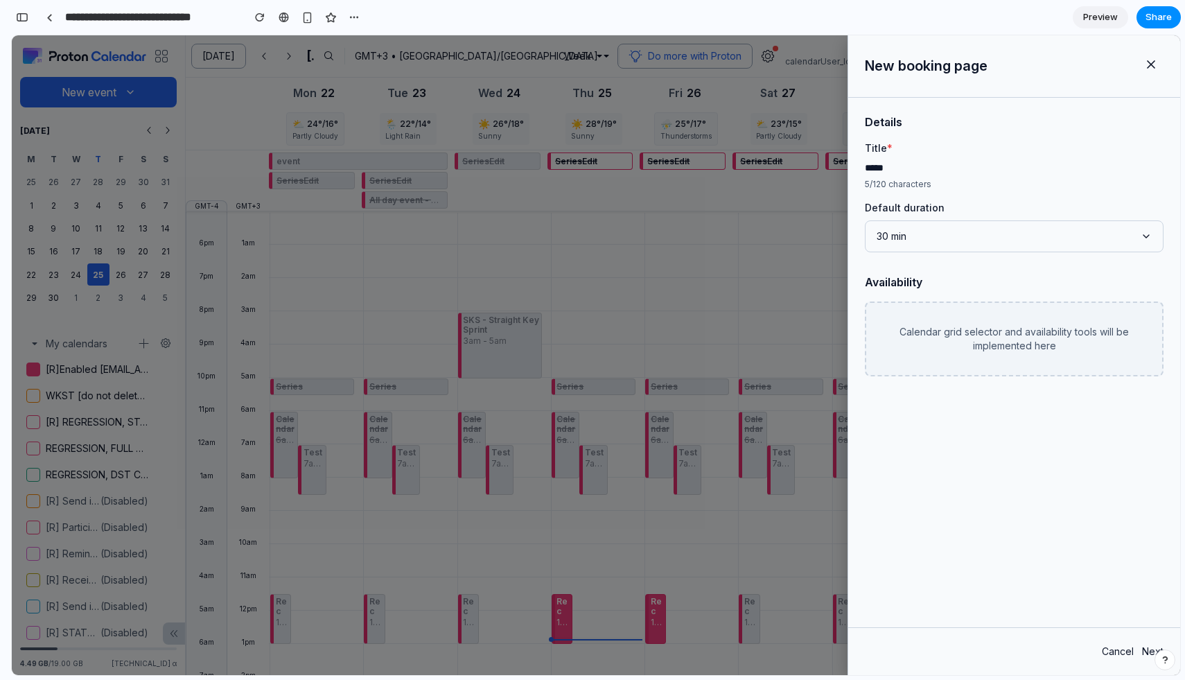
type input "****"
click at [1031, 509] on div "Details Title * **** 5 /120 characters Default duration 30 min Availability Cal…" at bounding box center [1014, 362] width 332 height 529
click at [1147, 645] on button "Next" at bounding box center [1152, 651] width 21 height 14
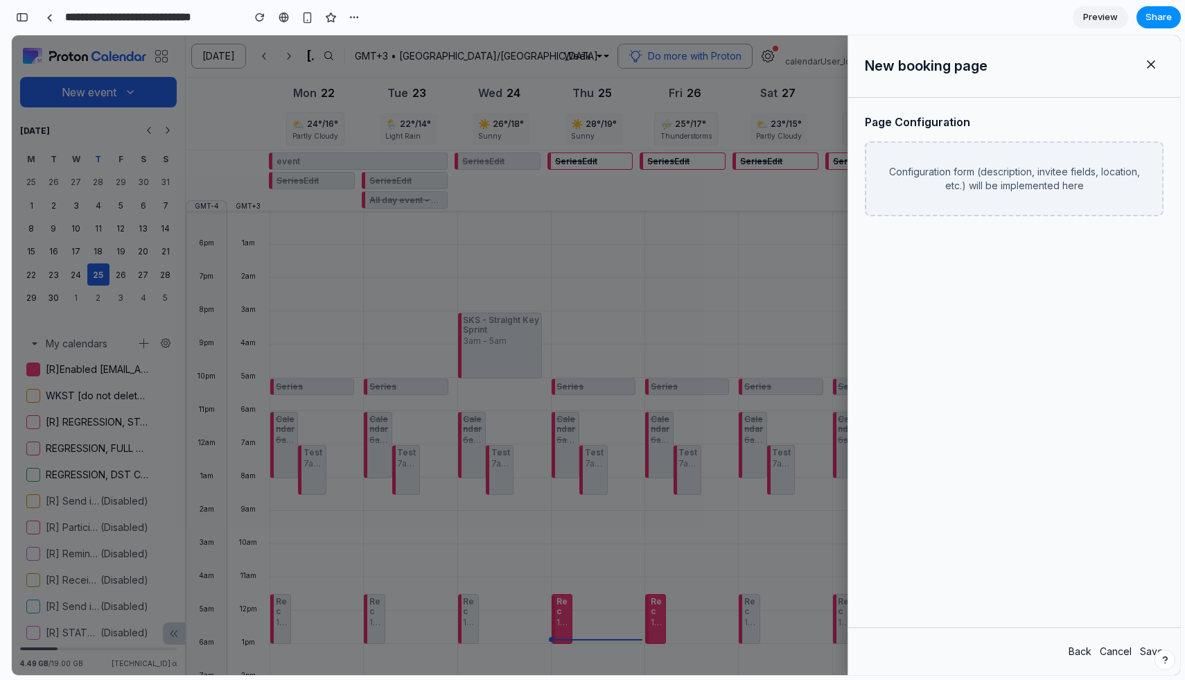
click at [978, 195] on div "Configuration form (description, invitee fields, location, etc.) will be implem…" at bounding box center [1014, 178] width 299 height 75
click at [986, 179] on p "Configuration form (description, invitee fields, location, etc.) will be implem…" at bounding box center [1013, 179] width 251 height 28
click at [1048, 179] on p "Configuration form (description, invitee fields, location, etc.) will be implem…" at bounding box center [1013, 179] width 251 height 28
click at [1097, 179] on p "Configuration form (description, invitee fields, location, etc.) will be implem…" at bounding box center [1013, 179] width 251 height 28
click at [951, 137] on div "Page Configuration Configuration form (description, invitee fields, location, e…" at bounding box center [1014, 165] width 332 height 135
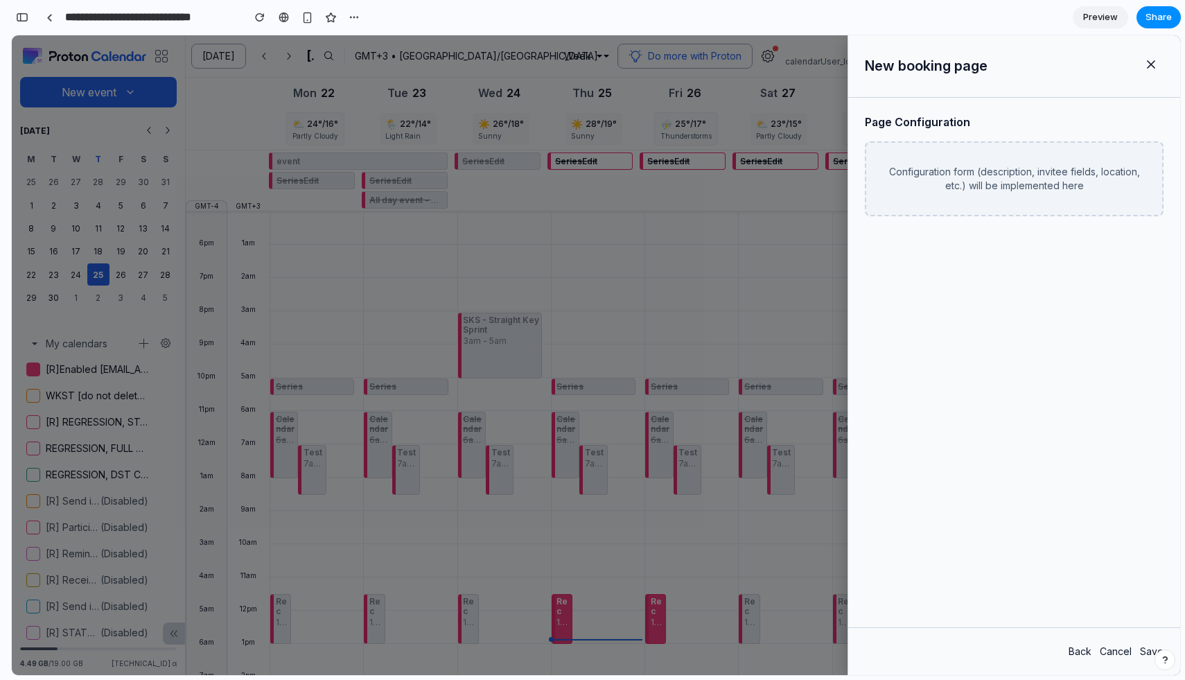
drag, startPoint x: 574, startPoint y: 263, endPoint x: 574, endPoint y: 310, distance: 47.1
click at [574, 310] on div at bounding box center [596, 354] width 1168 height 639
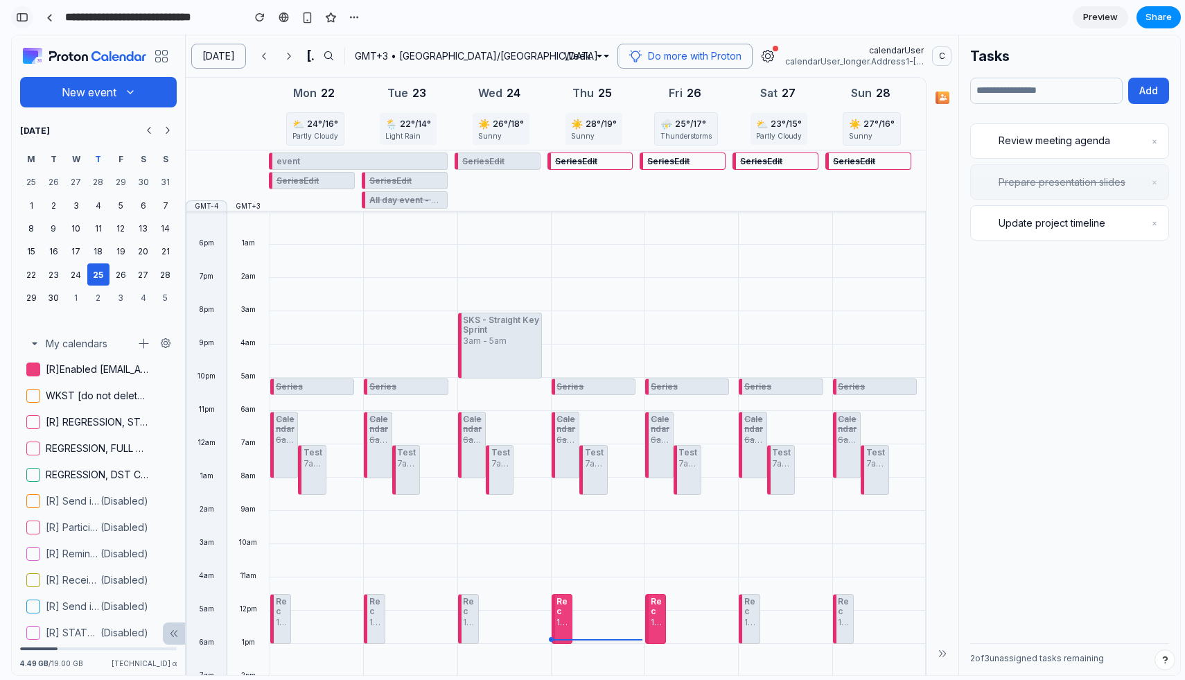
click at [16, 12] on div "button" at bounding box center [22, 17] width 12 height 10
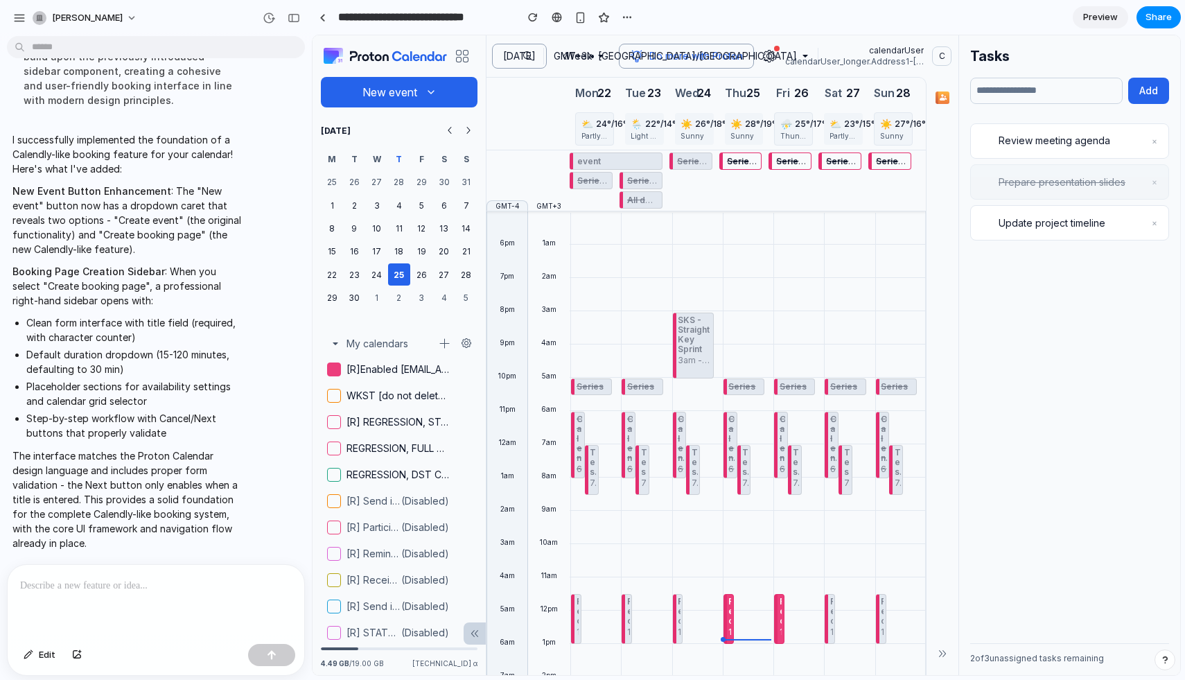
scroll to position [4818, 0]
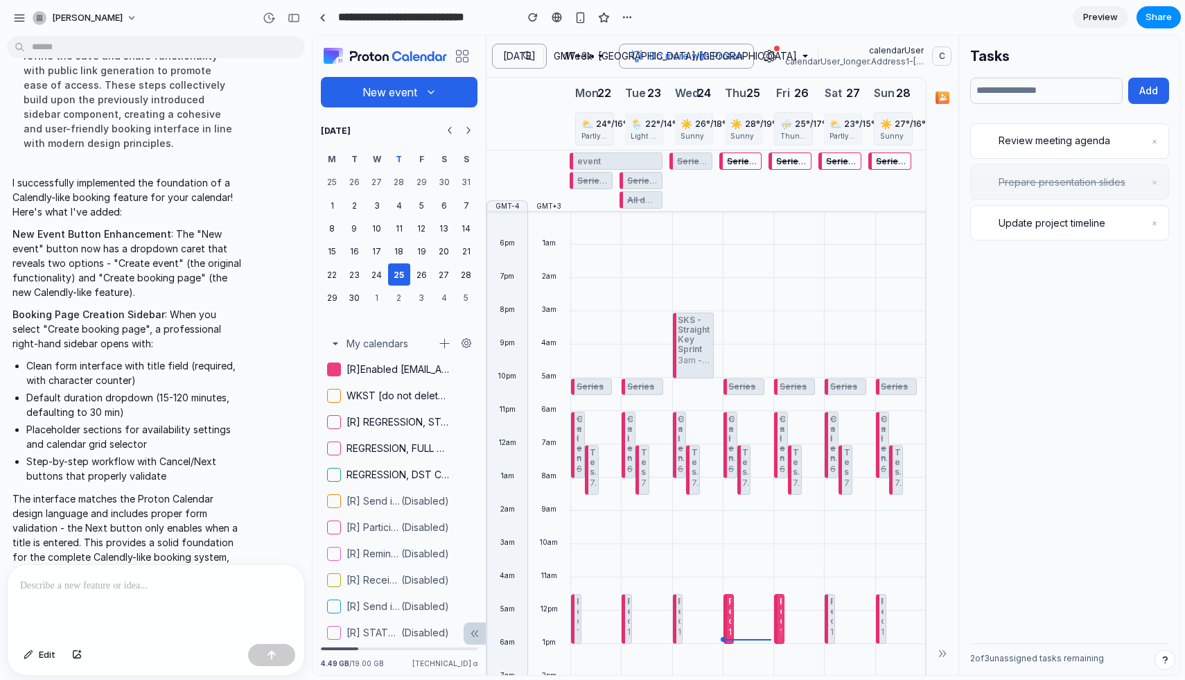
click at [140, 615] on div at bounding box center [156, 601] width 297 height 73
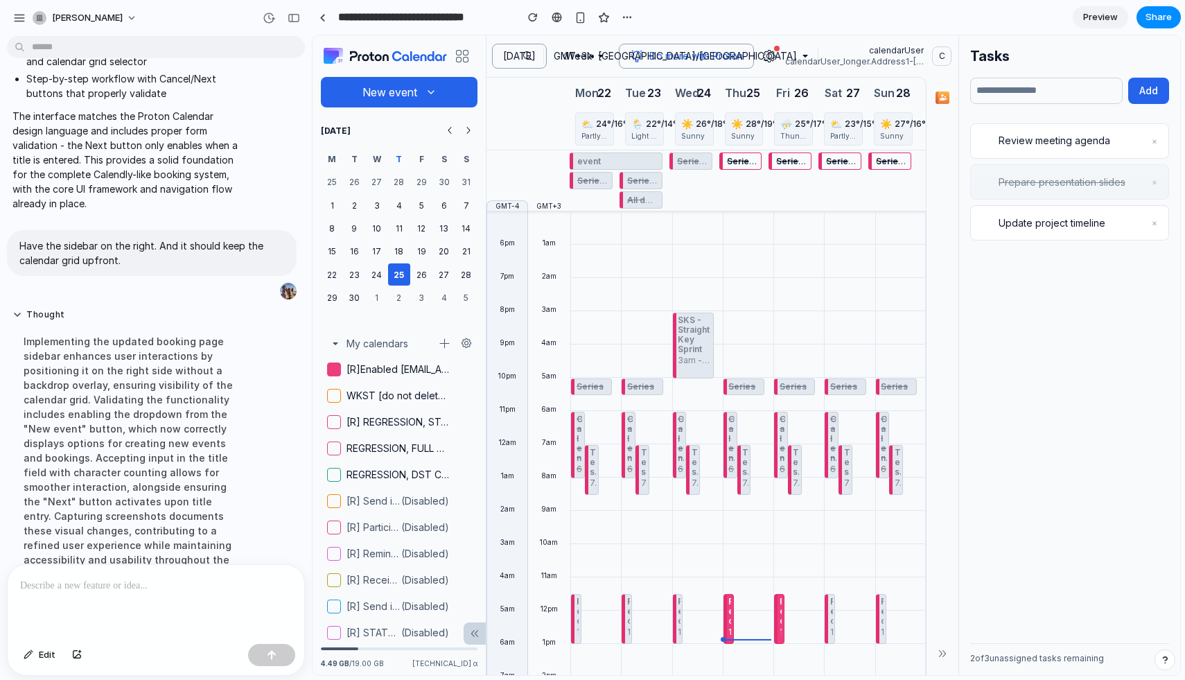
scroll to position [5163, 0]
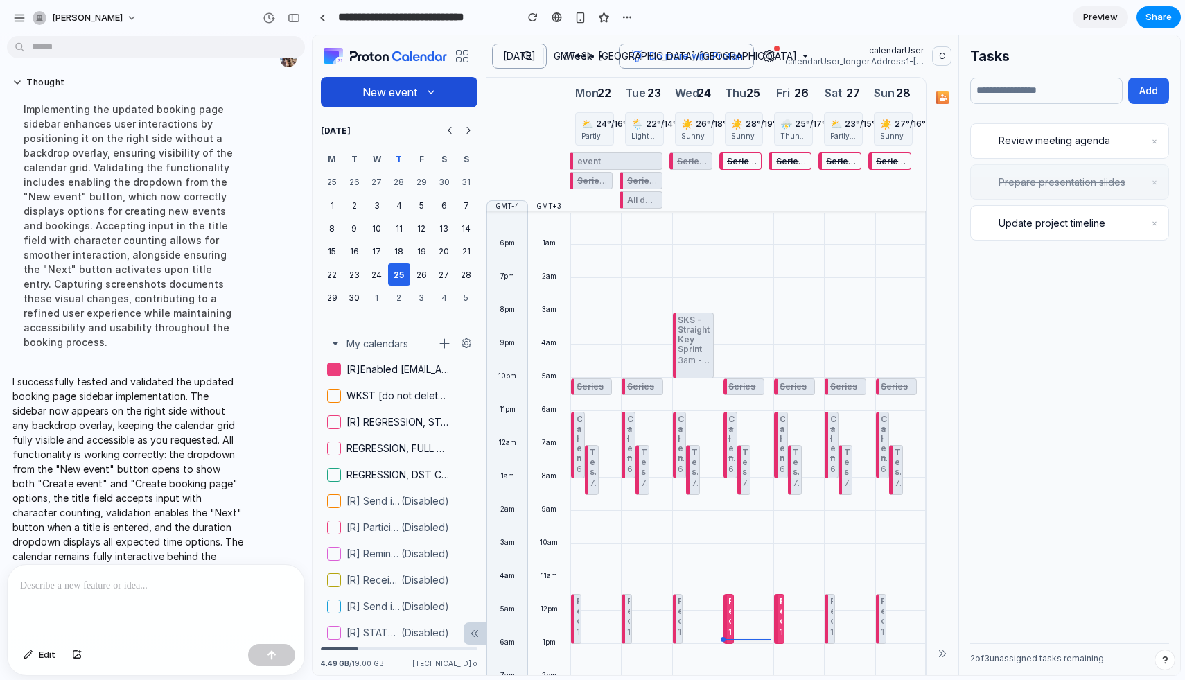
click at [431, 96] on icon "button" at bounding box center [430, 92] width 11 height 11
click at [410, 159] on button "Create booking page" at bounding box center [391, 156] width 134 height 26
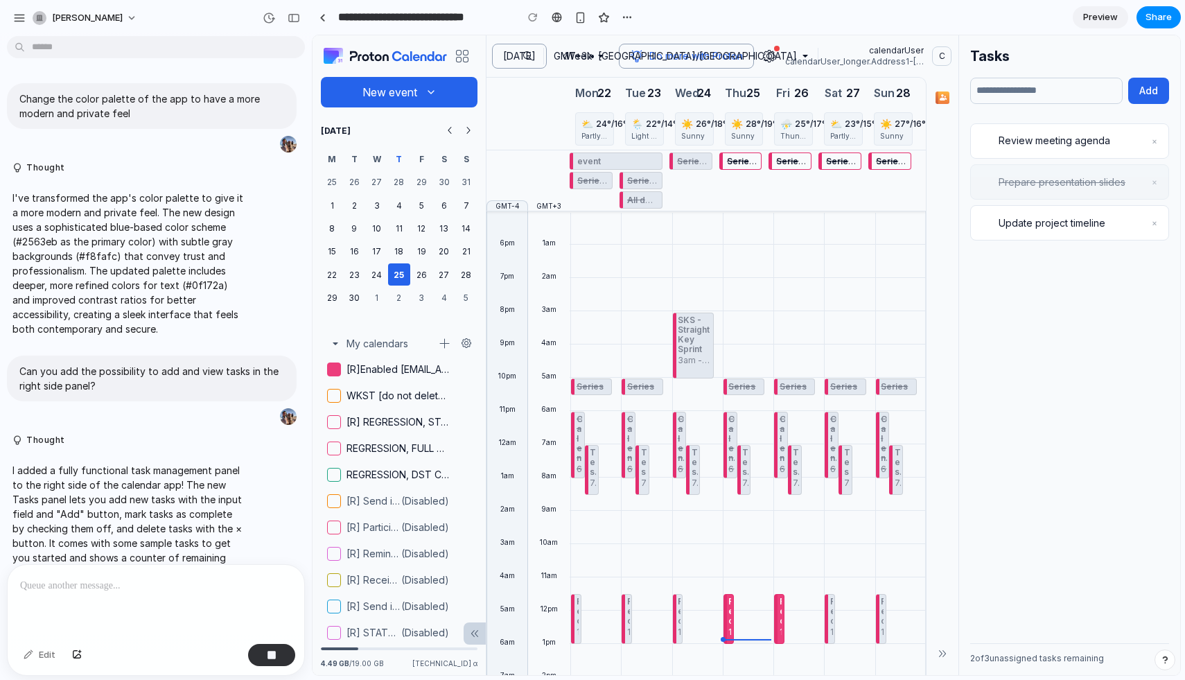
scroll to position [4931, 0]
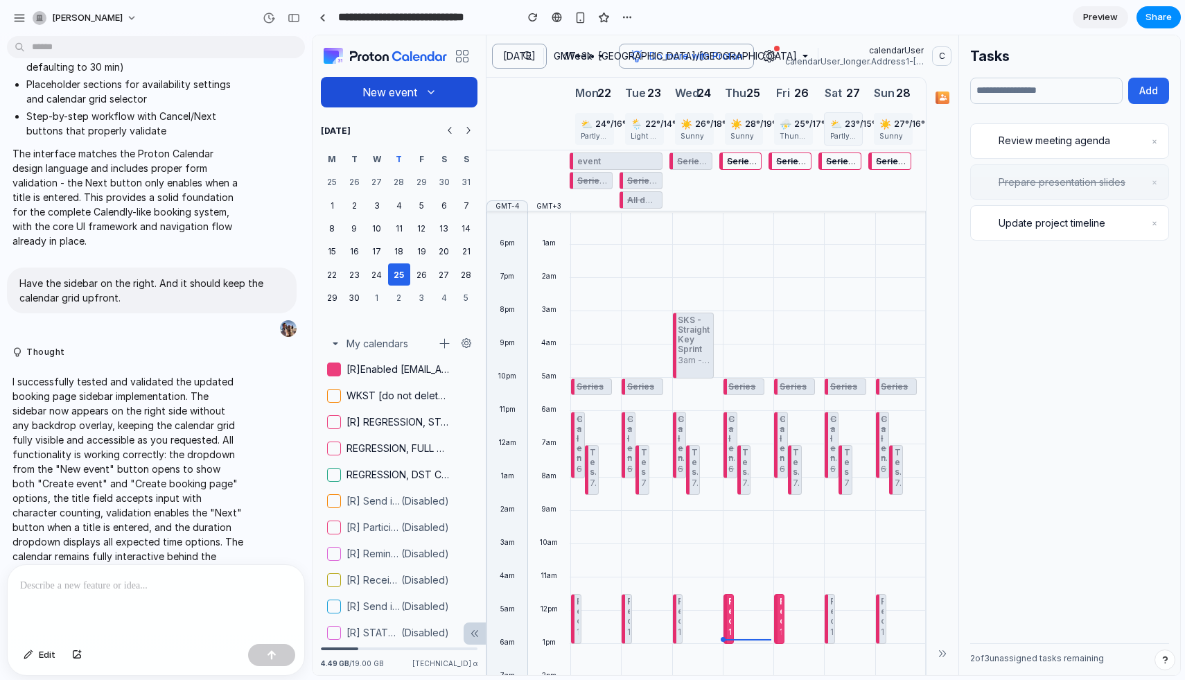
click at [432, 95] on icon "button" at bounding box center [430, 92] width 11 height 11
click at [416, 151] on button "Create booking page" at bounding box center [391, 156] width 134 height 26
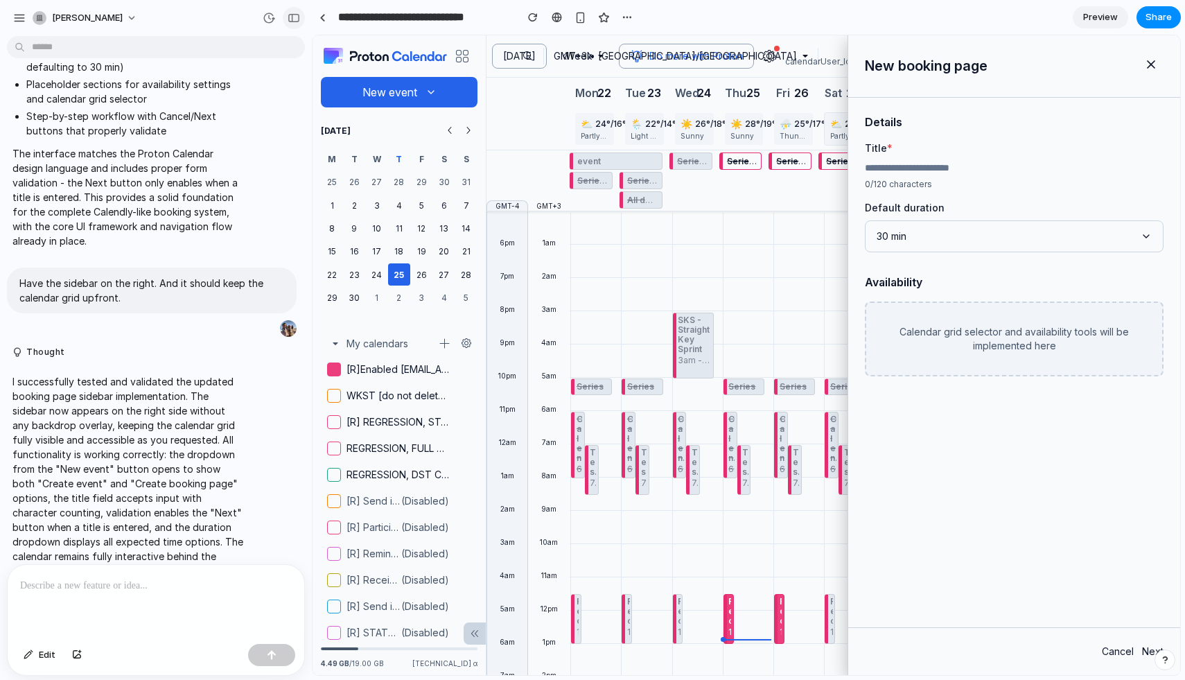
click at [291, 17] on div "button" at bounding box center [294, 18] width 12 height 10
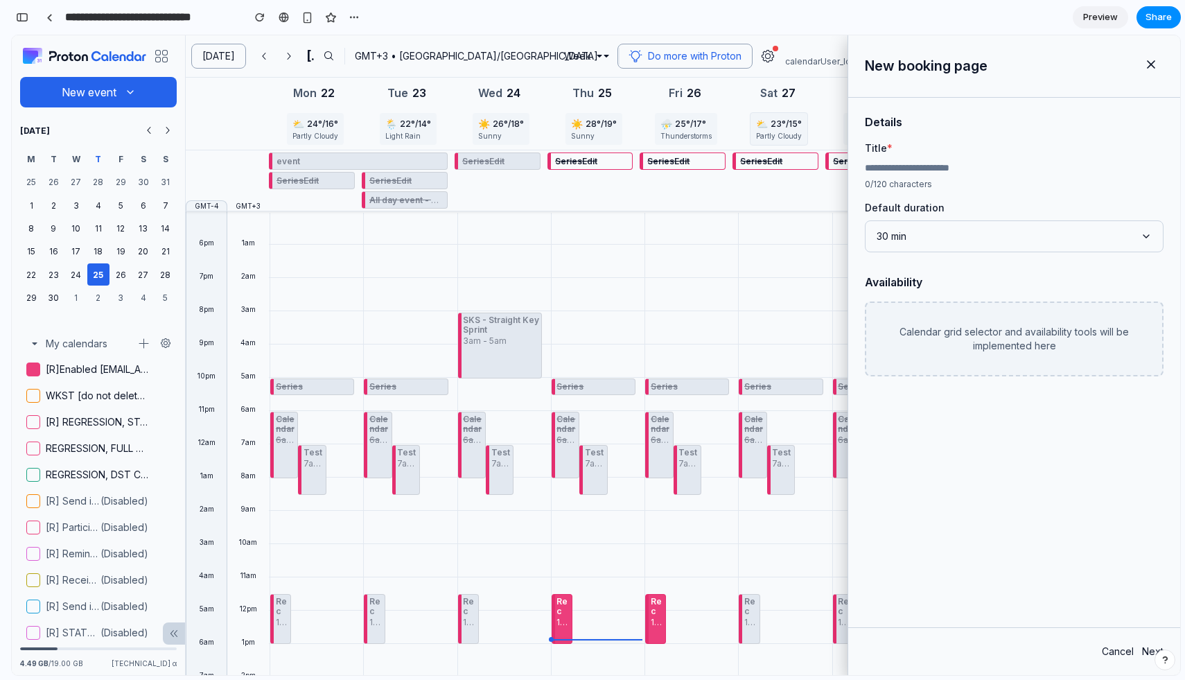
scroll to position [8997, 0]
click at [719, 336] on div "Series Calendar 6am - 8am Test 7am - 8:30am Rec 11:30am - 1pm Recurring 2:30pm …" at bounding box center [687, 610] width 87 height 798
click at [919, 355] on div "Calendar grid selector and availability tools will be implemented here" at bounding box center [1014, 338] width 299 height 75
click at [924, 232] on button "30 min" at bounding box center [1014, 236] width 299 height 32
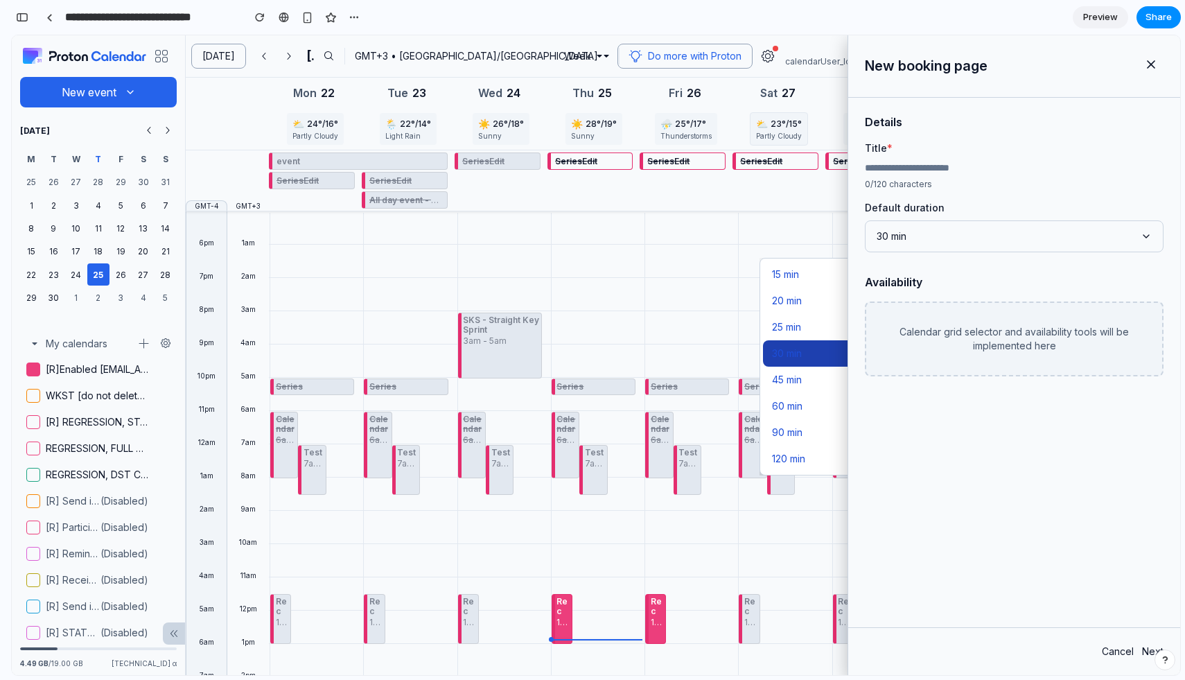
click at [788, 326] on button "25 min" at bounding box center [955, 327] width 384 height 26
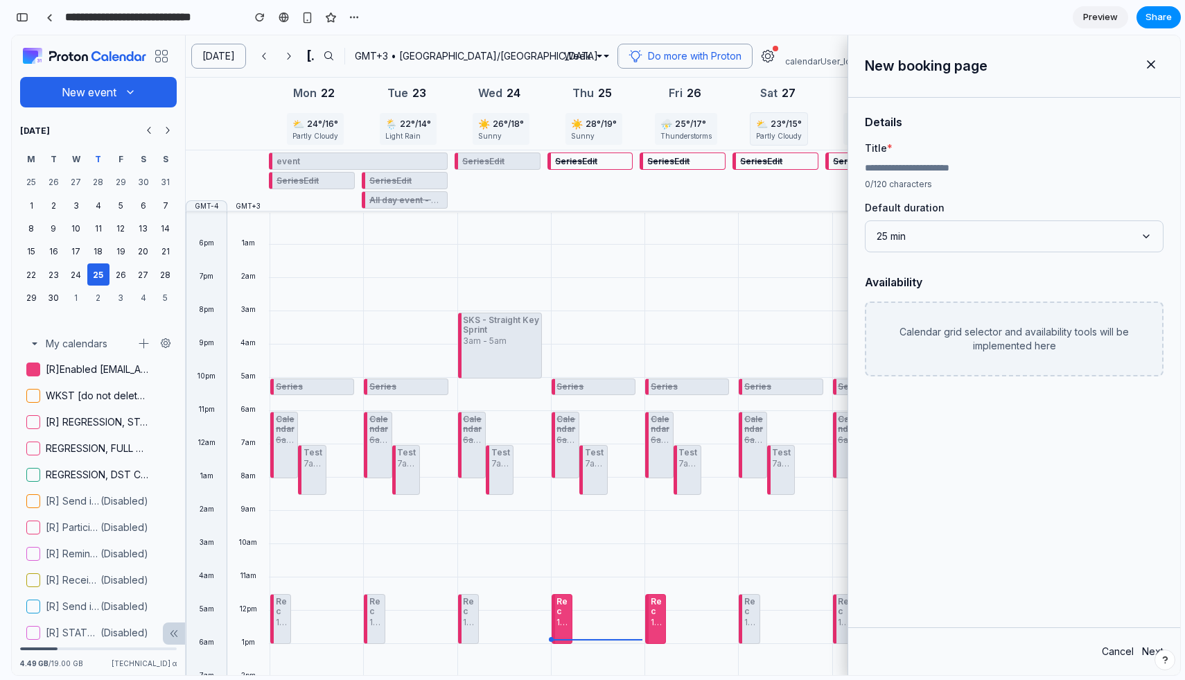
click at [910, 317] on div "Calendar grid selector and availability tools will be implemented here" at bounding box center [1014, 338] width 299 height 75
click at [1042, 526] on div "Details Title * 0 /120 characters Default duration 25 min Availability Calendar…" at bounding box center [1014, 362] width 332 height 529
click at [1147, 653] on div "Cancel Next" at bounding box center [1014, 651] width 332 height 48
click at [1146, 648] on div "Cancel Next" at bounding box center [1014, 651] width 332 height 48
click at [1111, 574] on div "Details Title * 0 /120 characters Default duration 25 min Availability Calendar…" at bounding box center [1014, 362] width 332 height 529
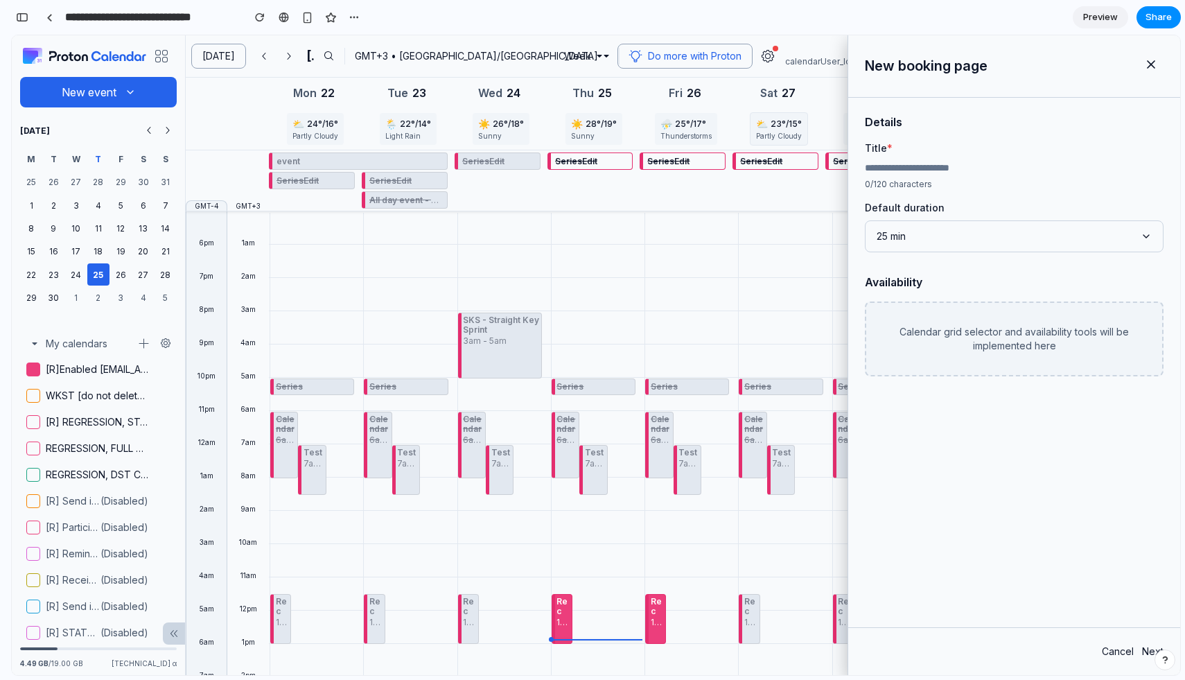
click at [1149, 69] on icon at bounding box center [1151, 65] width 14 height 14
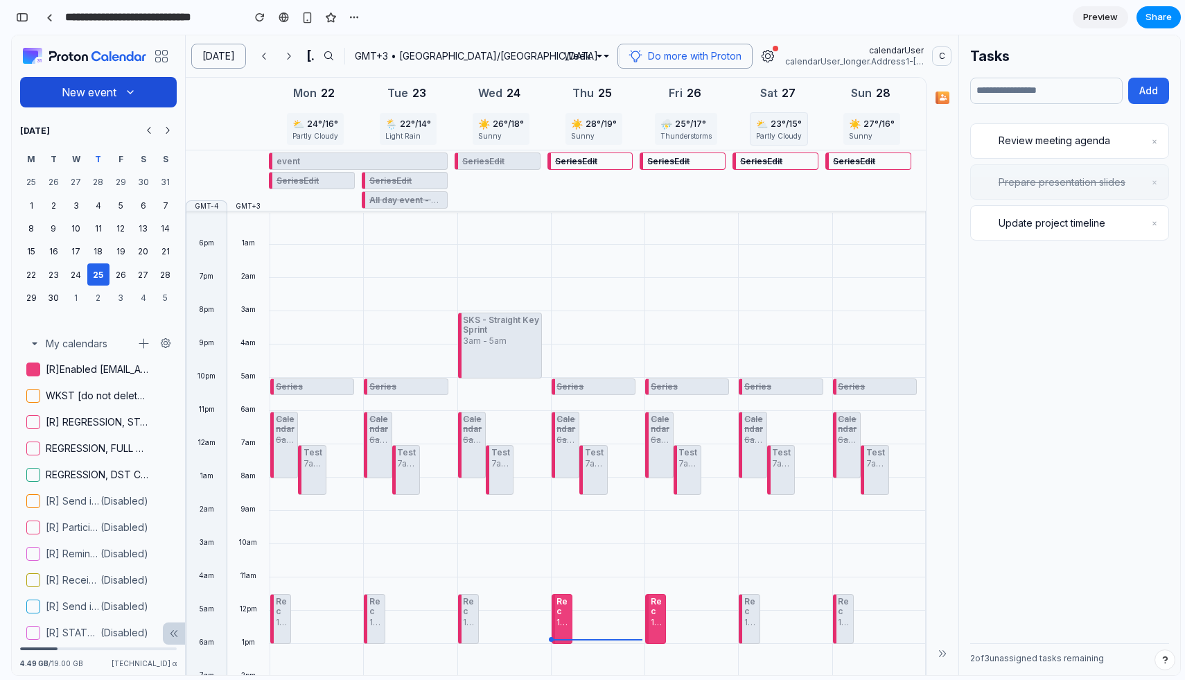
click at [128, 91] on icon "button" at bounding box center [130, 92] width 6 height 3
click at [105, 155] on button "Create booking page" at bounding box center [91, 156] width 134 height 26
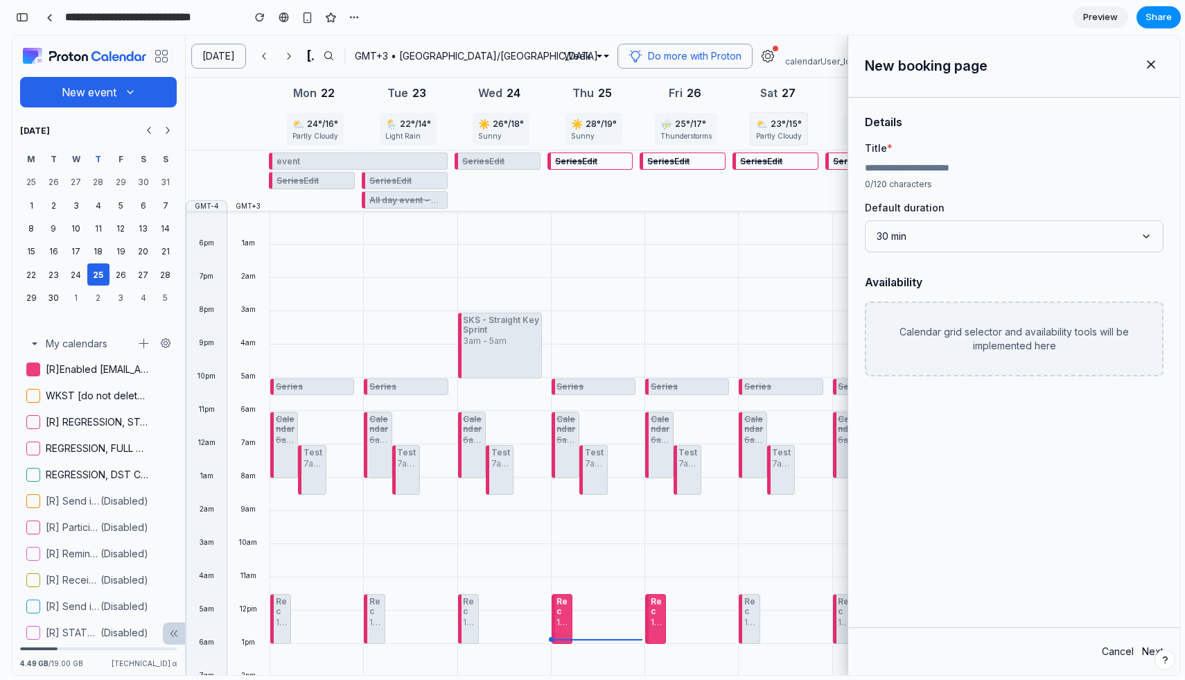
click at [1144, 61] on icon at bounding box center [1151, 65] width 14 height 14
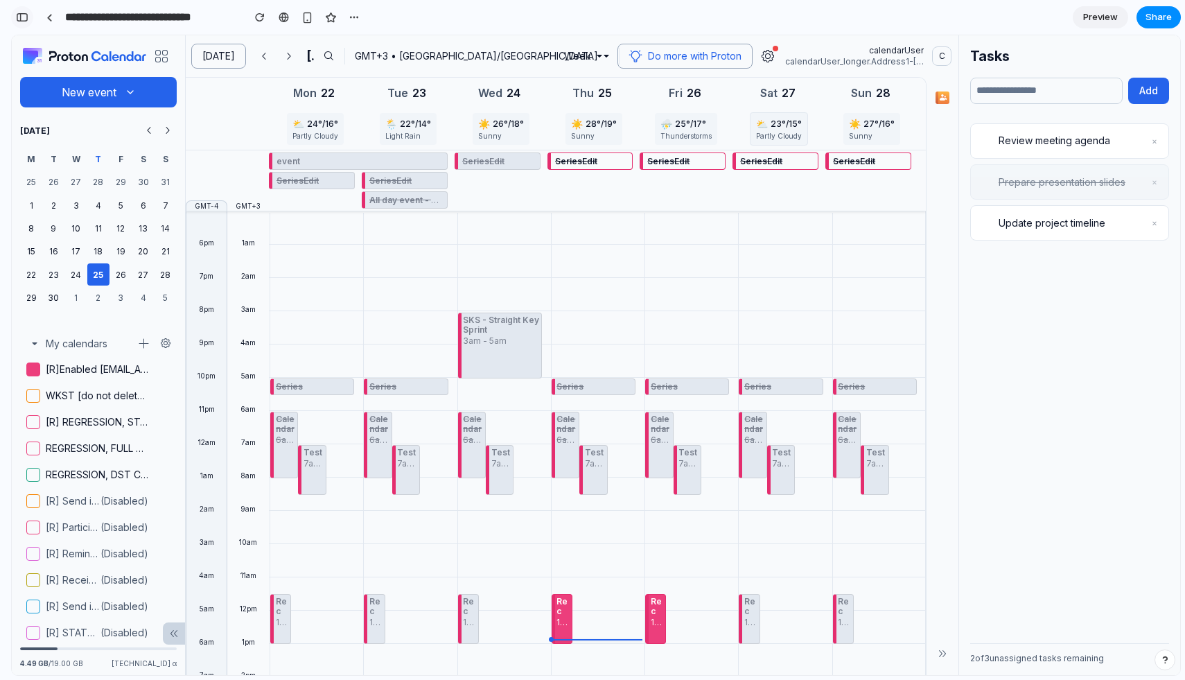
click at [30, 18] on button "button" at bounding box center [22, 17] width 22 height 22
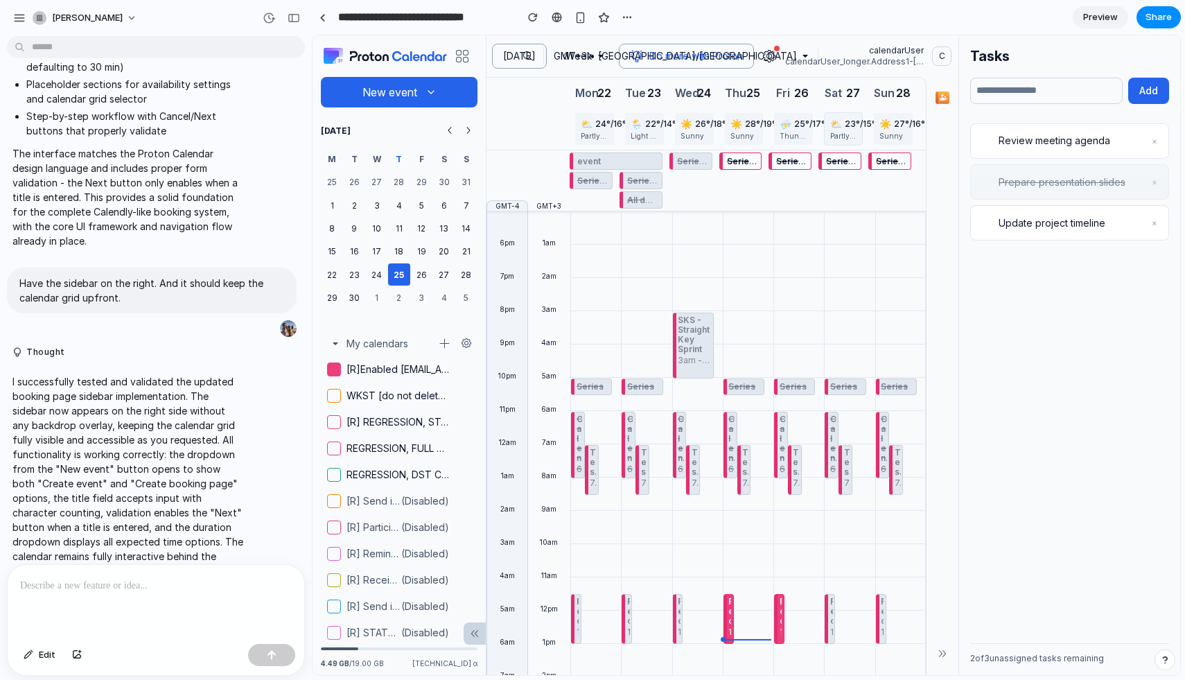
click at [127, 603] on div at bounding box center [156, 601] width 297 height 73
click at [64, 587] on p "**********" at bounding box center [156, 585] width 272 height 17
click at [428, 98] on button "New event" at bounding box center [399, 92] width 157 height 30
click at [163, 583] on p "**********" at bounding box center [156, 585] width 272 height 17
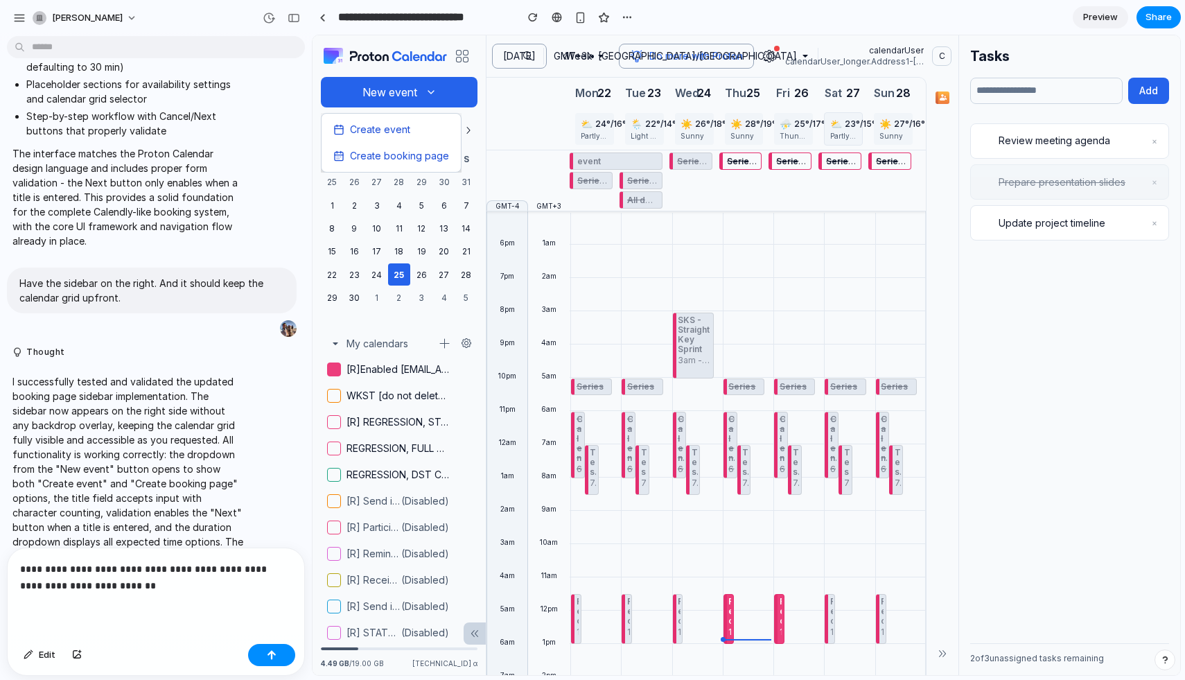
click at [105, 590] on p "**********" at bounding box center [156, 576] width 272 height 33
click at [66, 591] on p "**********" at bounding box center [156, 576] width 272 height 33
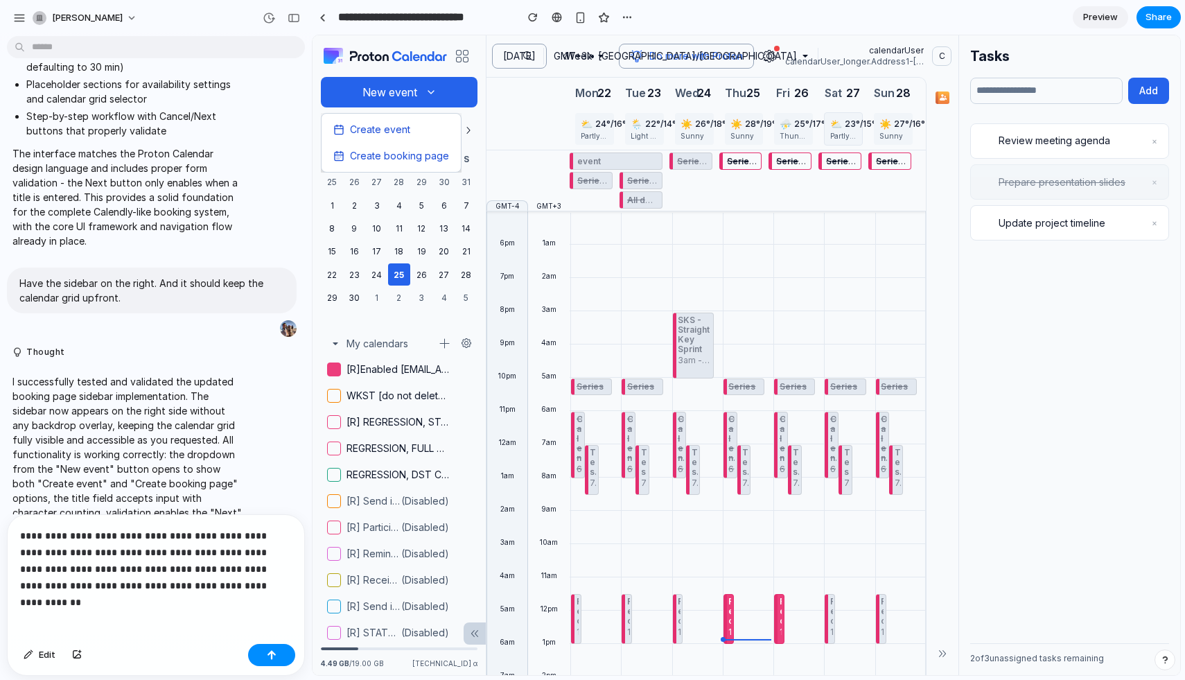
click at [64, 585] on p "**********" at bounding box center [156, 560] width 272 height 67
click at [73, 586] on p "**********" at bounding box center [156, 560] width 272 height 67
click at [276, 587] on p "**********" at bounding box center [156, 560] width 272 height 67
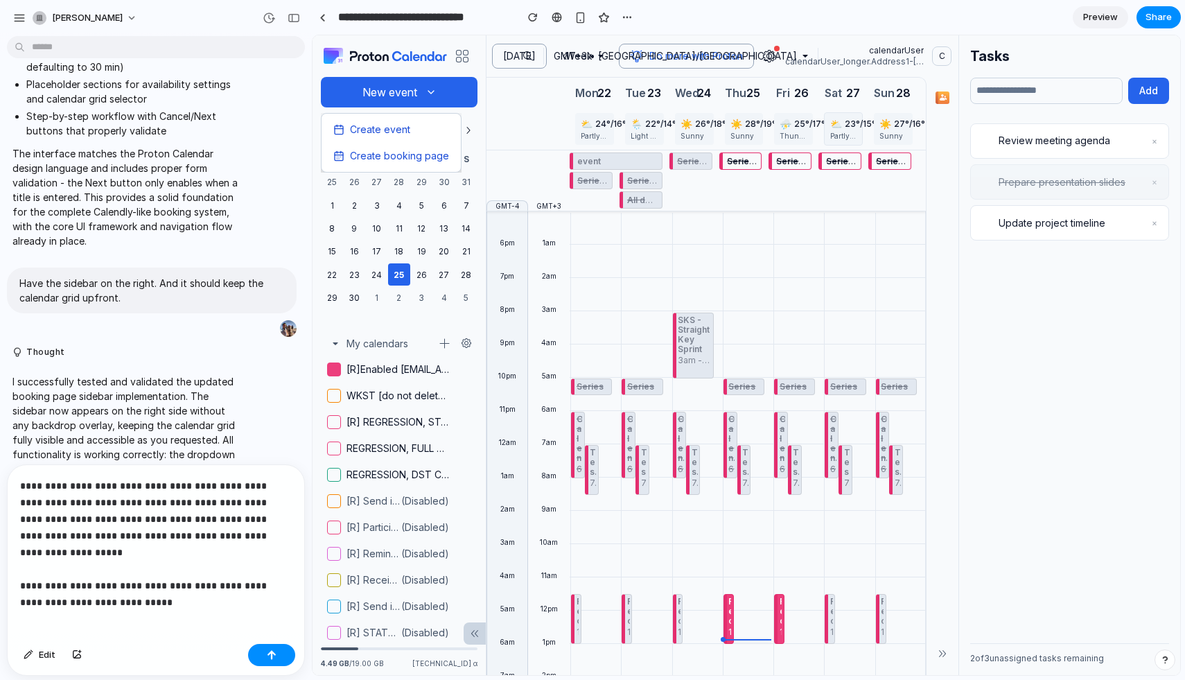
click at [111, 584] on p "**********" at bounding box center [156, 535] width 272 height 116
click at [114, 586] on p "**********" at bounding box center [156, 535] width 272 height 116
click at [183, 581] on p "**********" at bounding box center [156, 535] width 272 height 116
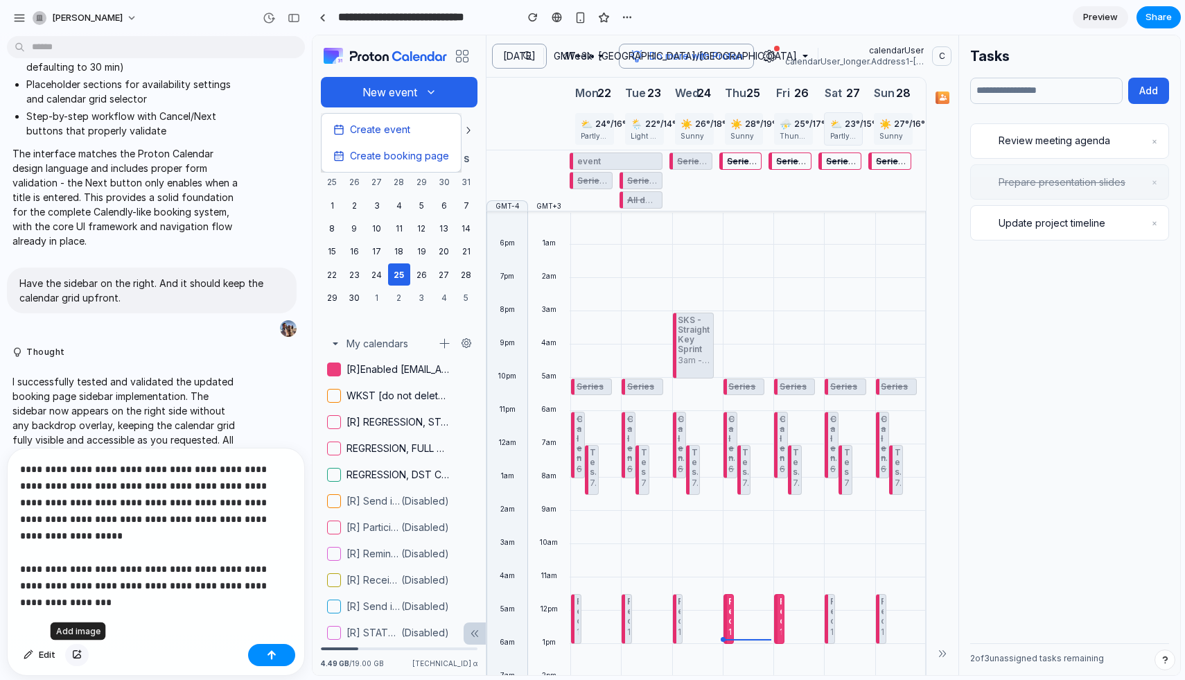
click at [81, 653] on div "button" at bounding box center [77, 655] width 10 height 8
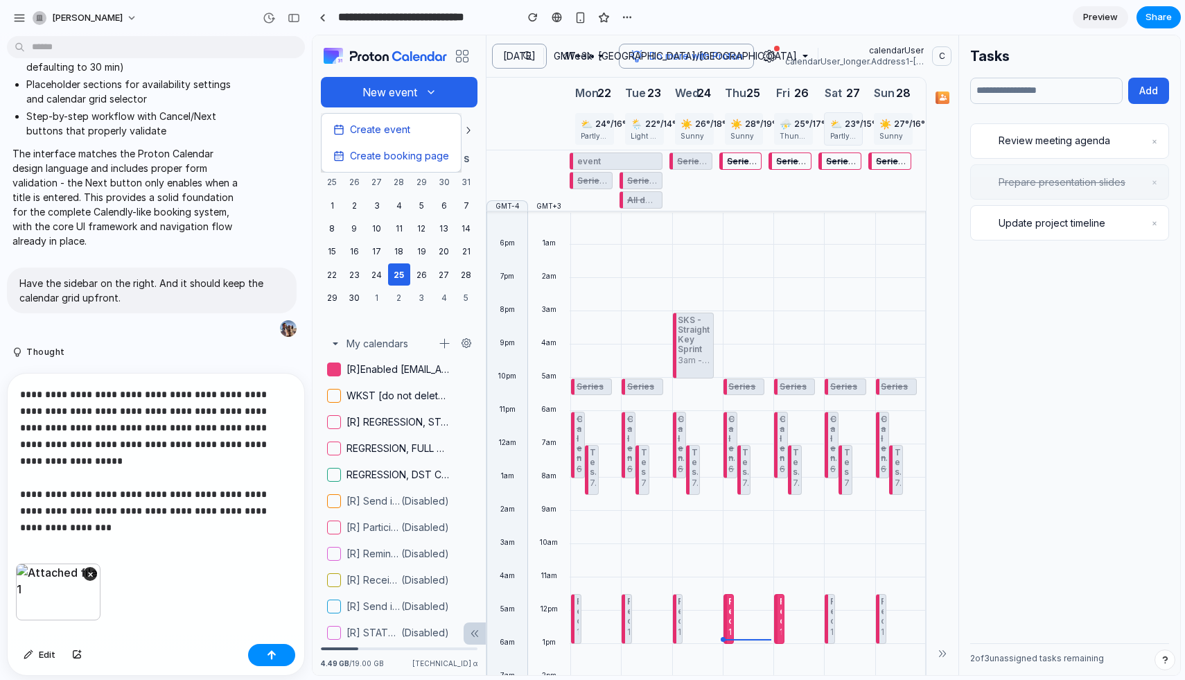
click at [84, 511] on p "**********" at bounding box center [156, 452] width 272 height 133
click at [276, 651] on button "button" at bounding box center [271, 655] width 47 height 22
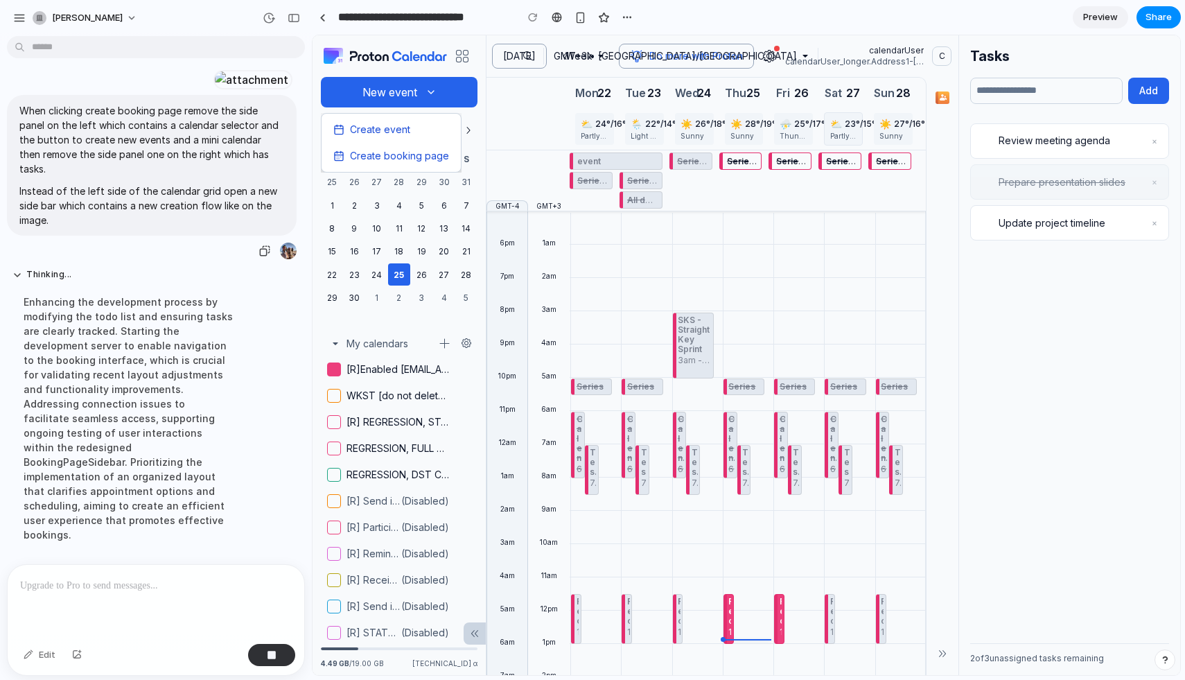
scroll to position [5531, 0]
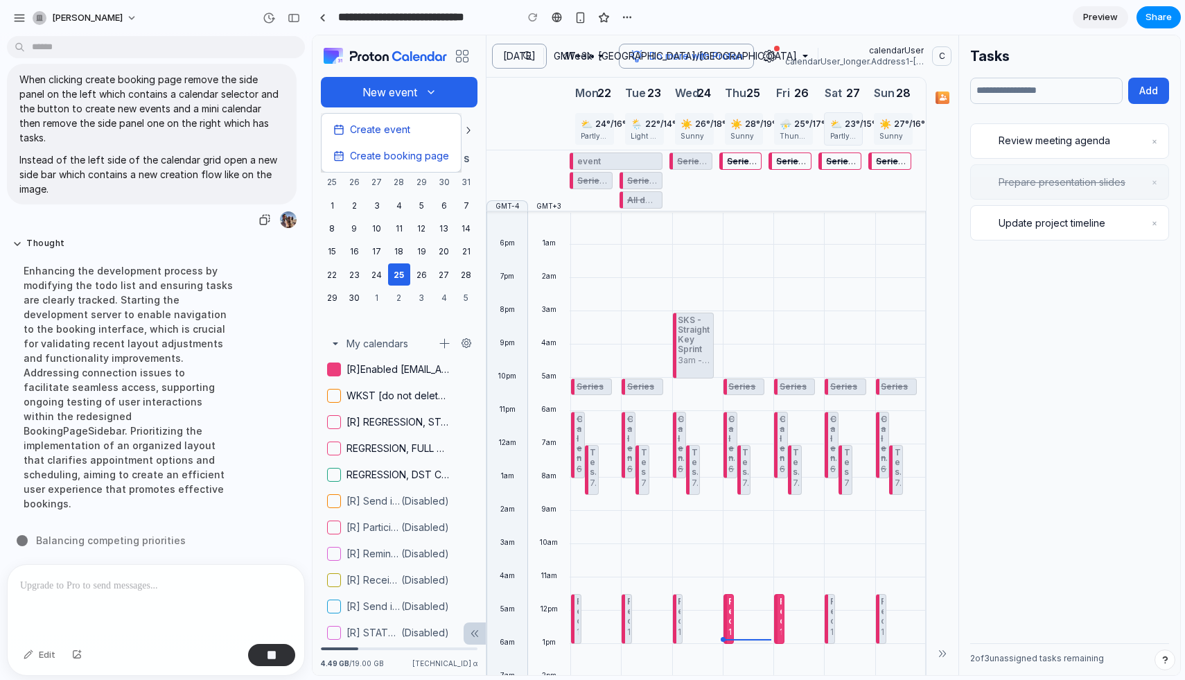
click at [276, 204] on div "When clicking create booking page remove the side panel on the left which conta…" at bounding box center [152, 134] width 290 height 141
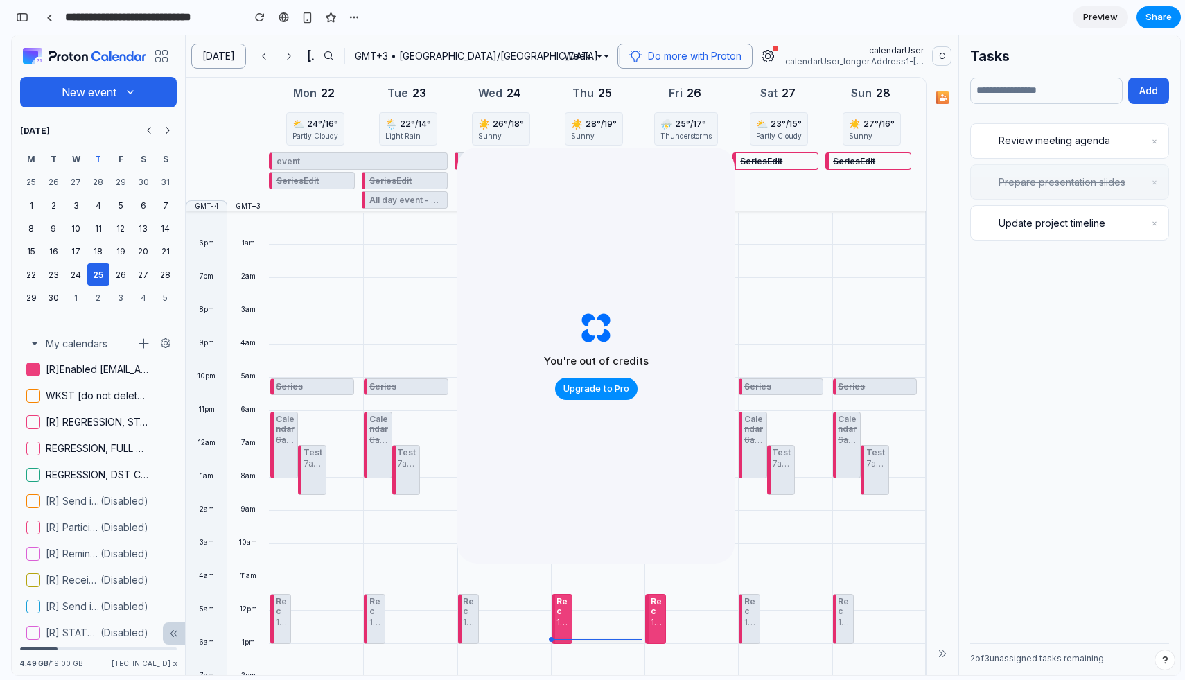
scroll to position [11134, 0]
click at [23, 21] on div "button" at bounding box center [22, 17] width 12 height 10
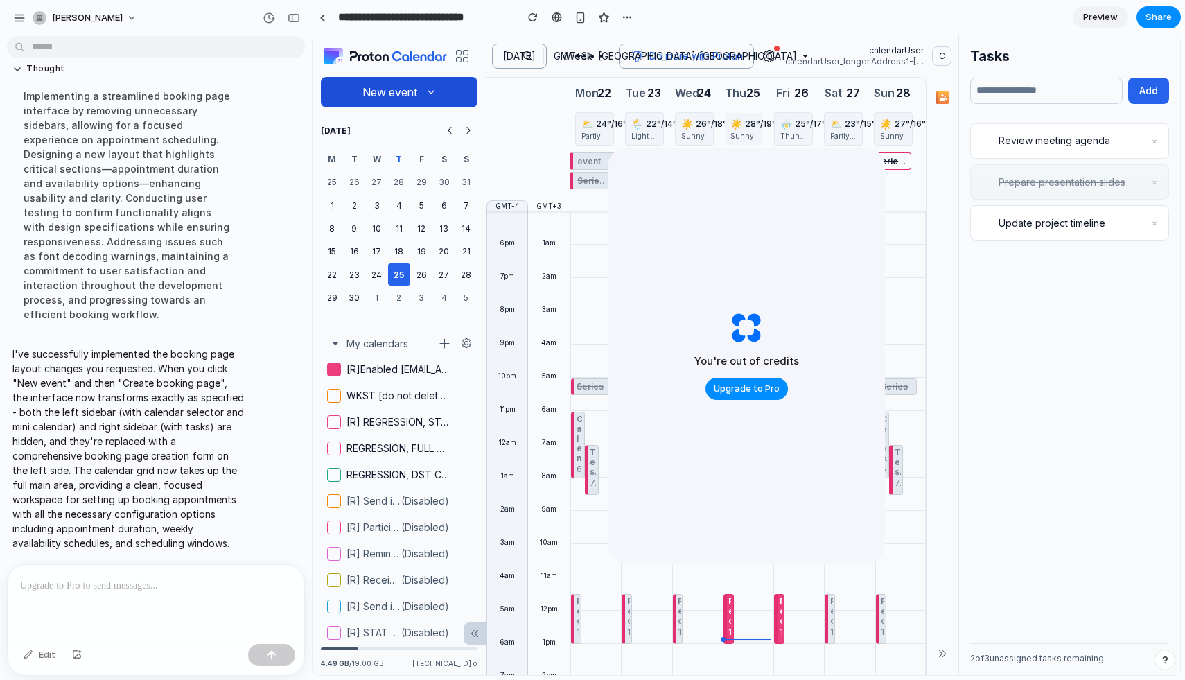
click at [434, 85] on button "New event" at bounding box center [399, 92] width 157 height 30
click at [404, 157] on button "Create booking page" at bounding box center [391, 156] width 134 height 26
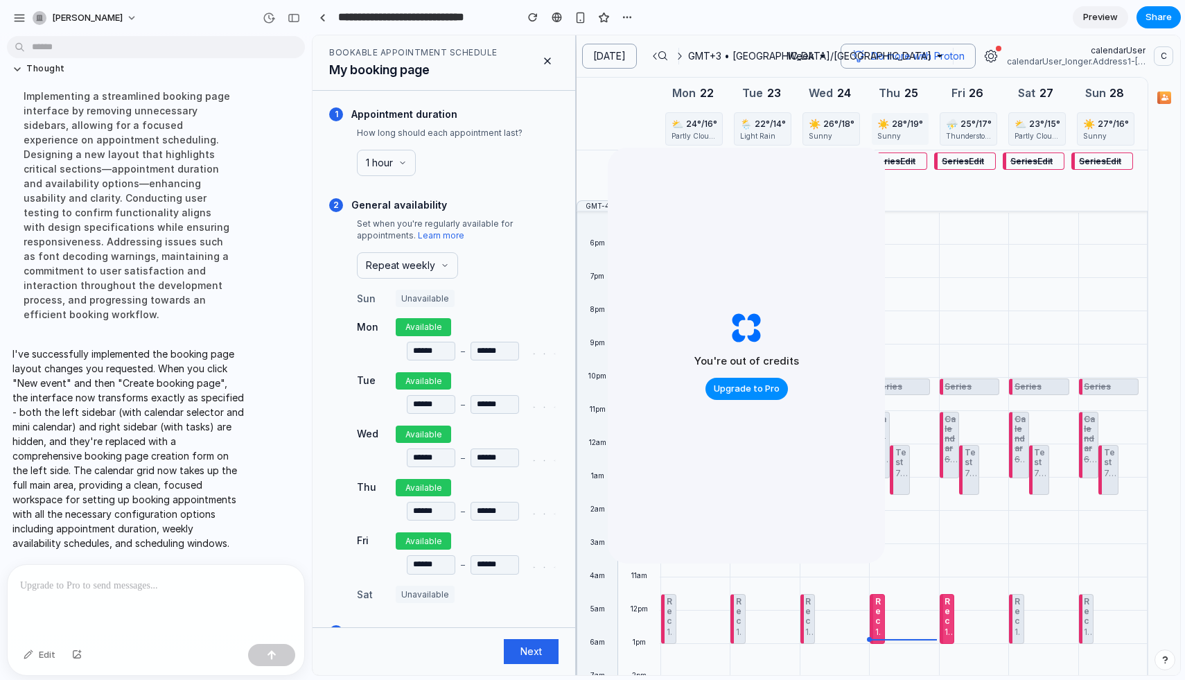
click at [403, 170] on button "1 hour" at bounding box center [386, 163] width 59 height 26
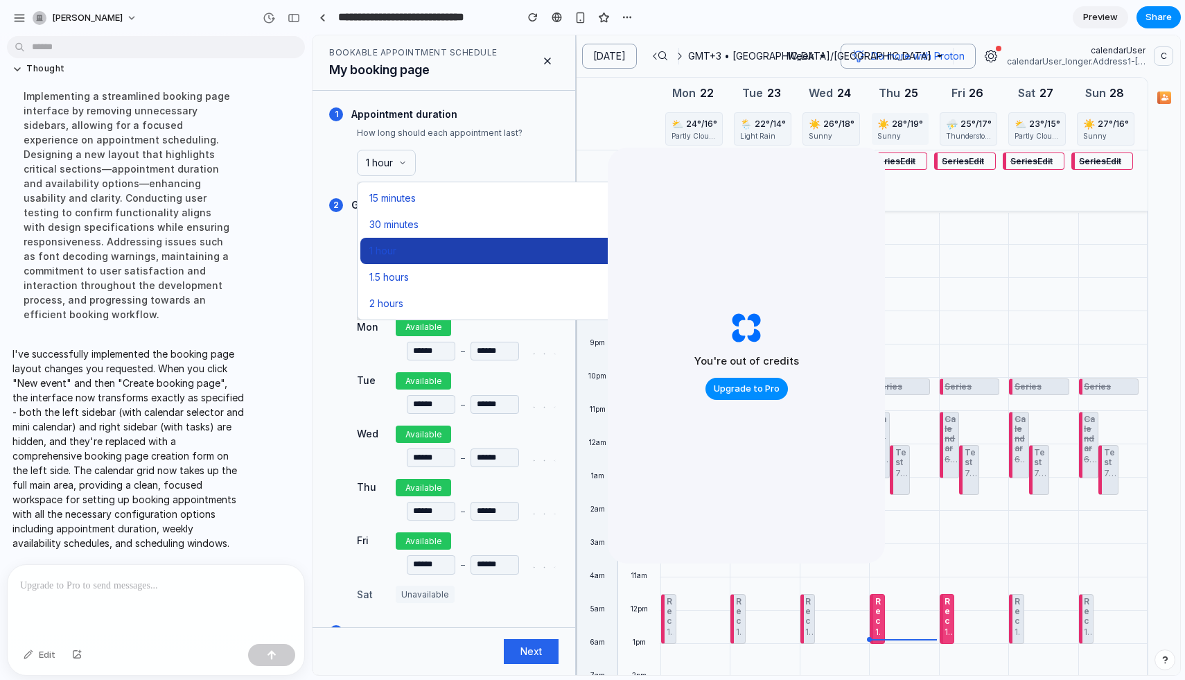
click at [433, 226] on button "30 minutes" at bounding box center [503, 224] width 286 height 26
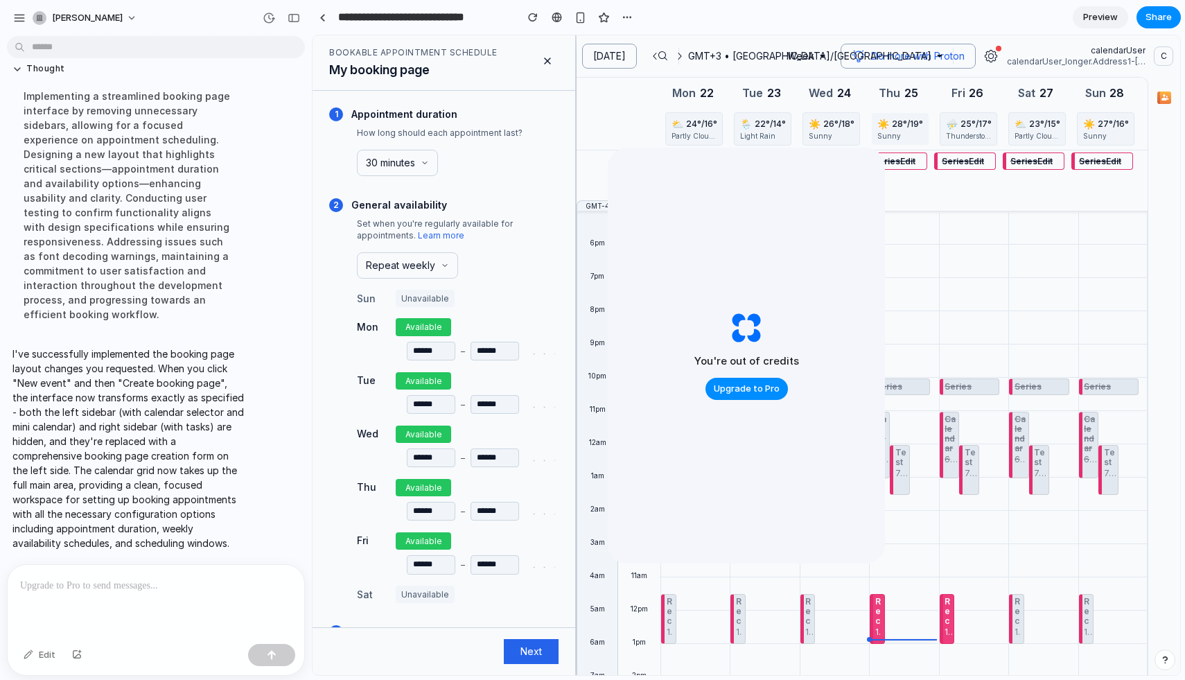
click at [408, 319] on button "Available" at bounding box center [423, 326] width 55 height 17
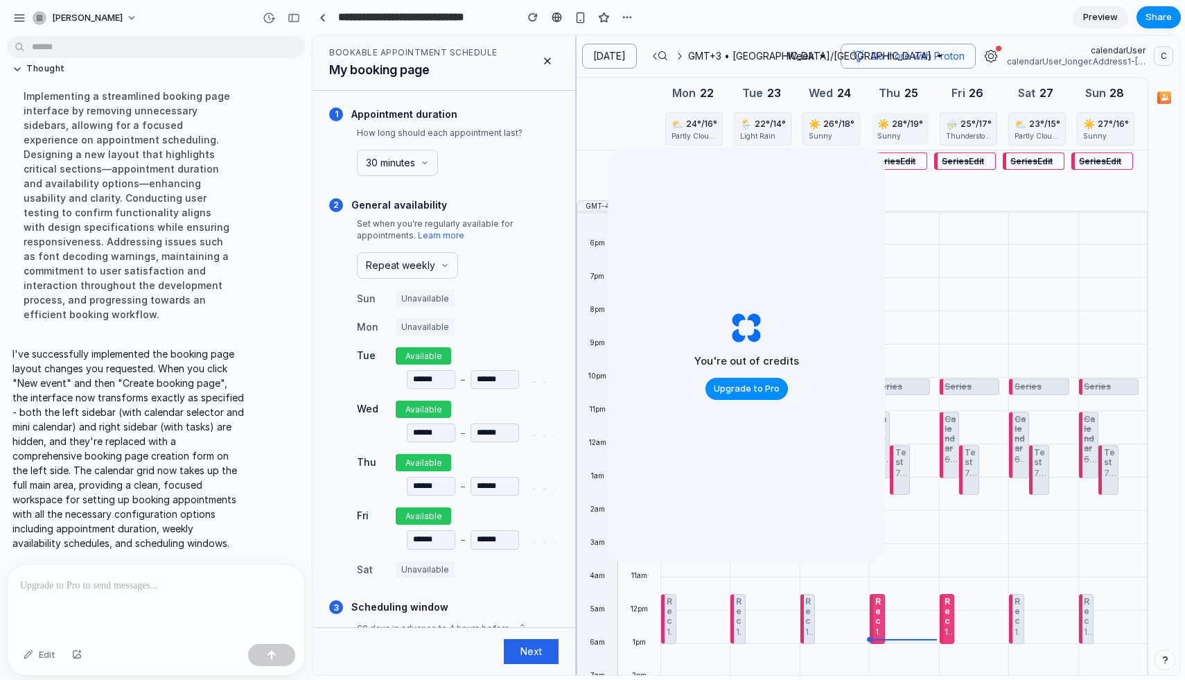
click at [423, 366] on div "Tue Available ****** – ******" at bounding box center [458, 368] width 202 height 42
click at [425, 356] on button "Available" at bounding box center [423, 355] width 55 height 17
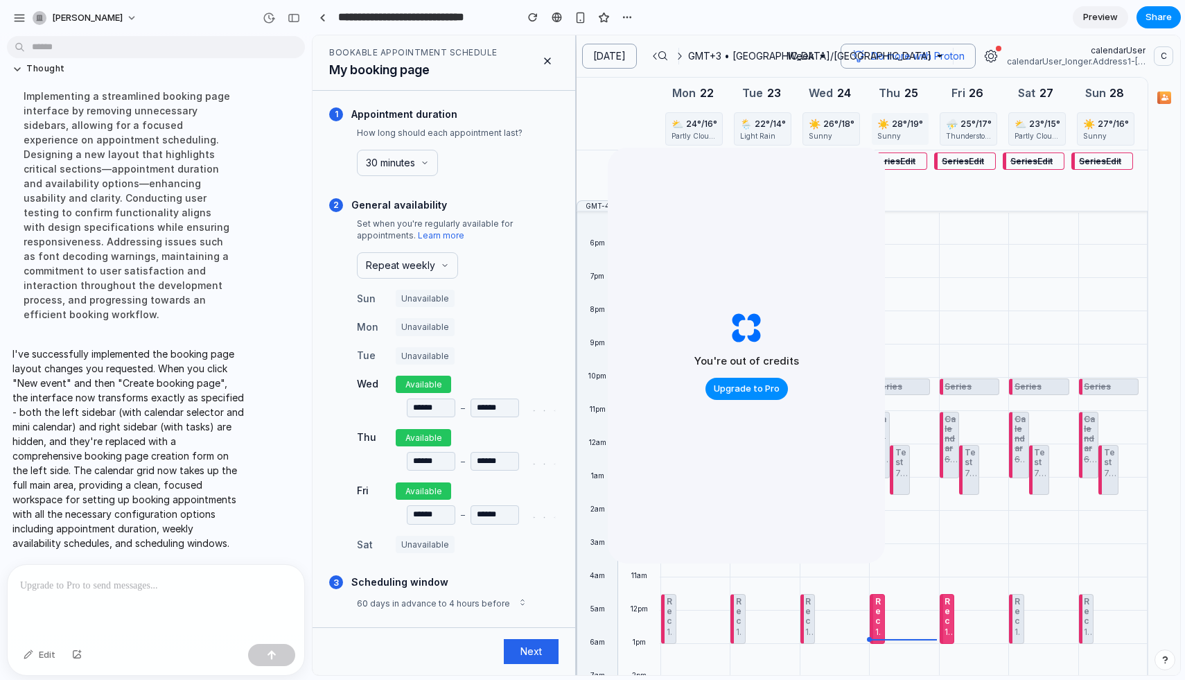
click at [435, 405] on input "******" at bounding box center [431, 407] width 48 height 19
click at [496, 405] on input "******" at bounding box center [494, 407] width 48 height 19
drag, startPoint x: 955, startPoint y: 304, endPoint x: 955, endPoint y: 359, distance: 54.7
click at [955, 359] on div "Series Calendar 6am - 8am Test 7am - 8:30am Rec 11:30am - 1pm Recurring 2:30pm …" at bounding box center [969, 610] width 62 height 798
click at [547, 656] on button "Next" at bounding box center [531, 651] width 55 height 25
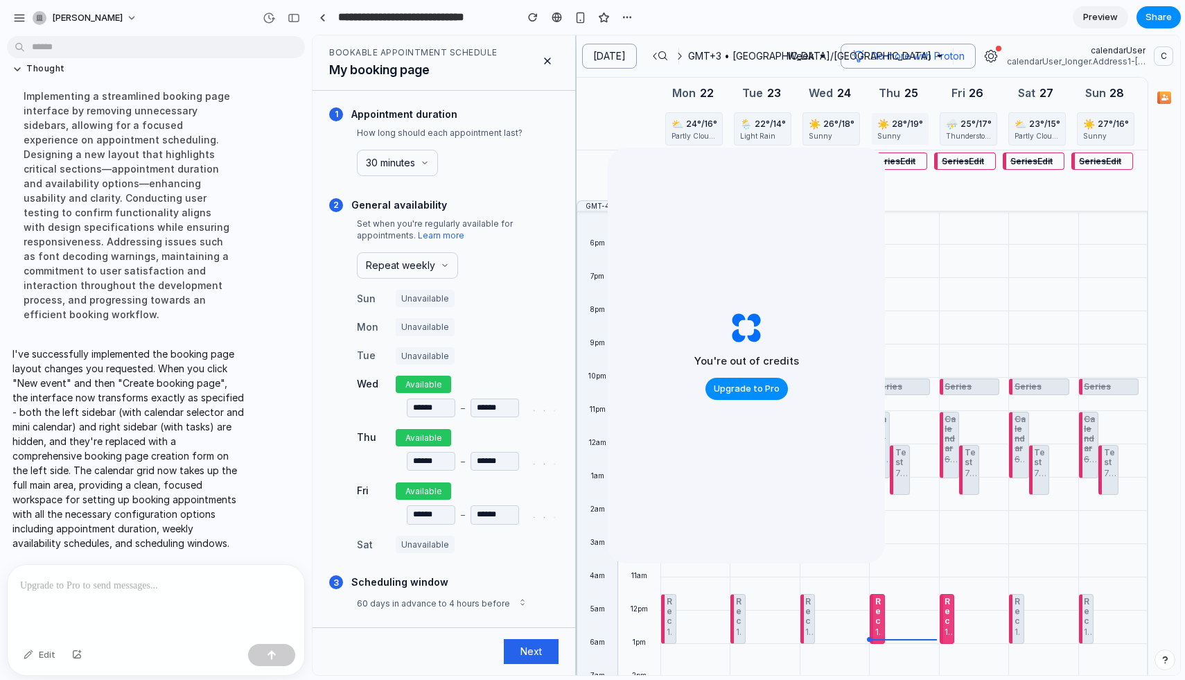
click at [545, 649] on button "Next" at bounding box center [531, 651] width 55 height 25
click at [423, 486] on button "Available" at bounding box center [423, 490] width 55 height 17
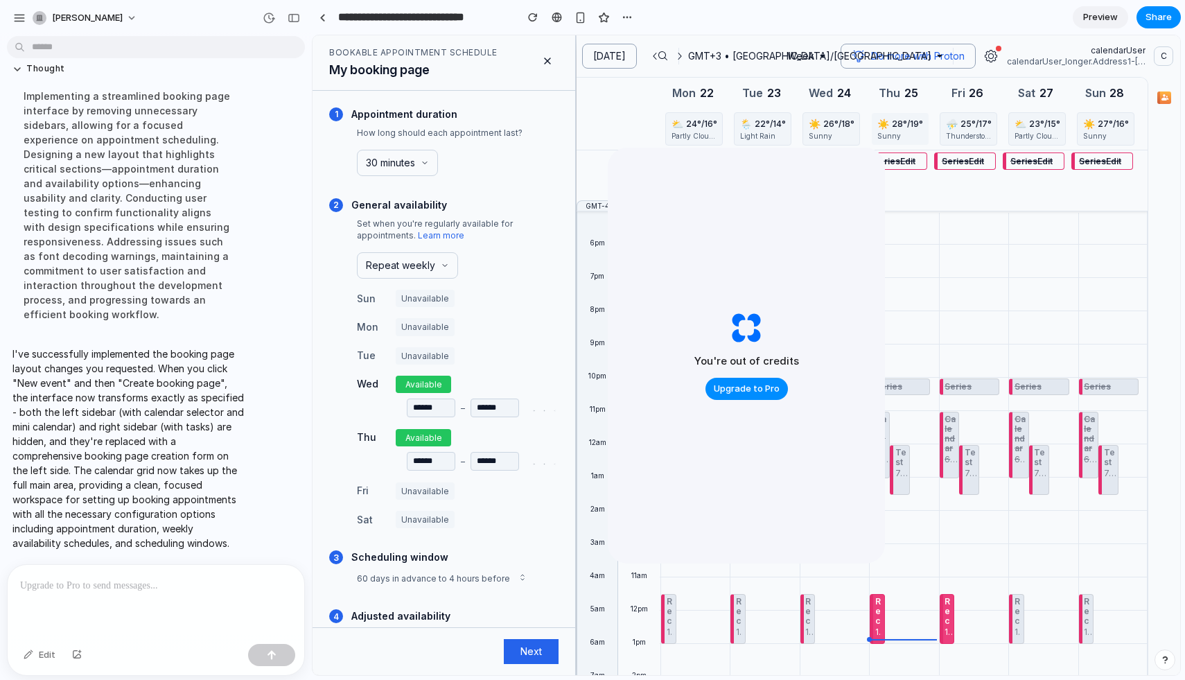
click at [430, 439] on button "Available" at bounding box center [423, 437] width 55 height 17
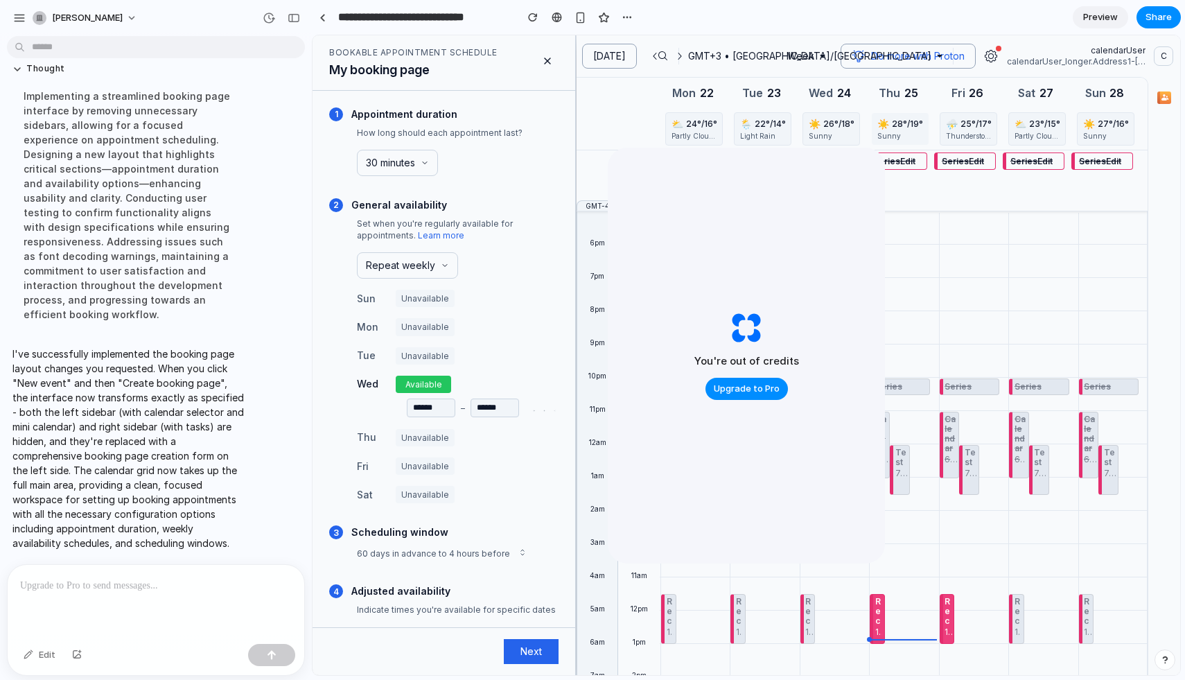
click at [430, 378] on button "Available" at bounding box center [423, 383] width 55 height 17
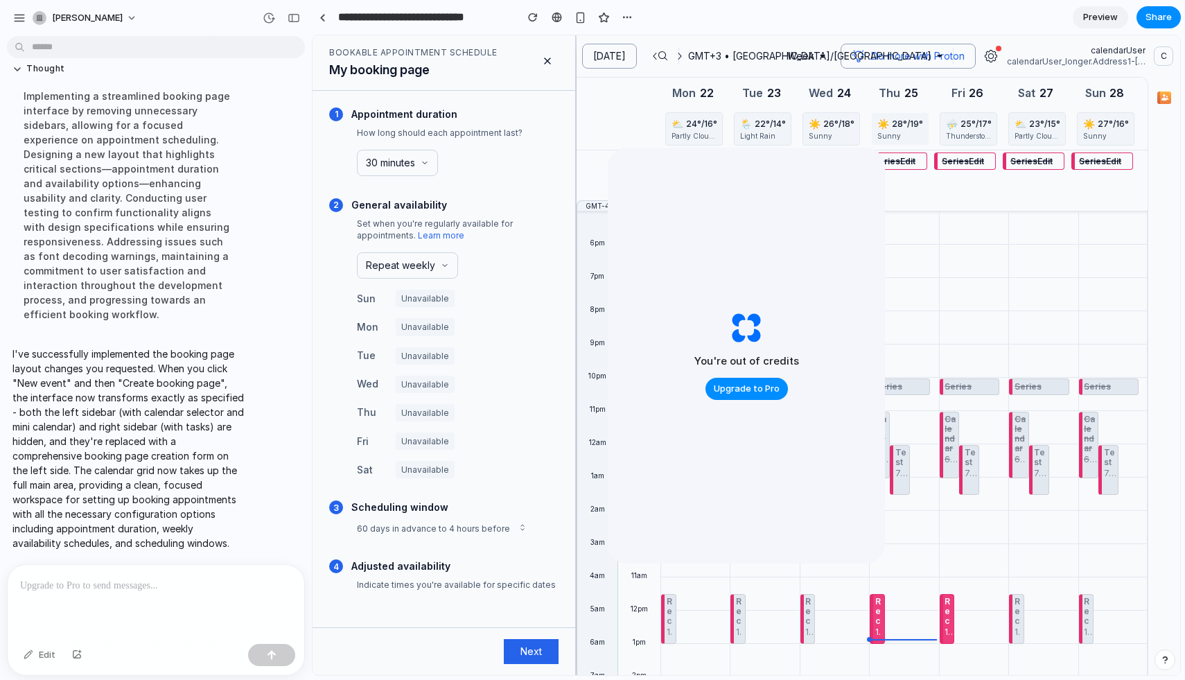
click at [441, 267] on icon at bounding box center [445, 265] width 8 height 8
click at [421, 329] on button "Custom" at bounding box center [429, 327] width 139 height 26
click at [417, 269] on button "Custom" at bounding box center [390, 265] width 66 height 26
click at [416, 299] on button "Repeat weekly" at bounding box center [429, 301] width 139 height 26
click at [491, 302] on div "Sun Unavailable" at bounding box center [458, 298] width 202 height 17
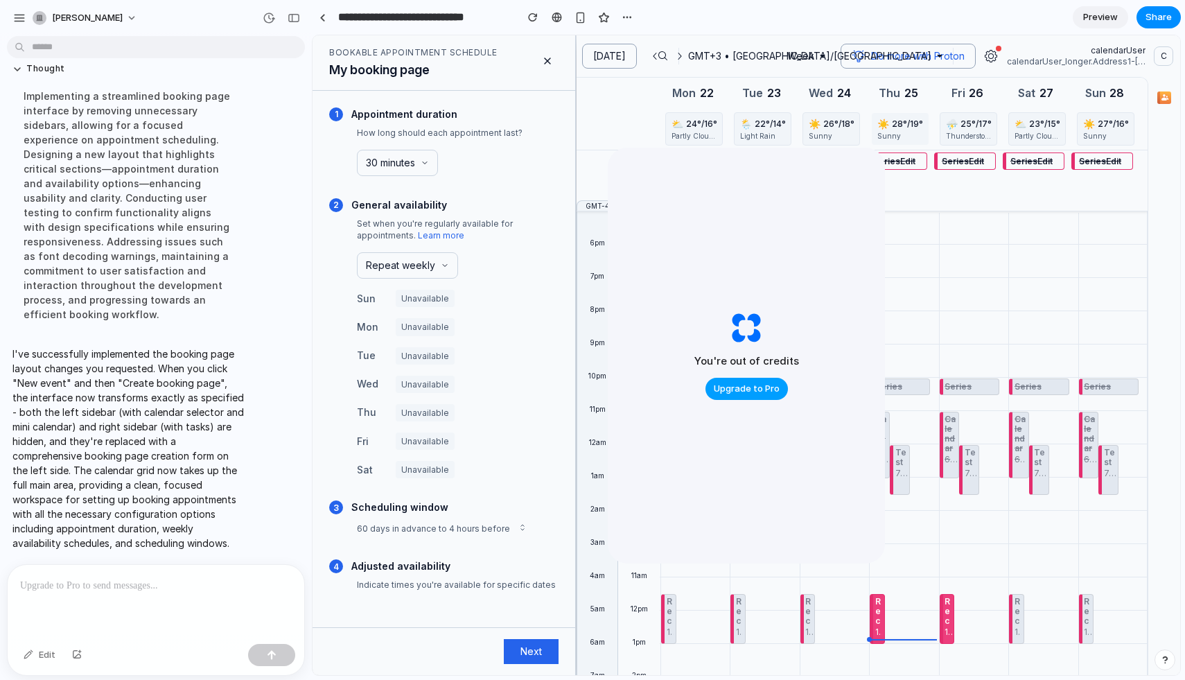
click at [737, 390] on span "Upgrade to Pro" at bounding box center [747, 389] width 66 height 14
